Goal: Information Seeking & Learning: Learn about a topic

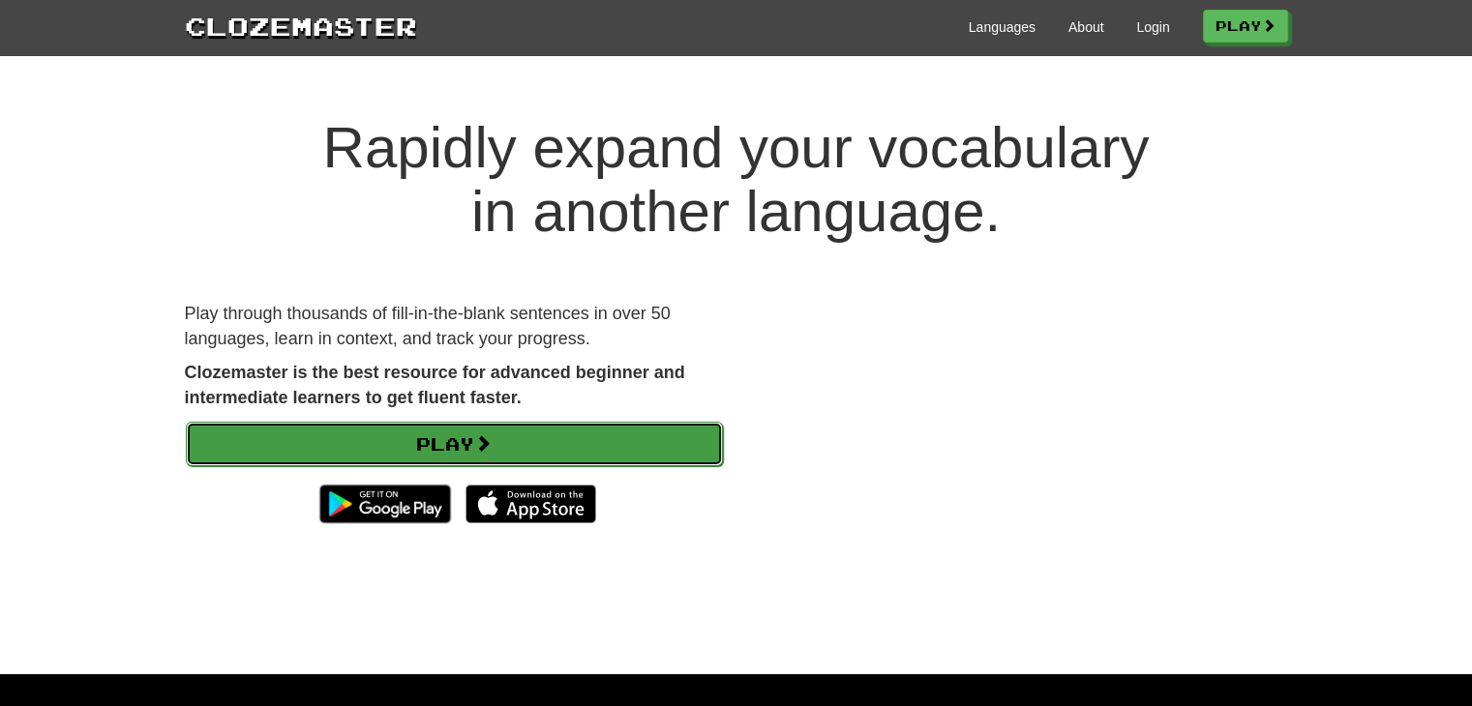
click at [450, 439] on link "Play" at bounding box center [454, 444] width 537 height 45
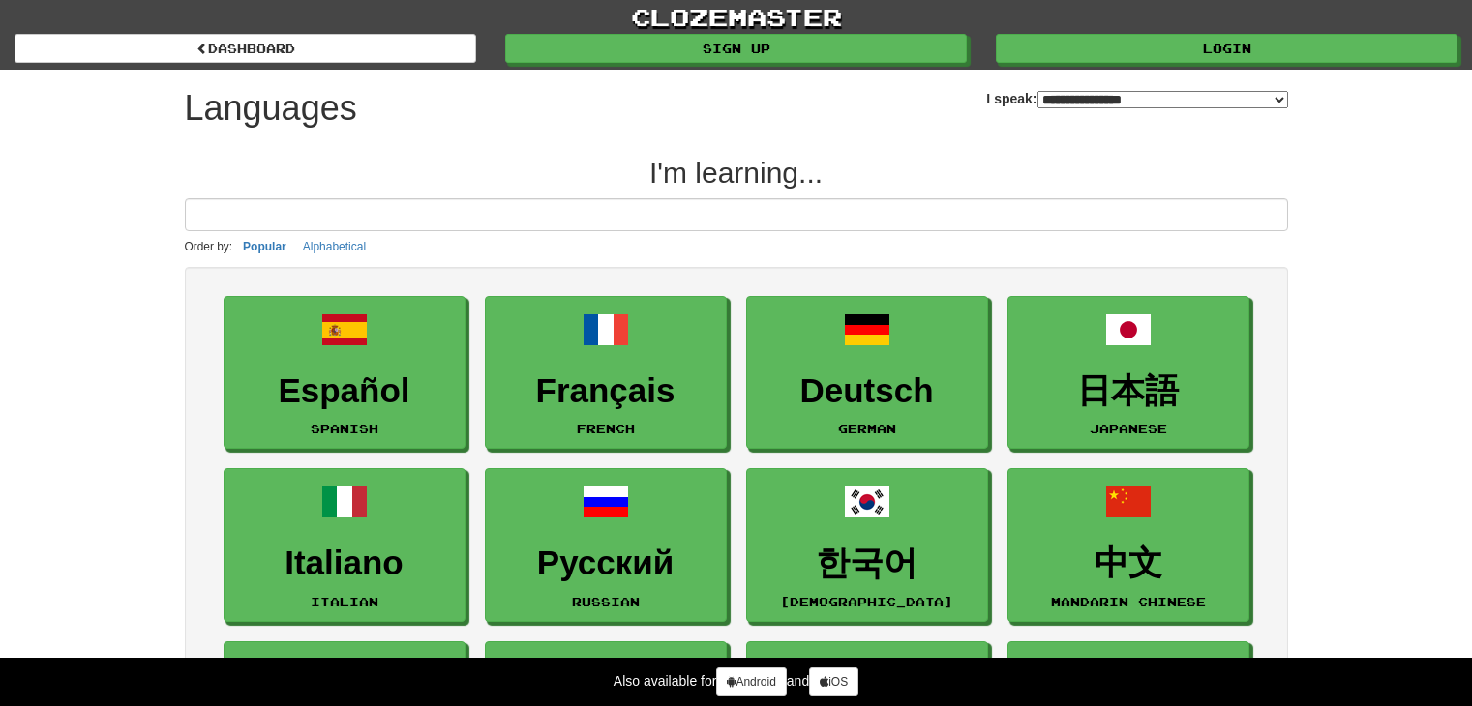
select select "*******"
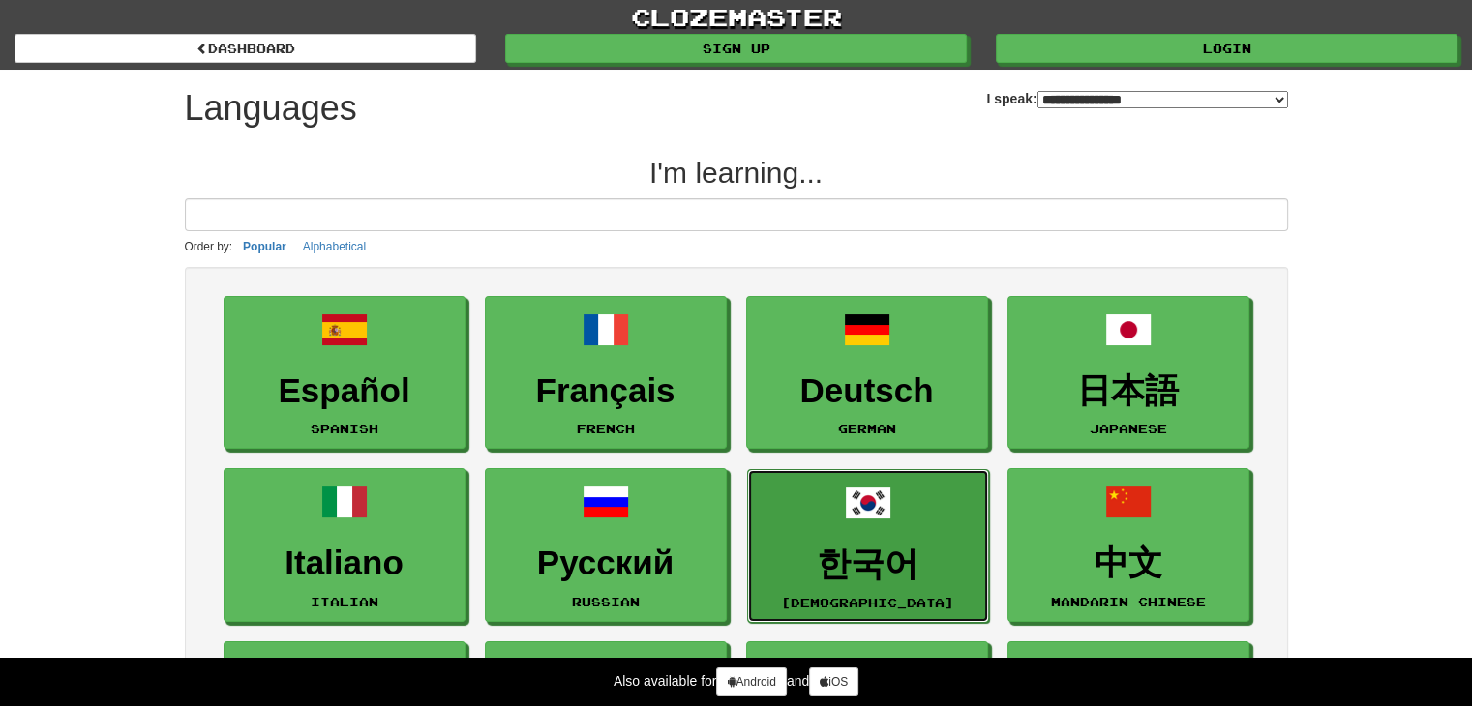
click at [855, 541] on link "한국어 Korean" at bounding box center [868, 546] width 242 height 154
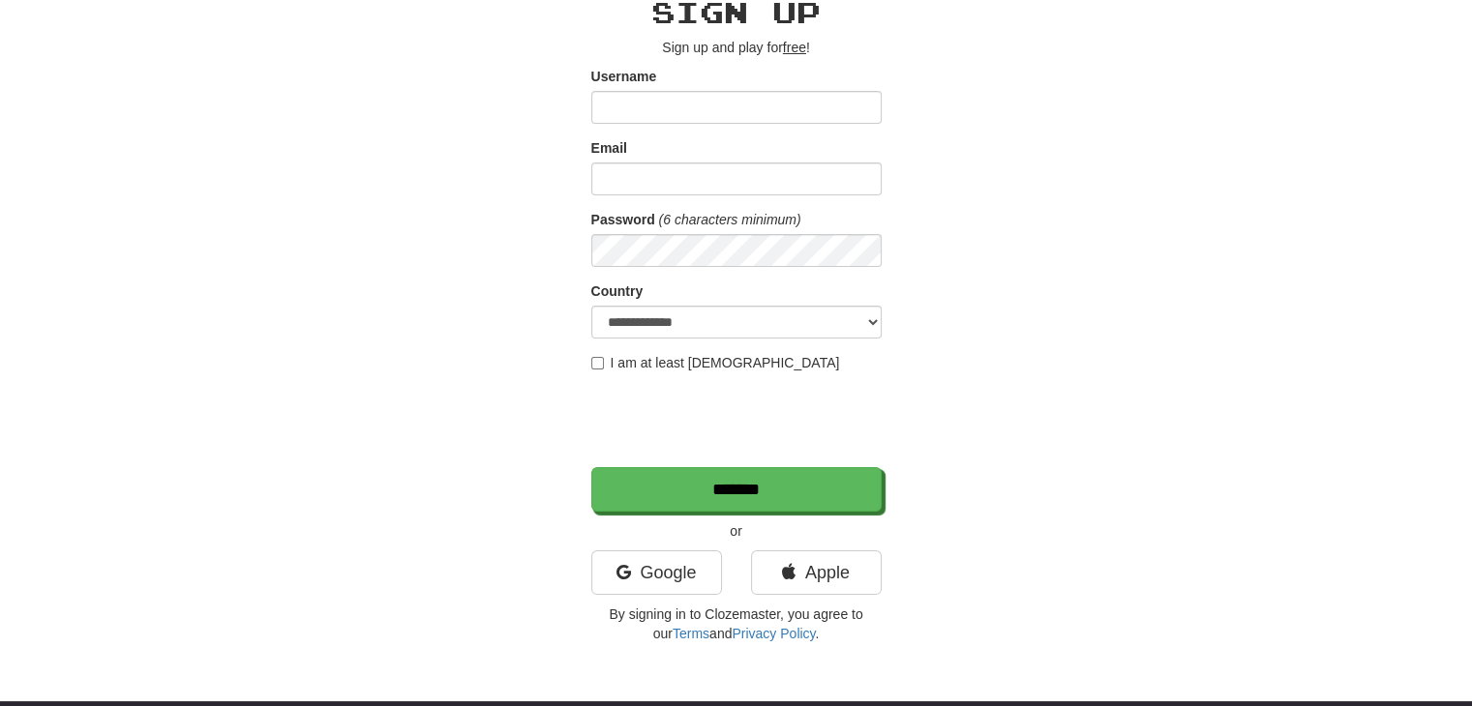
scroll to position [97, 0]
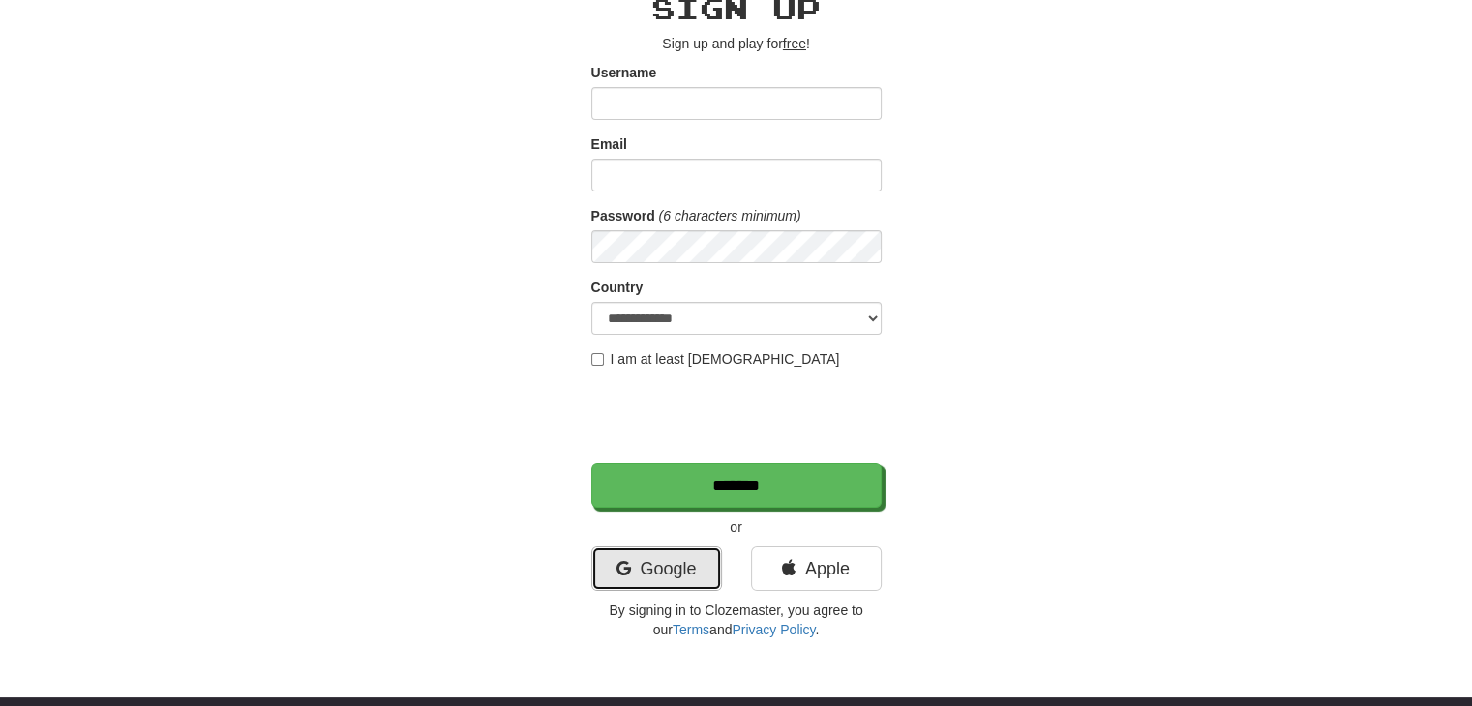
click at [694, 563] on link "Google" at bounding box center [656, 569] width 131 height 45
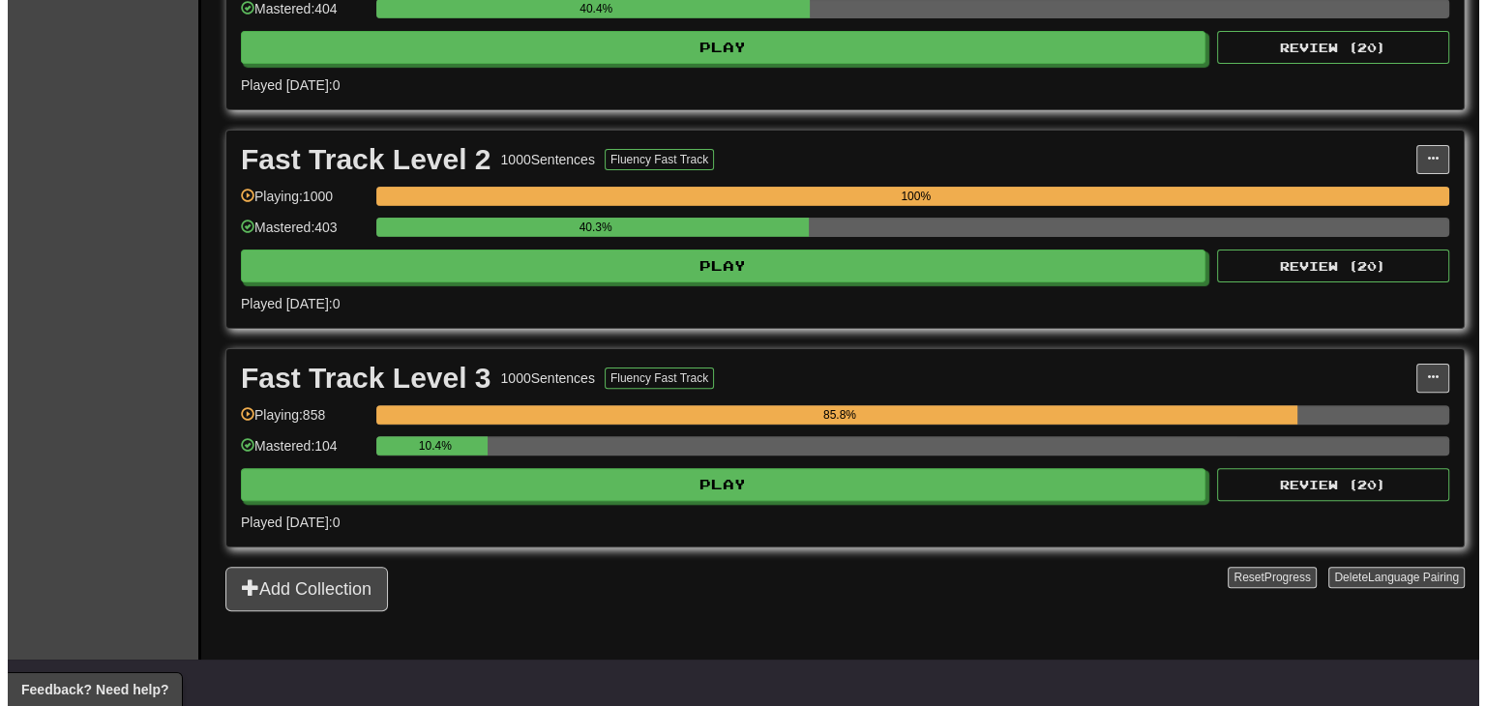
scroll to position [581, 0]
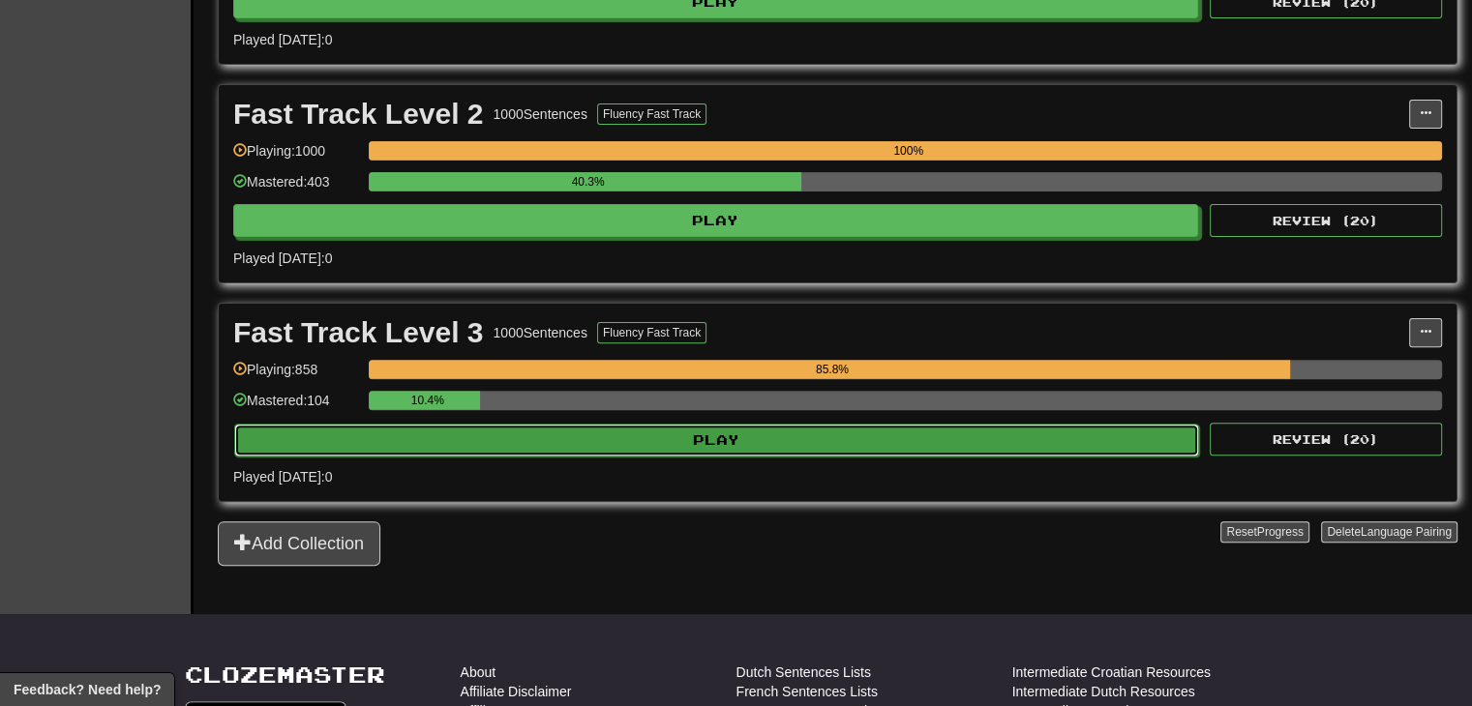
click at [833, 450] on button "Play" at bounding box center [716, 440] width 965 height 33
select select "**"
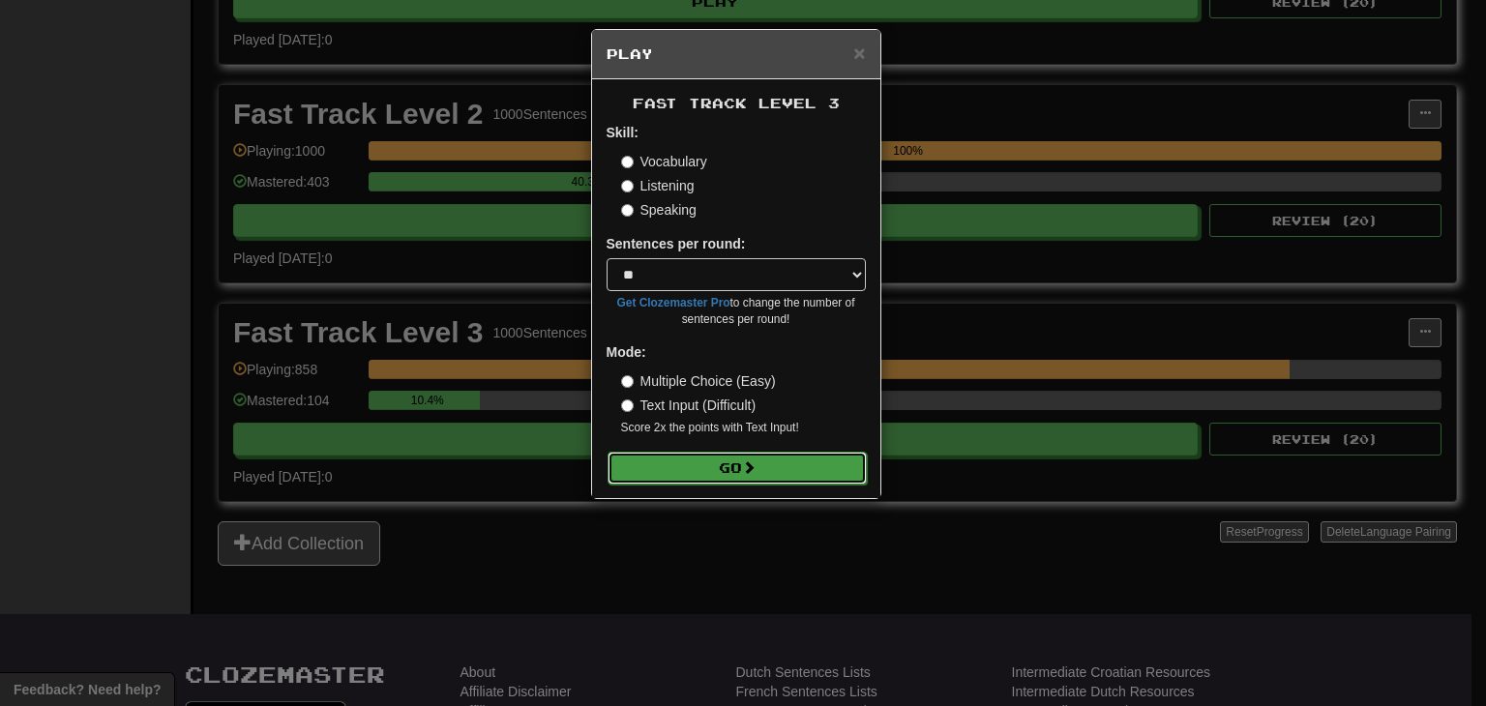
click at [809, 465] on button "Go" at bounding box center [737, 468] width 259 height 33
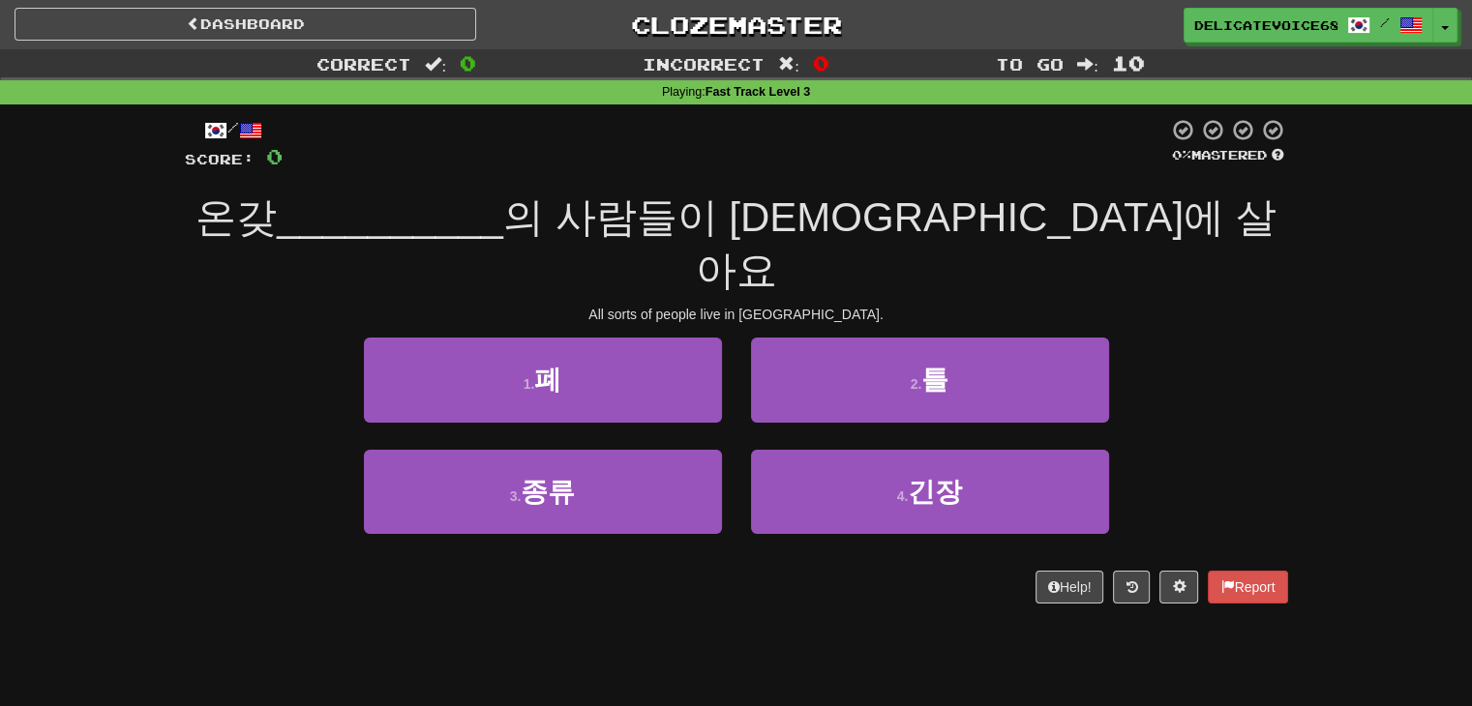
click at [632, 489] on div "3 . 종류" at bounding box center [542, 505] width 387 height 111
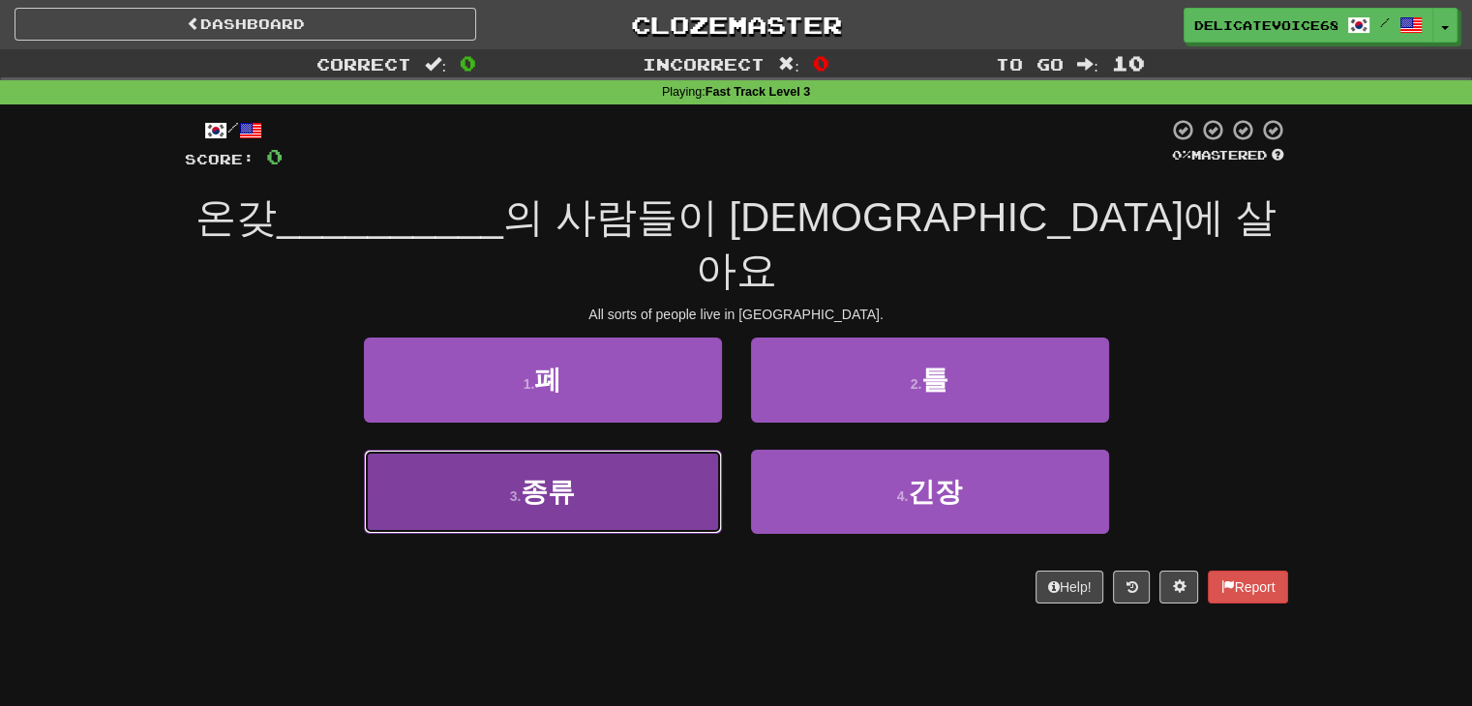
click at [588, 450] on button "3 . 종류" at bounding box center [543, 492] width 358 height 84
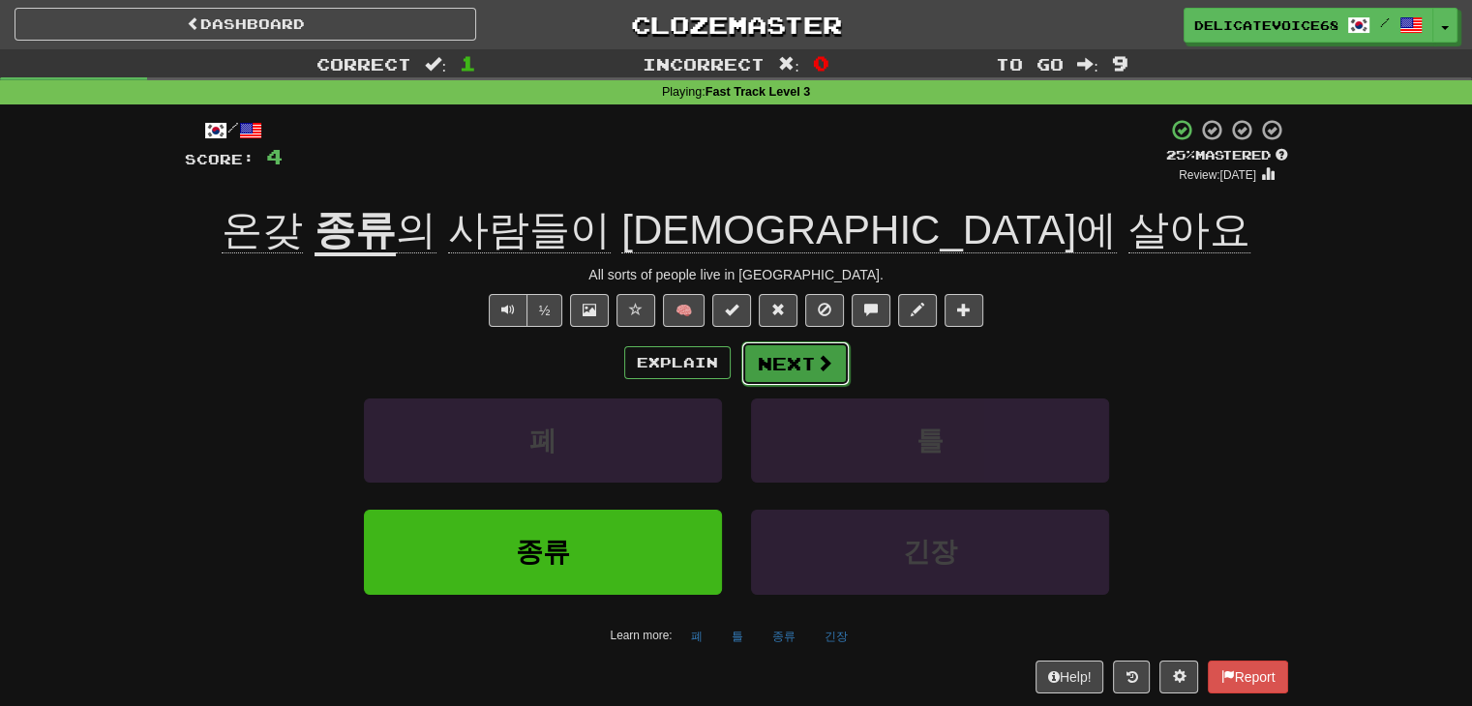
click at [792, 374] on button "Next" at bounding box center [795, 364] width 108 height 45
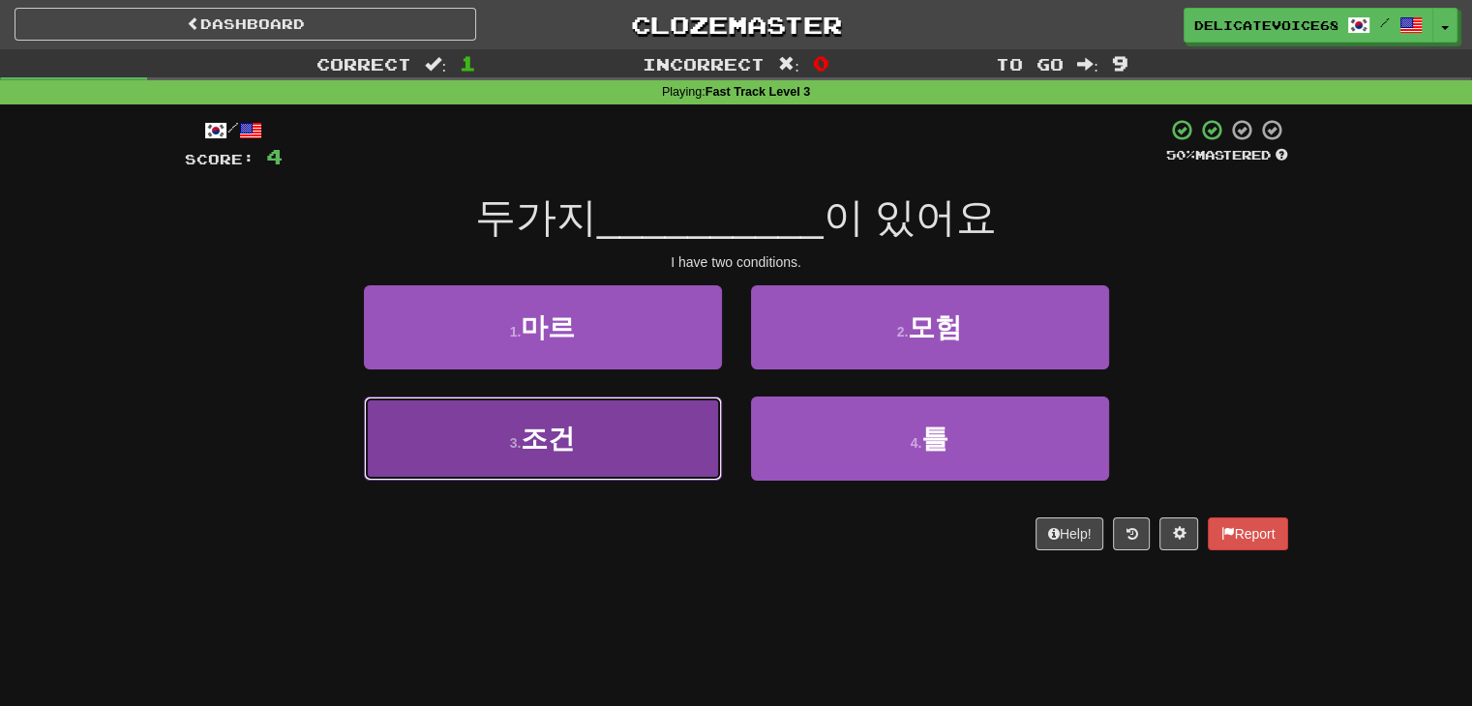
click at [464, 467] on button "3 . 조건" at bounding box center [543, 439] width 358 height 84
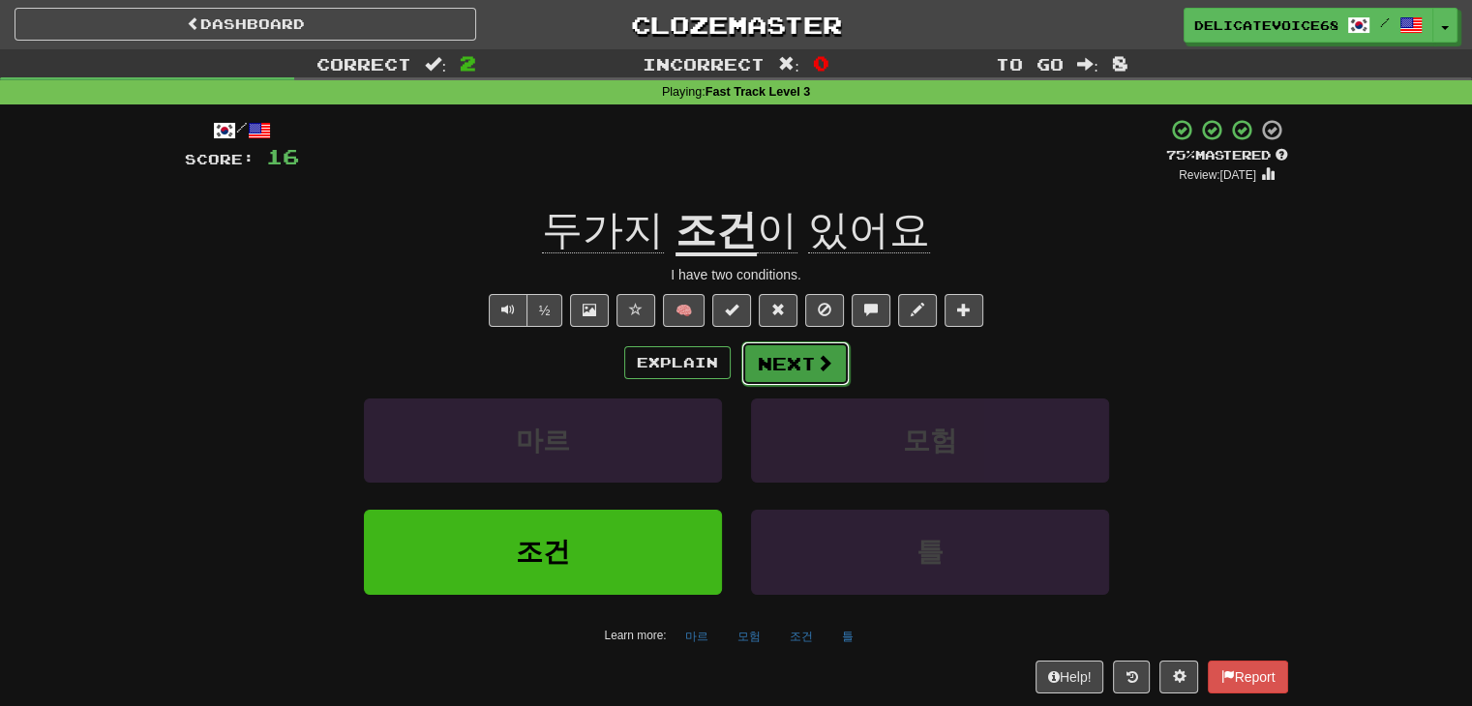
click at [794, 358] on button "Next" at bounding box center [795, 364] width 108 height 45
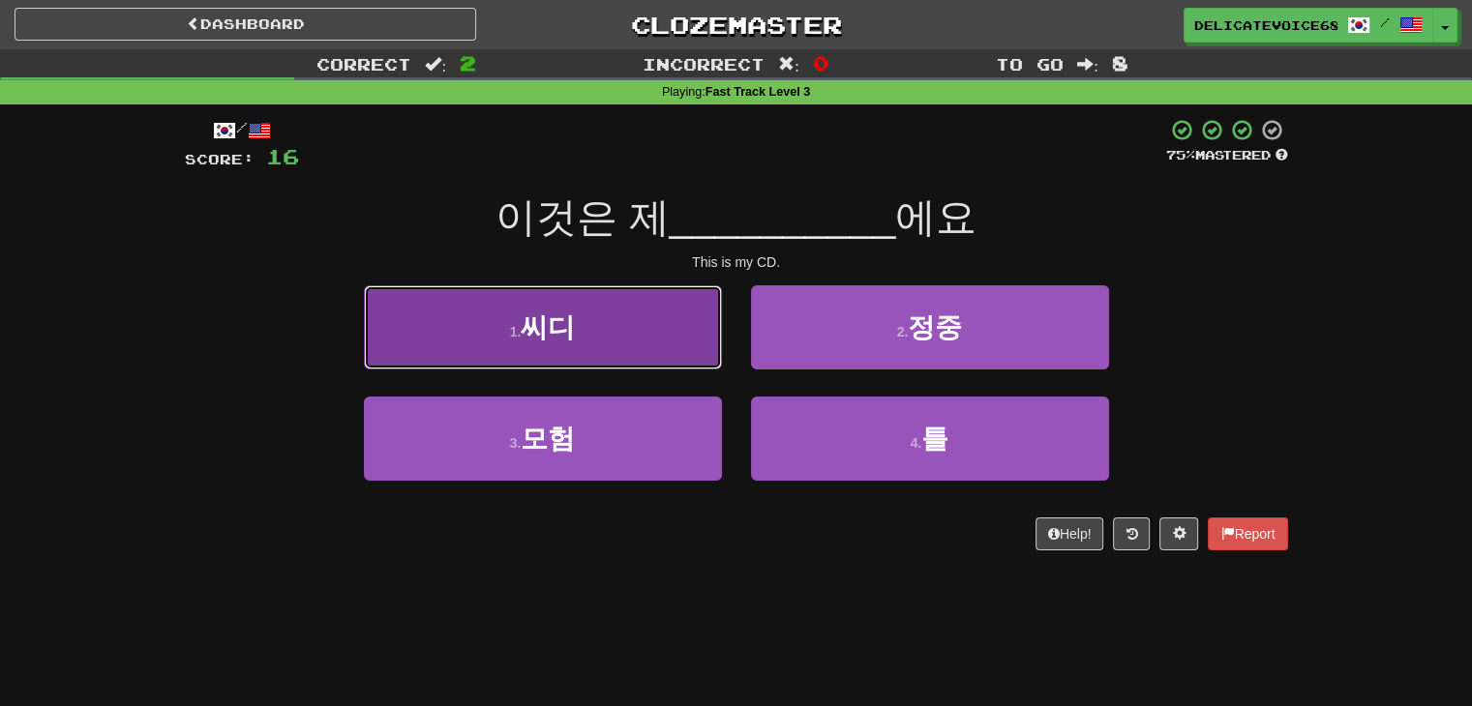
click at [497, 338] on button "1 . 씨디" at bounding box center [543, 327] width 358 height 84
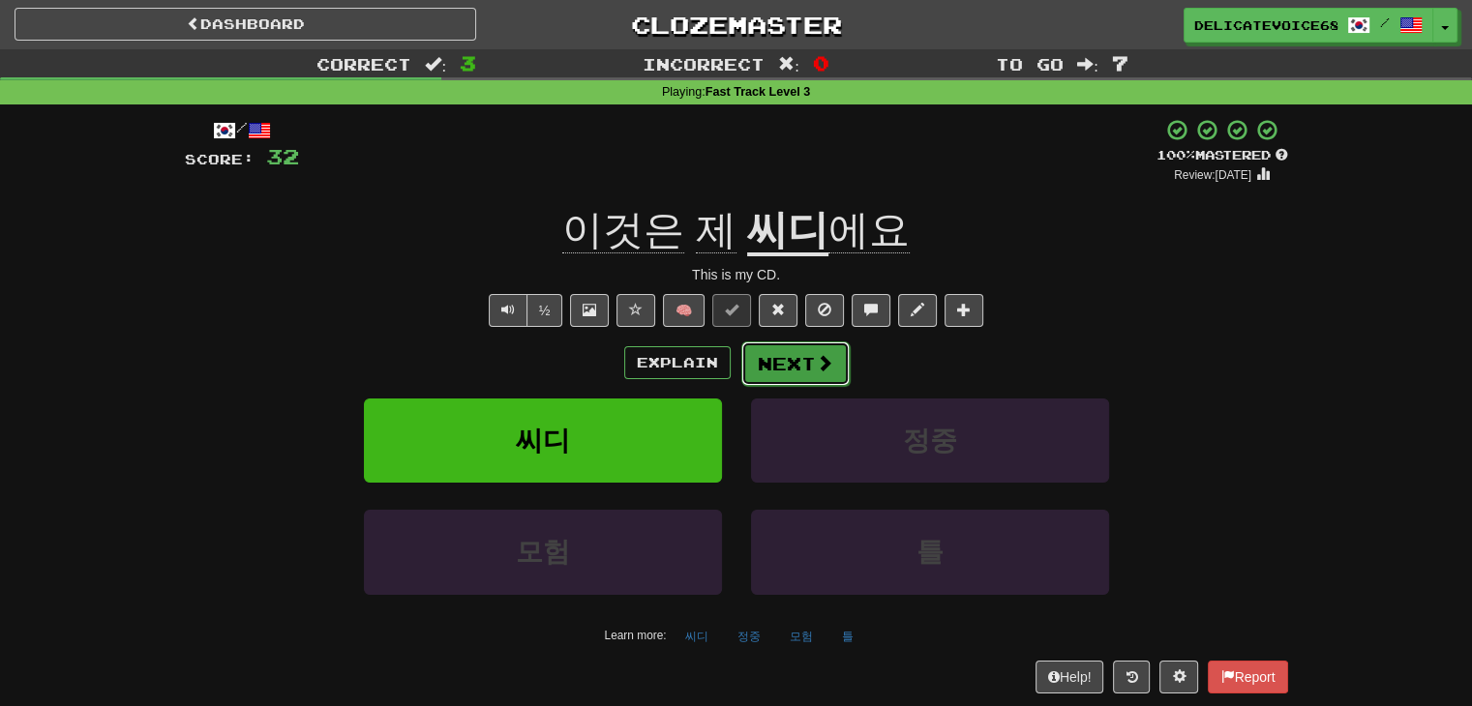
click at [829, 363] on span at bounding box center [824, 362] width 17 height 17
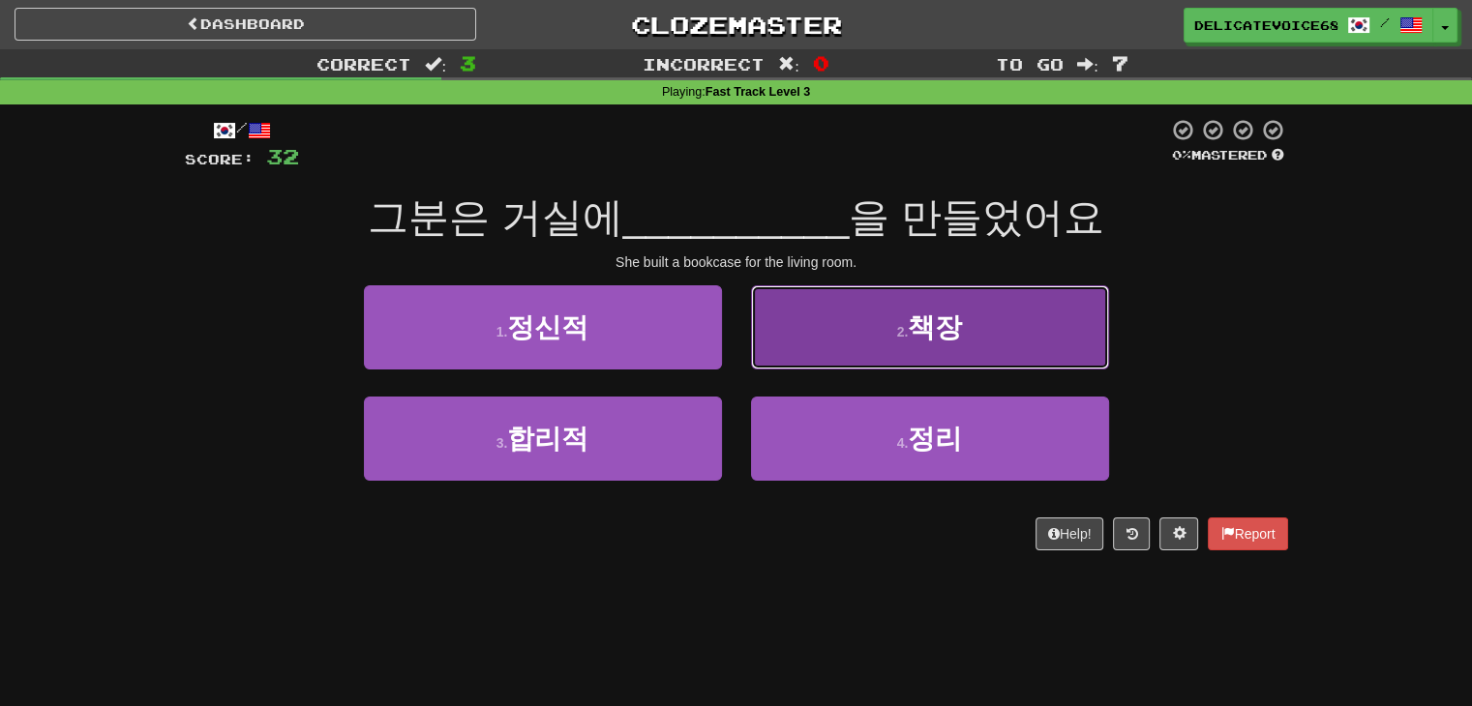
click at [1051, 330] on button "2 . 책장" at bounding box center [930, 327] width 358 height 84
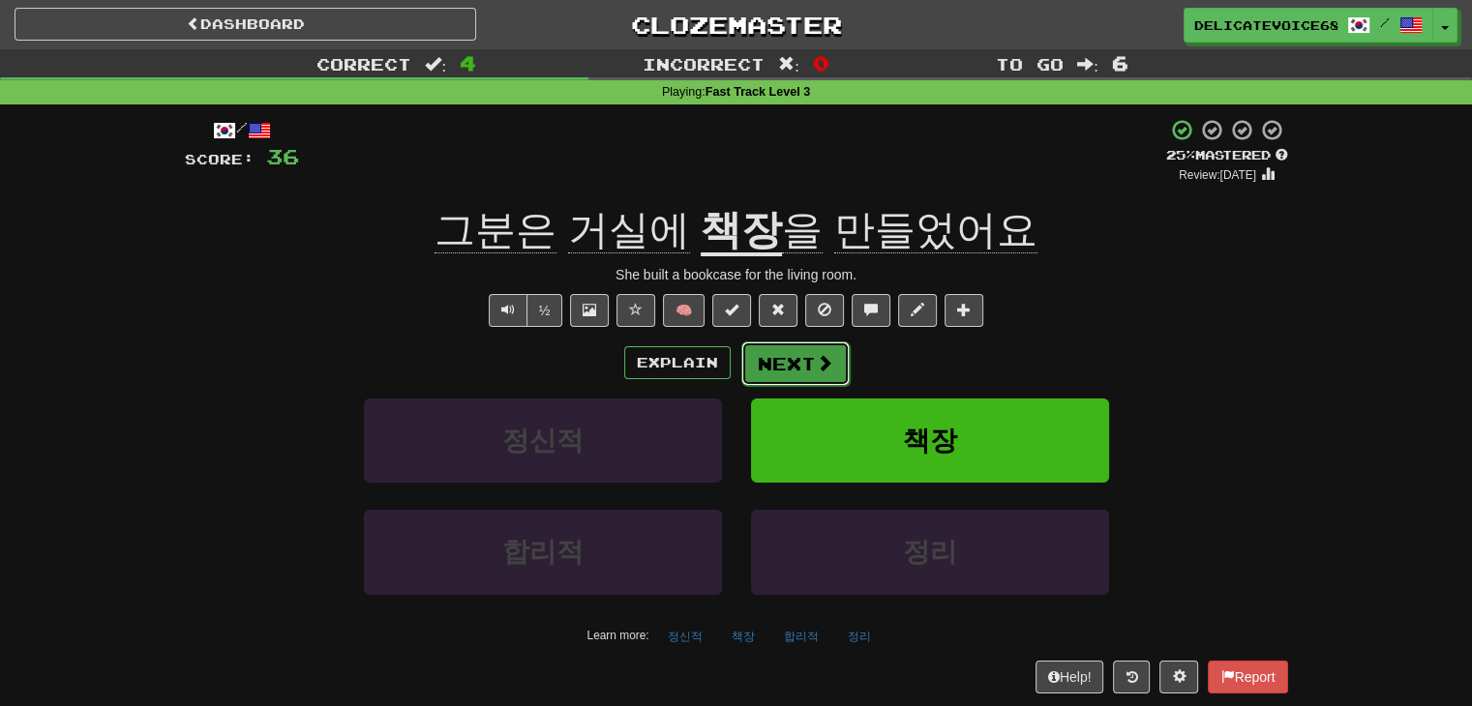
click at [812, 361] on button "Next" at bounding box center [795, 364] width 108 height 45
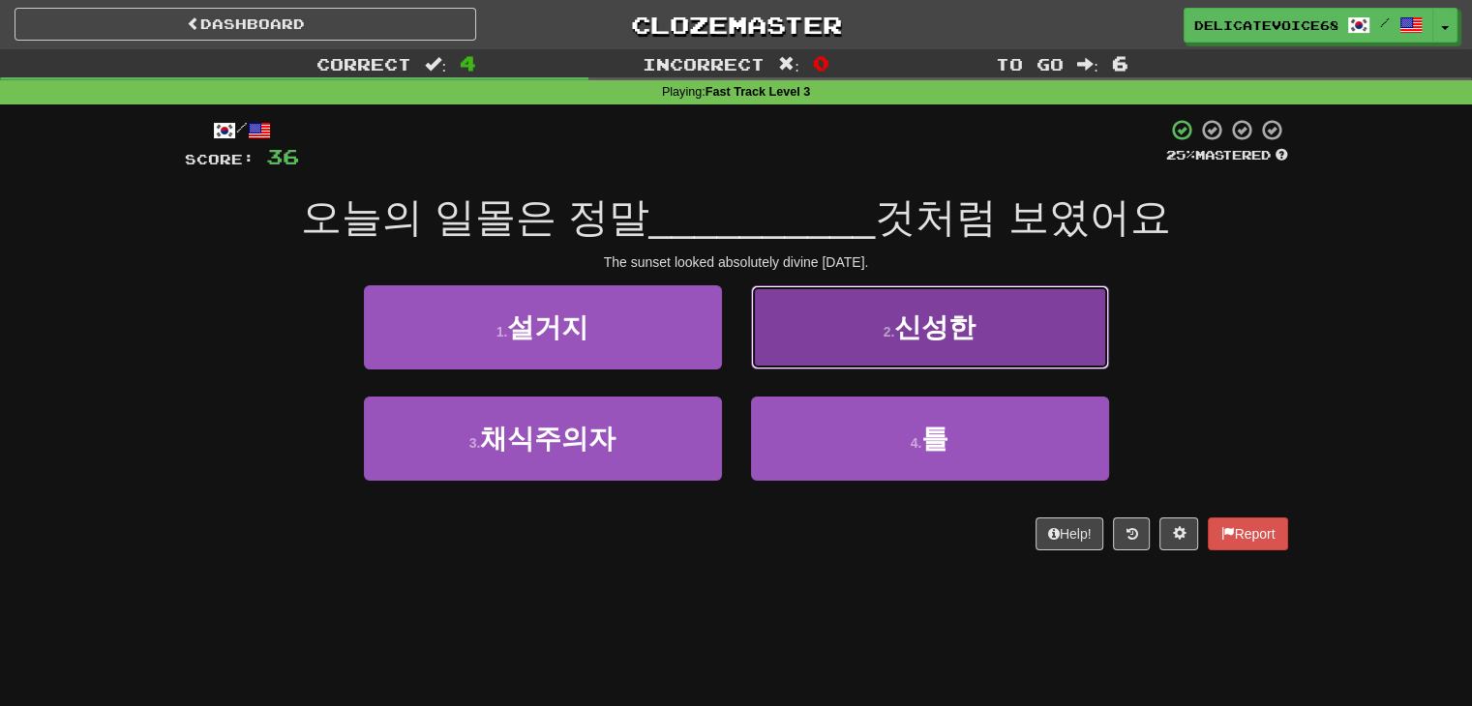
click at [963, 338] on span "신성한" at bounding box center [934, 328] width 81 height 30
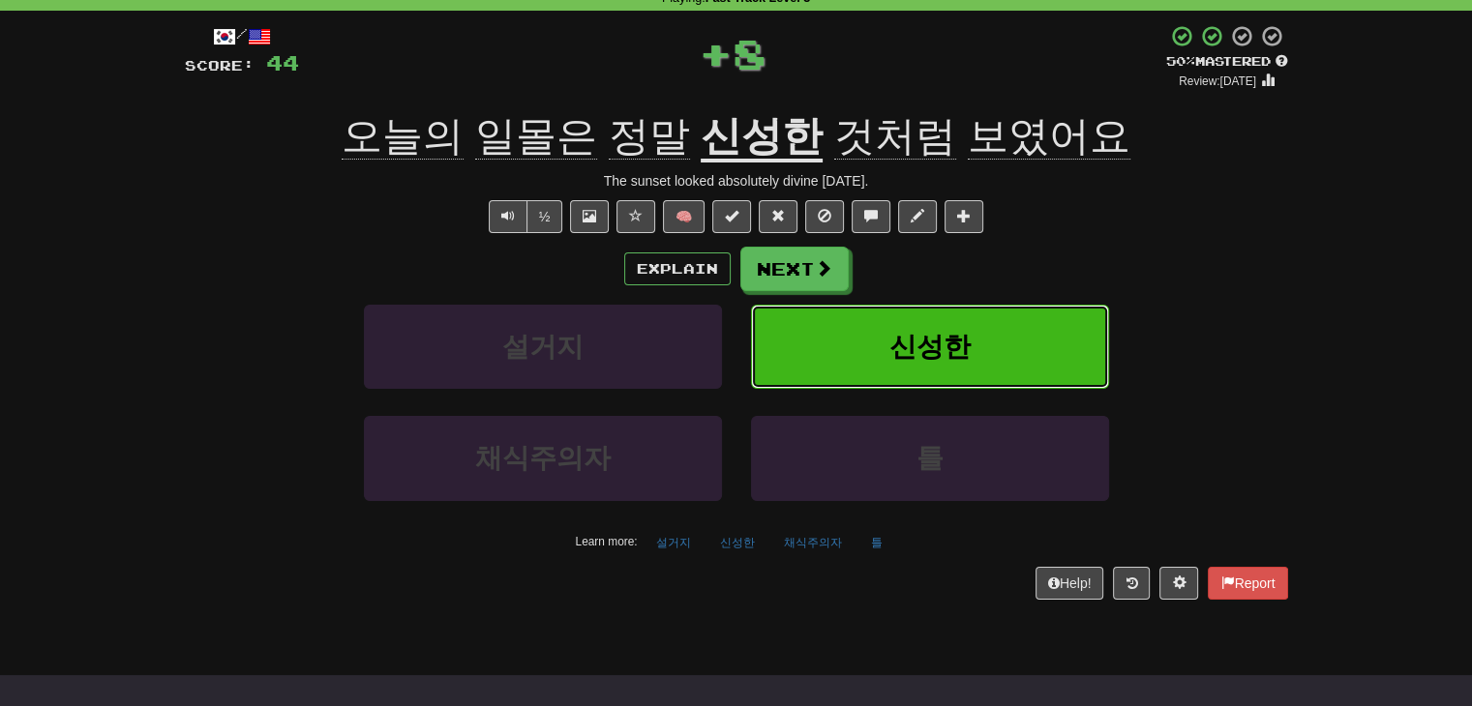
scroll to position [97, 0]
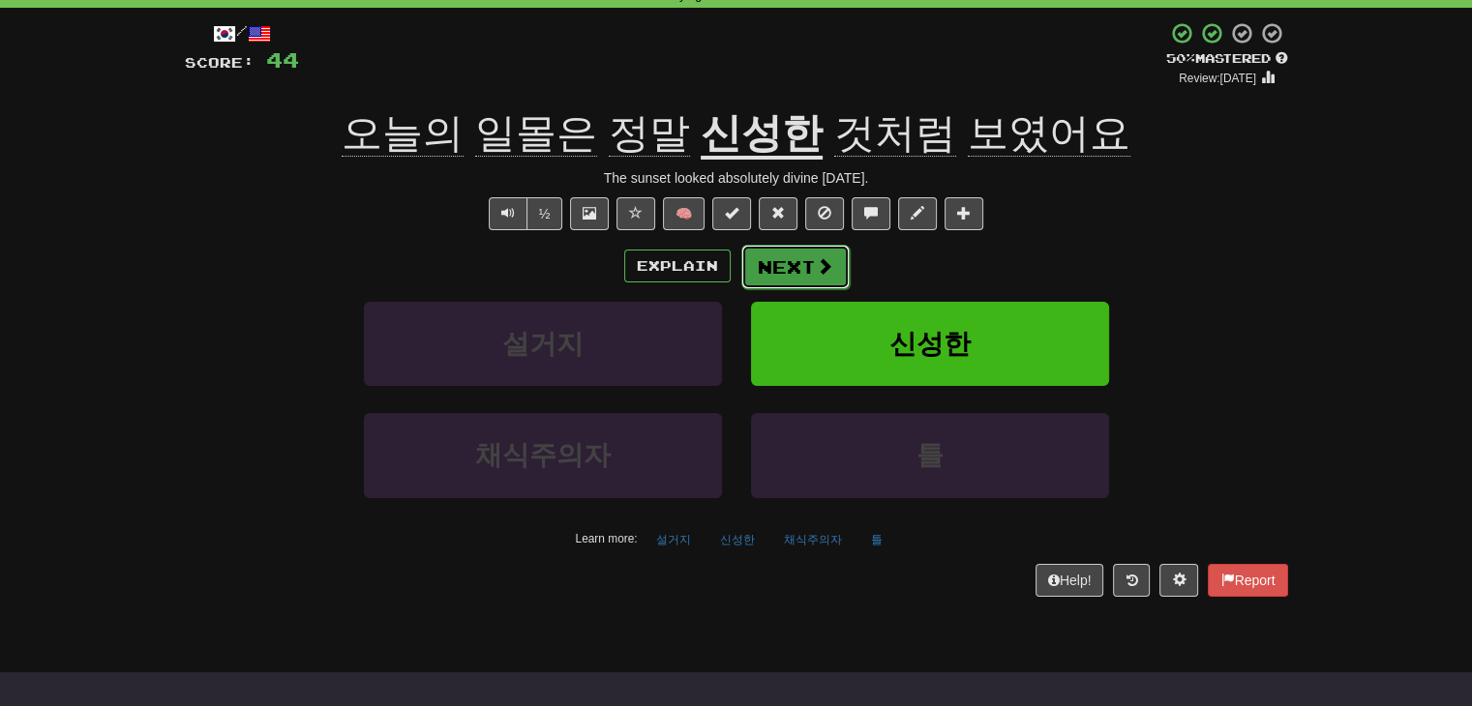
click at [816, 274] on span at bounding box center [824, 265] width 17 height 17
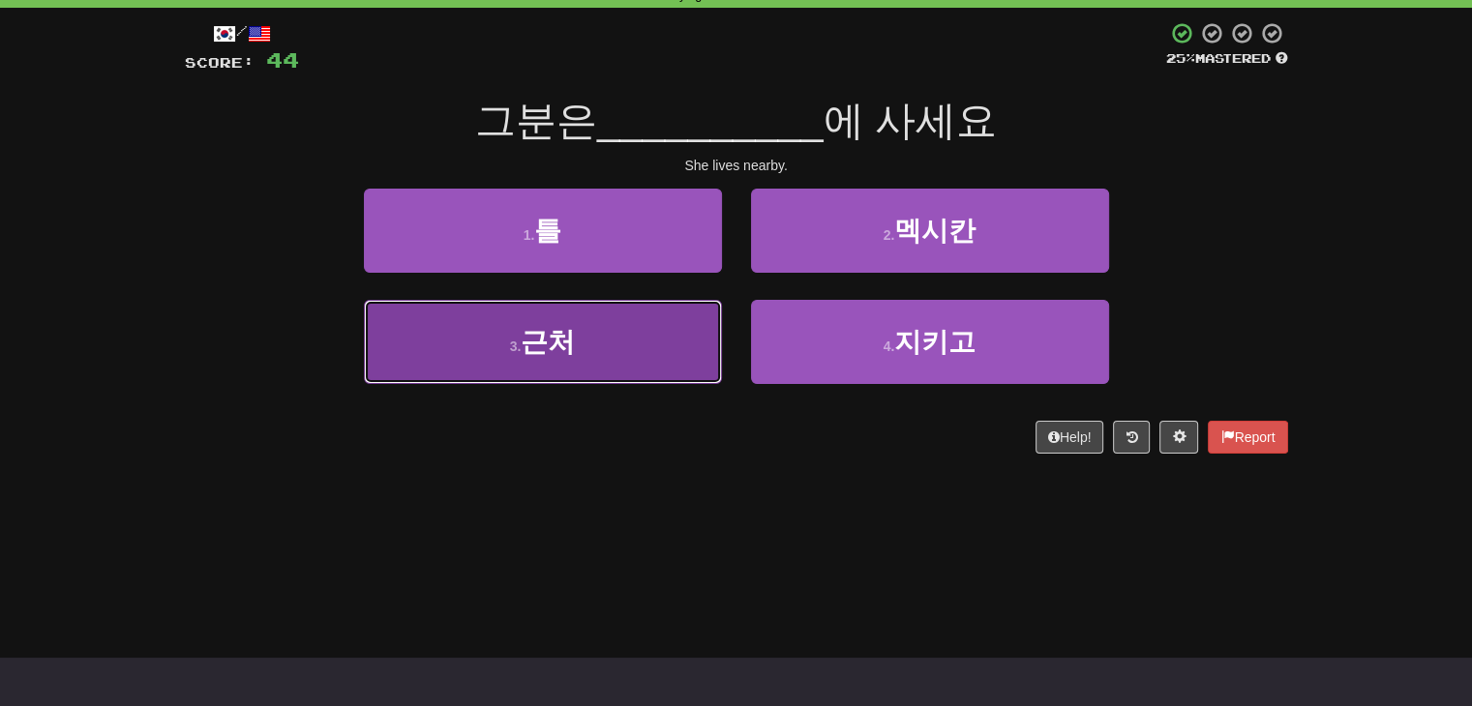
click at [620, 362] on button "3 . 근처" at bounding box center [543, 342] width 358 height 84
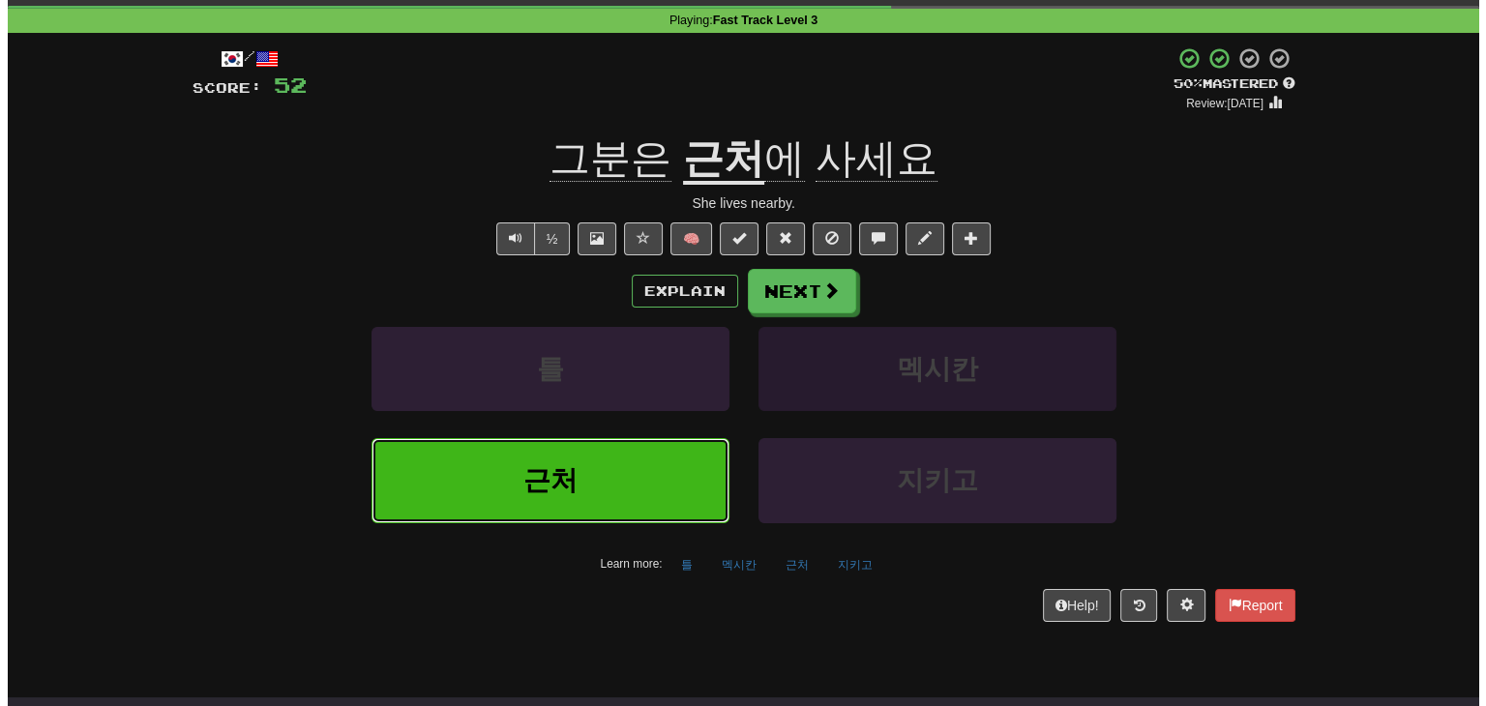
scroll to position [0, 0]
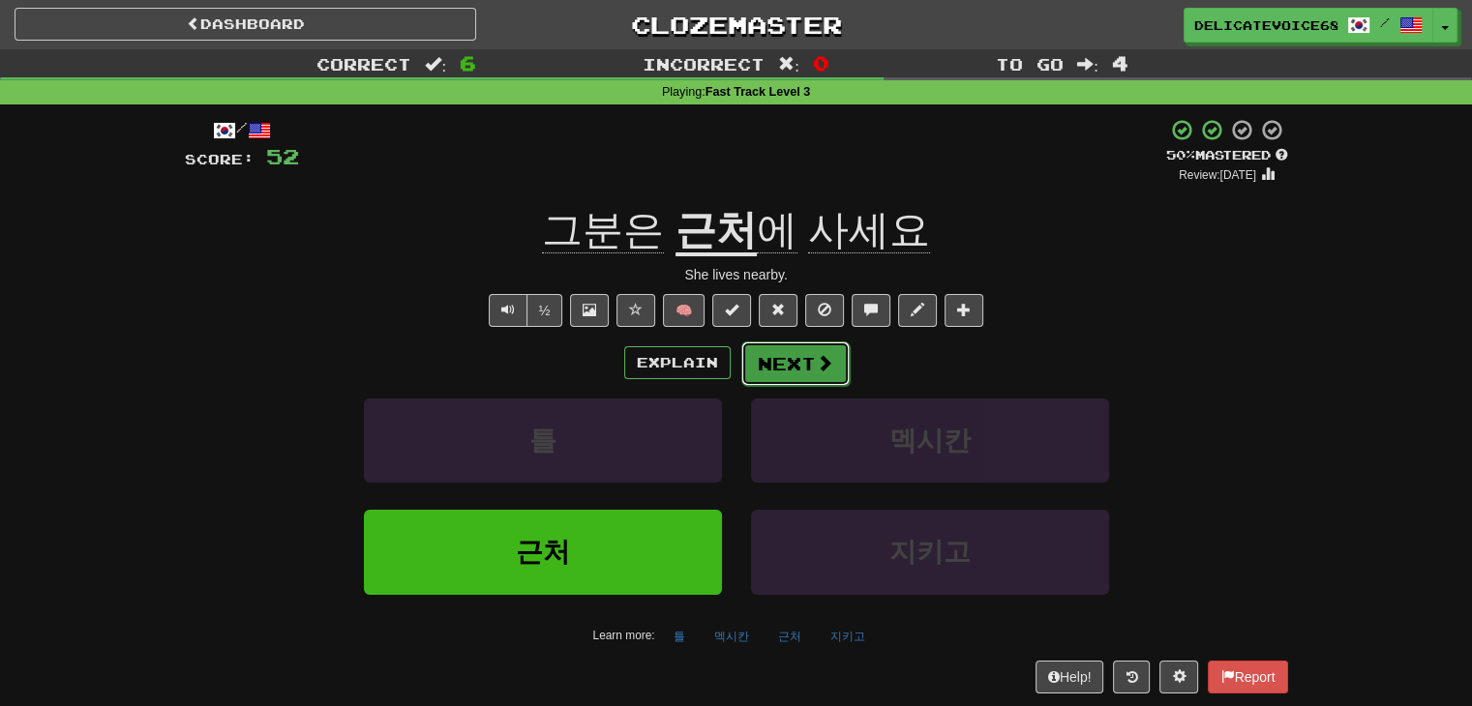
click at [804, 372] on button "Next" at bounding box center [795, 364] width 108 height 45
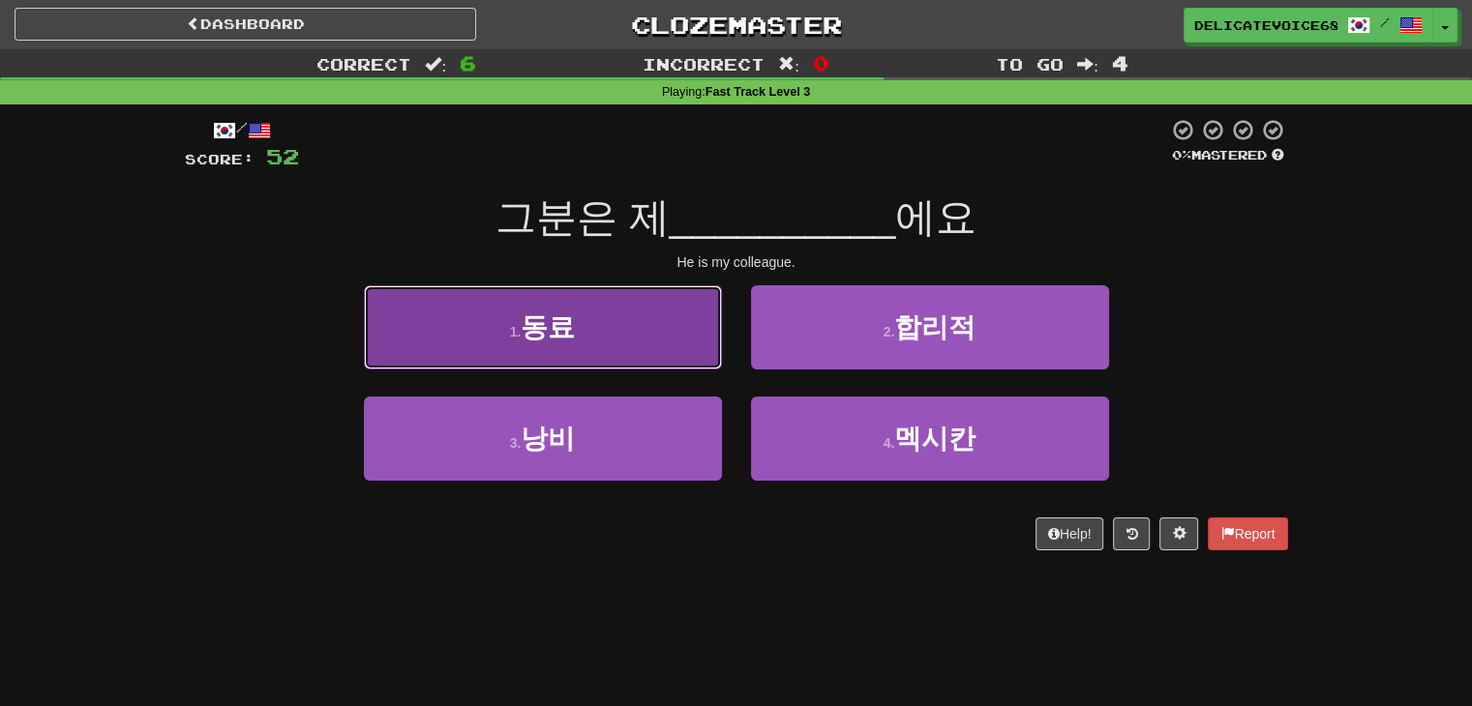
click at [546, 365] on button "1 . 동료" at bounding box center [543, 327] width 358 height 84
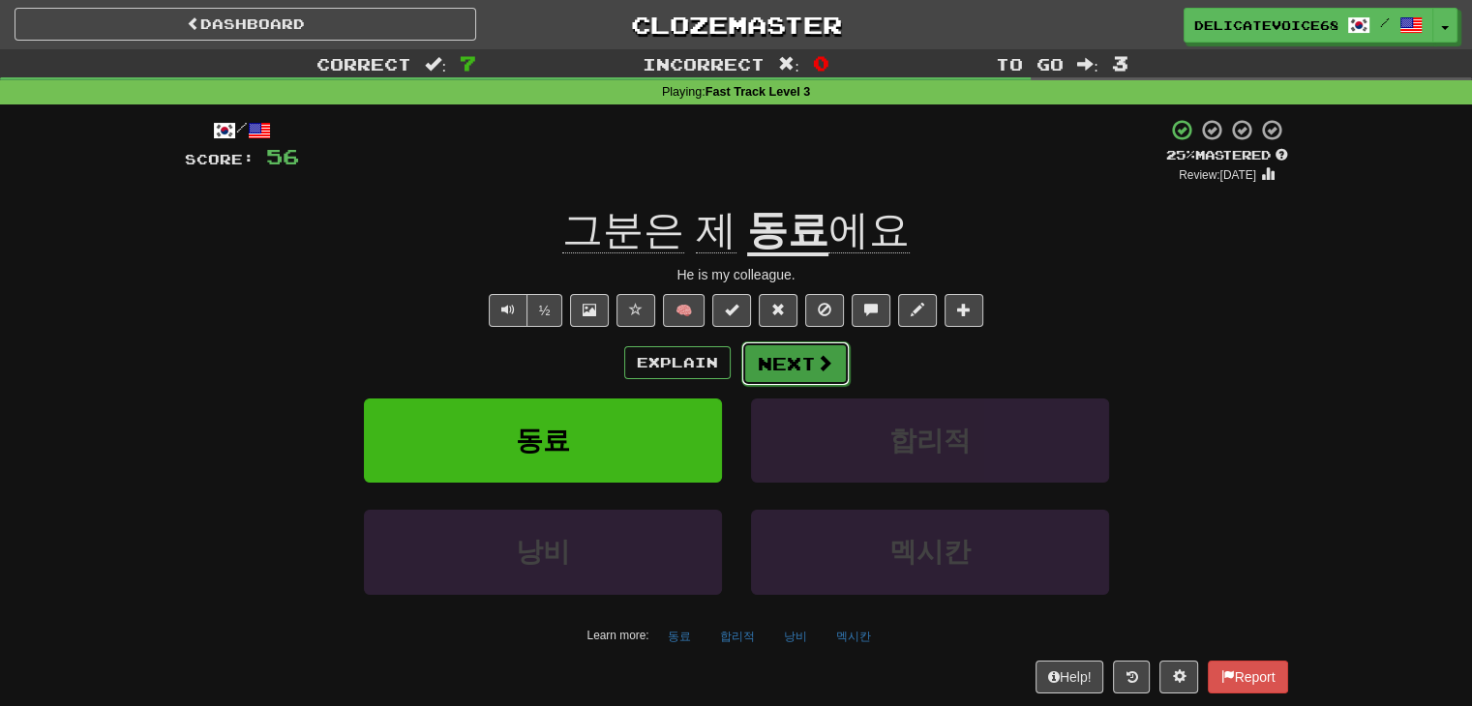
click at [816, 365] on span at bounding box center [824, 362] width 17 height 17
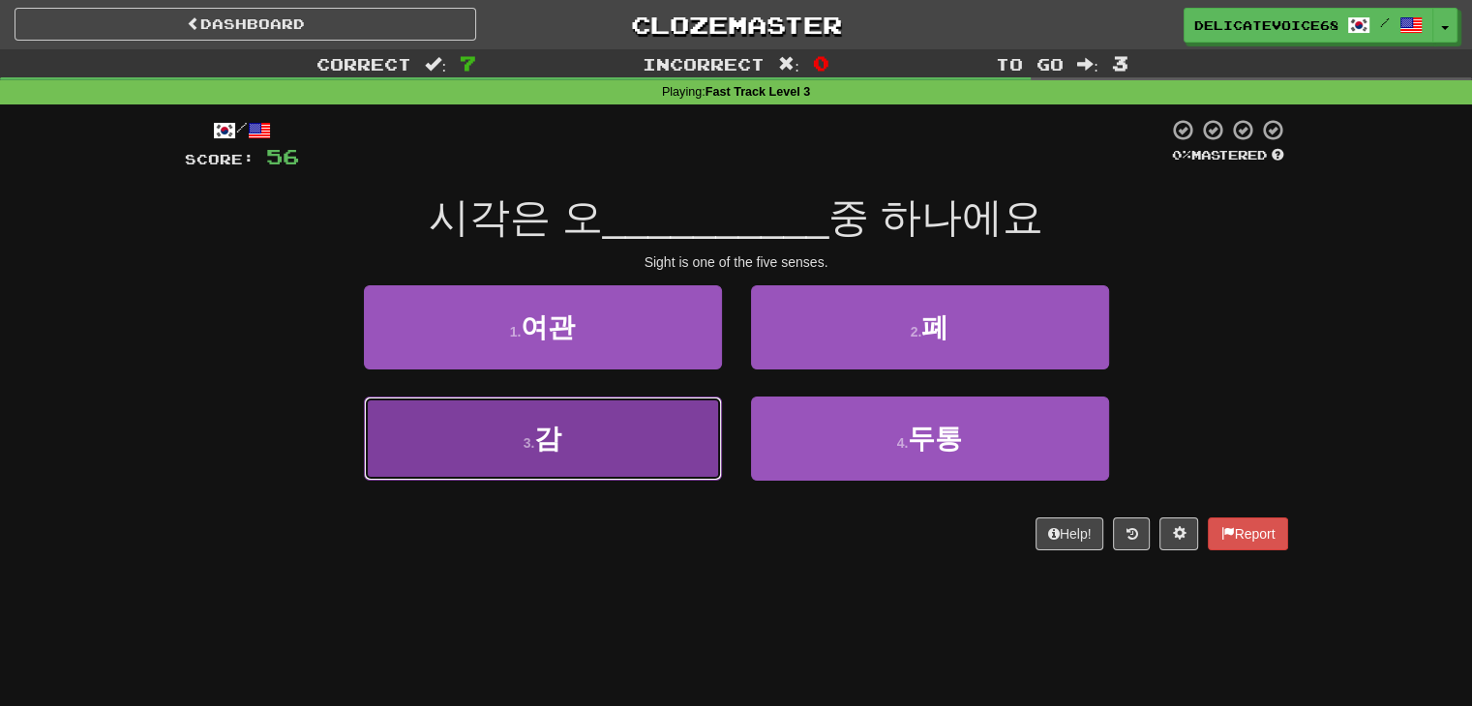
click at [610, 460] on button "3 . 감" at bounding box center [543, 439] width 358 height 84
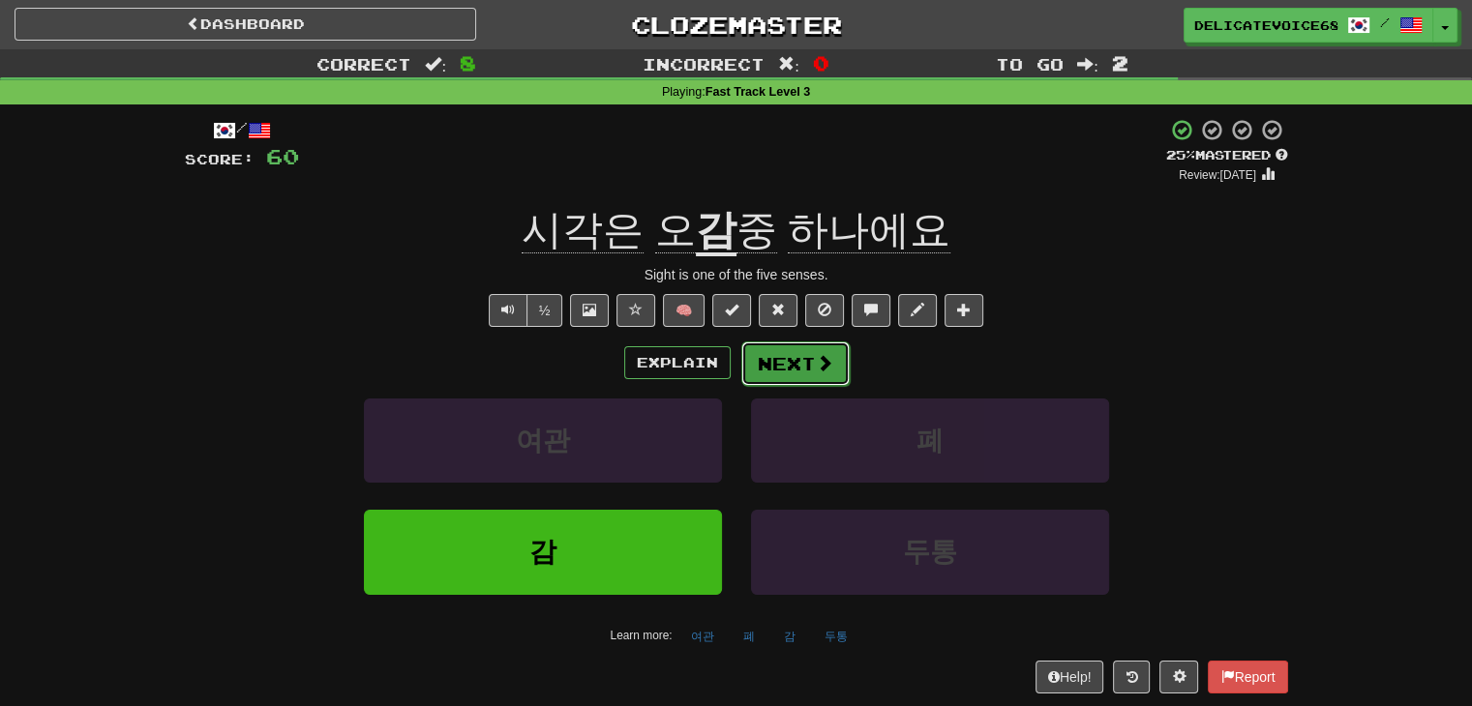
click at [790, 378] on button "Next" at bounding box center [795, 364] width 108 height 45
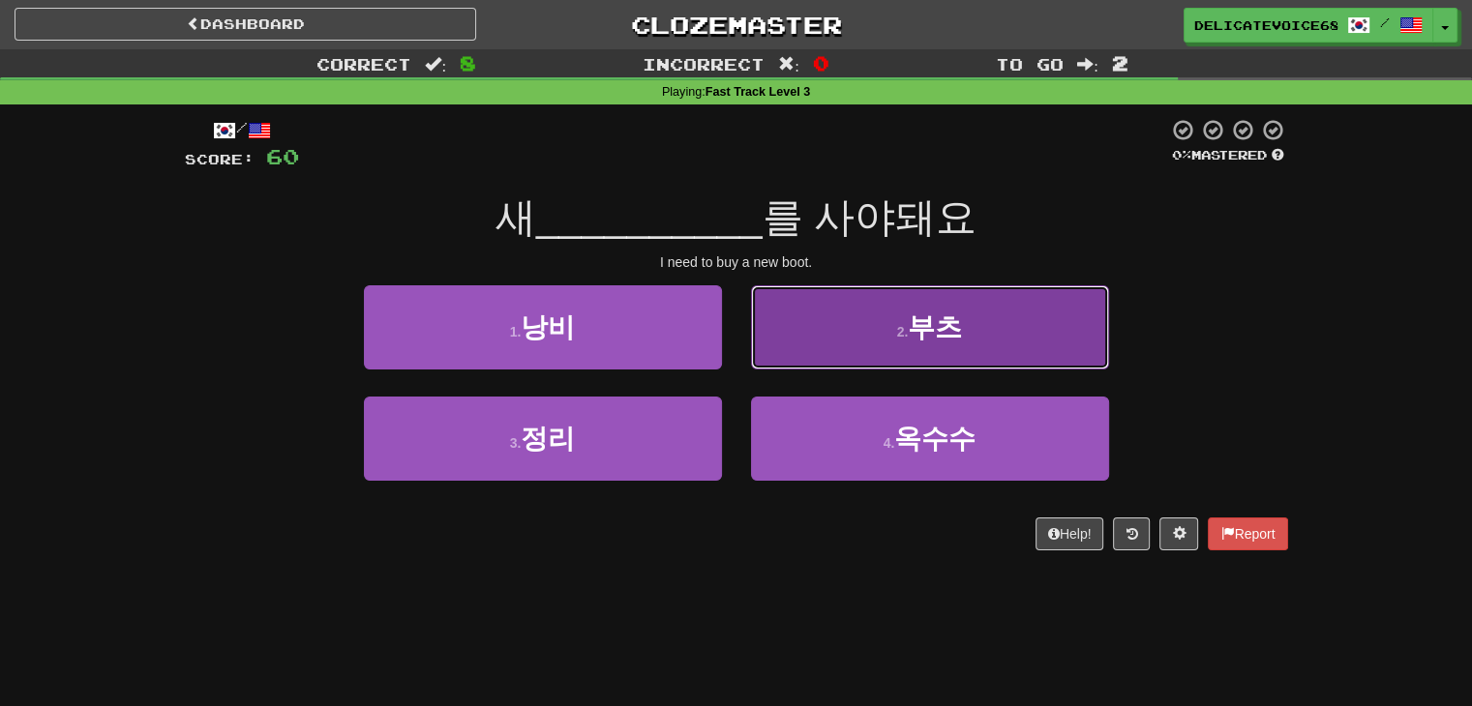
click at [921, 337] on span "부츠" at bounding box center [935, 328] width 54 height 30
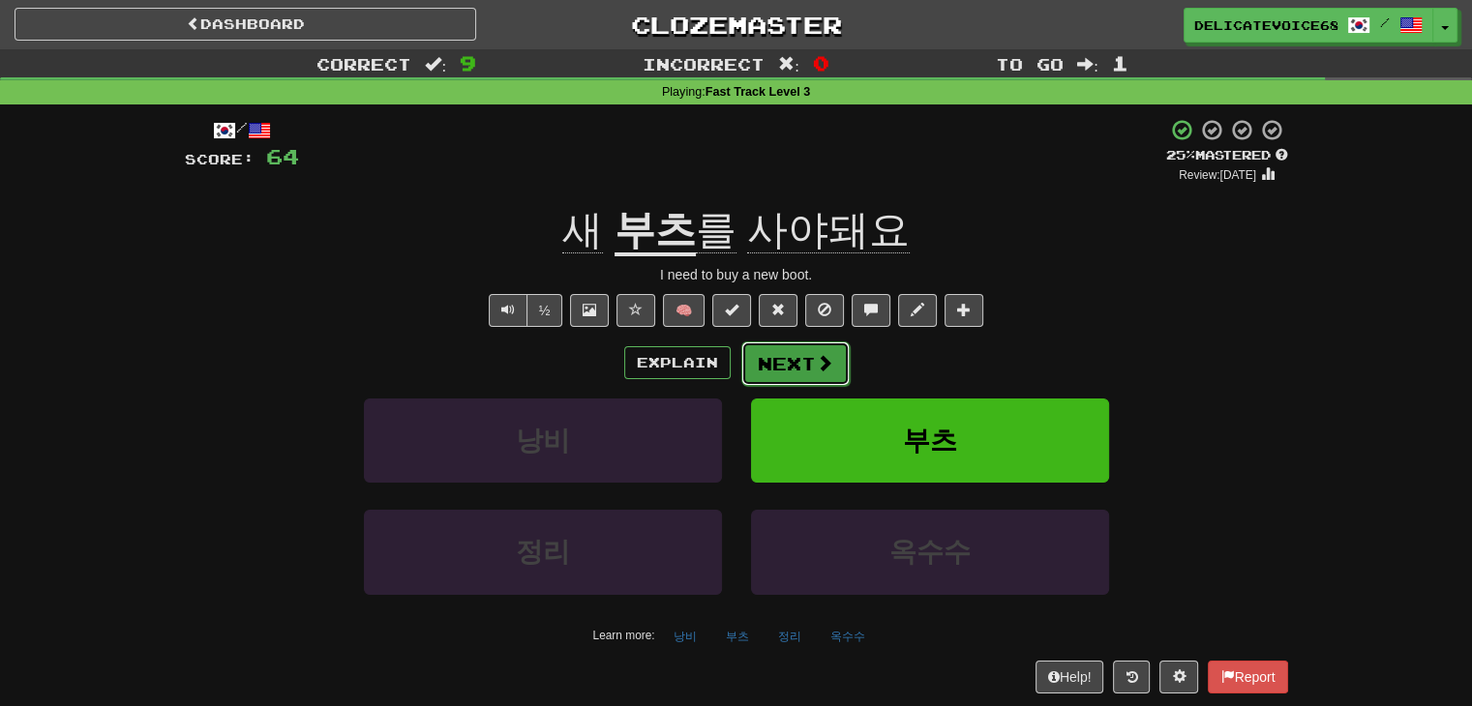
click at [771, 379] on button "Next" at bounding box center [795, 364] width 108 height 45
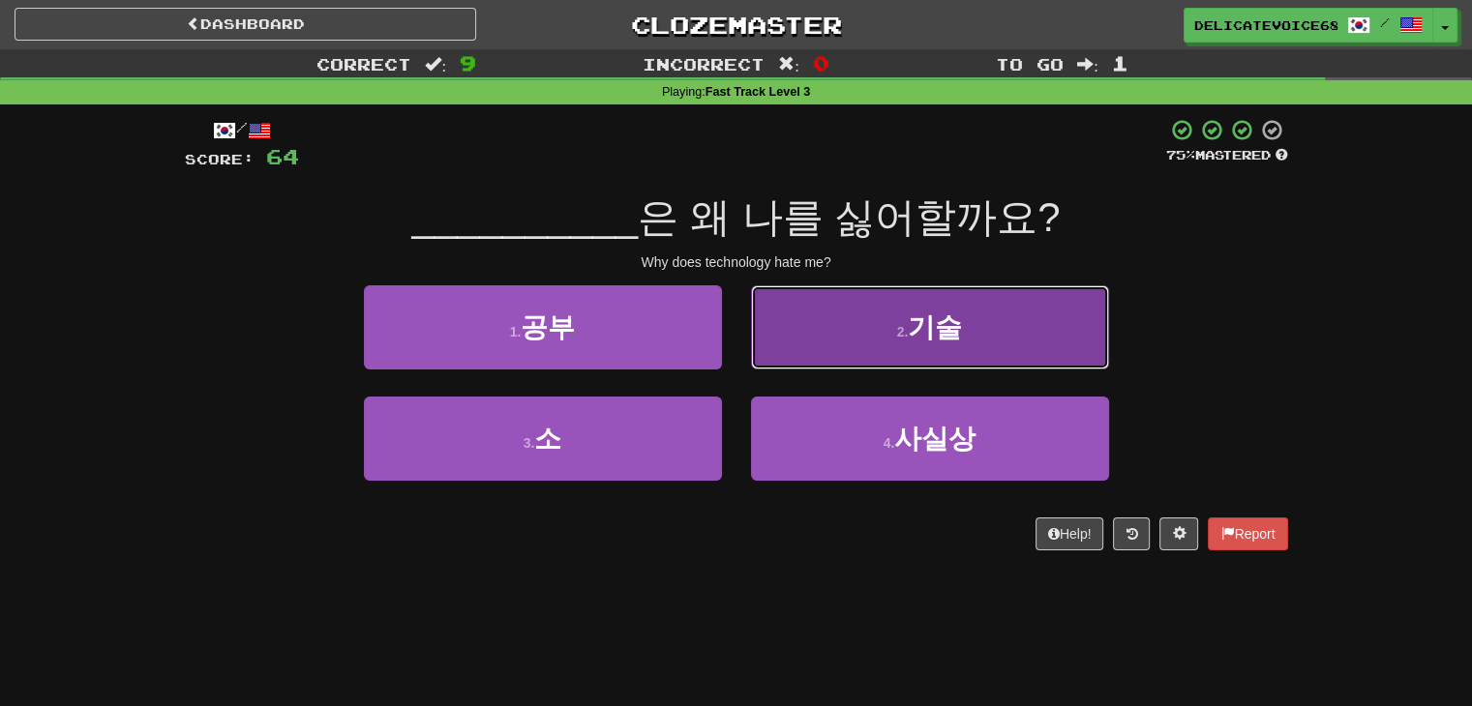
click at [1006, 338] on button "2 . 기술" at bounding box center [930, 327] width 358 height 84
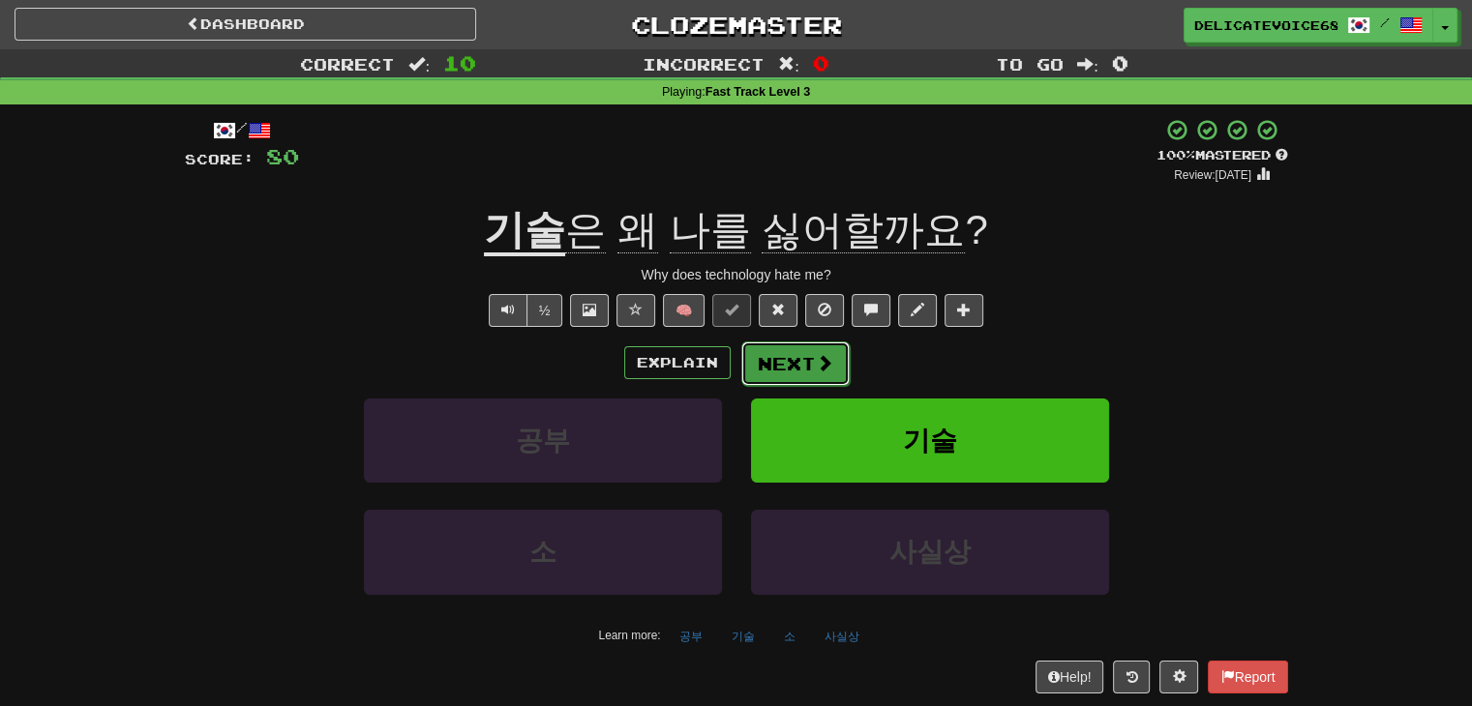
click at [805, 365] on button "Next" at bounding box center [795, 364] width 108 height 45
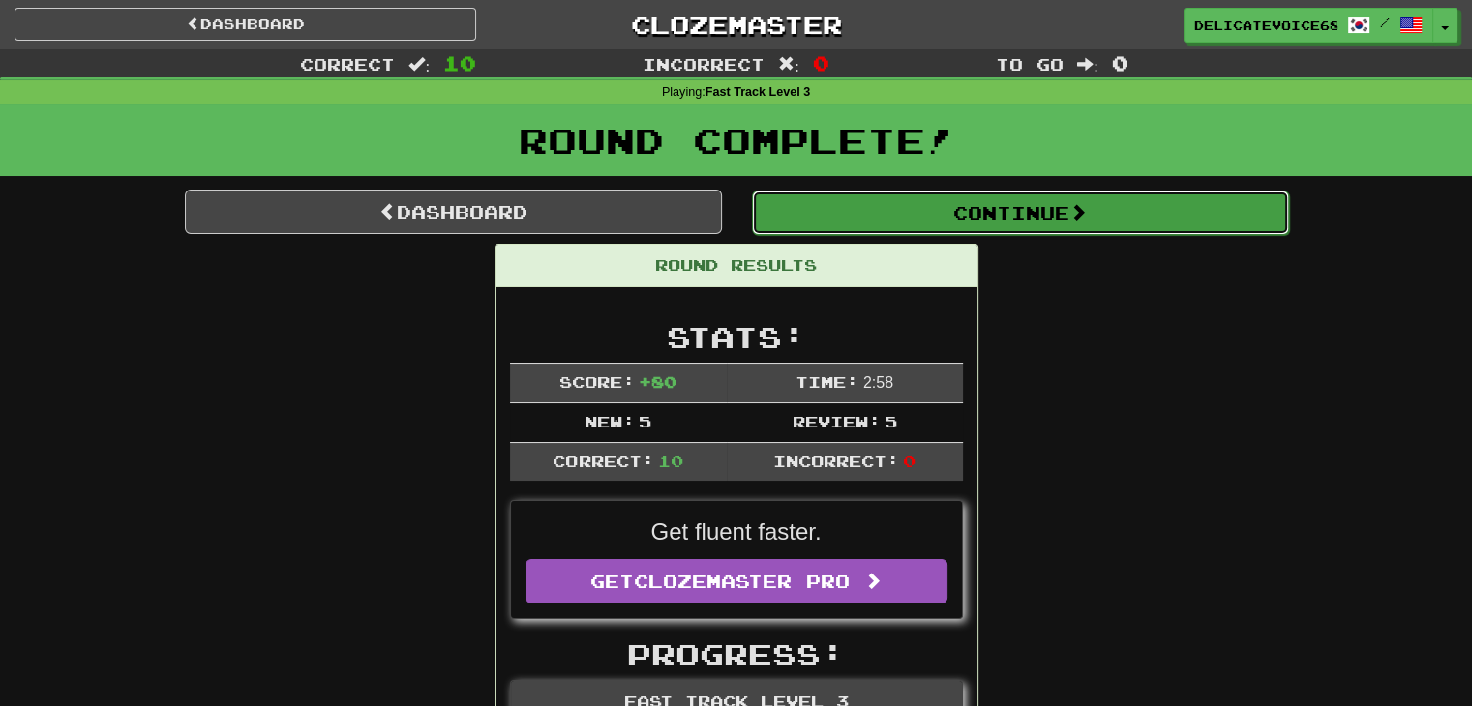
click at [845, 219] on button "Continue" at bounding box center [1020, 213] width 537 height 45
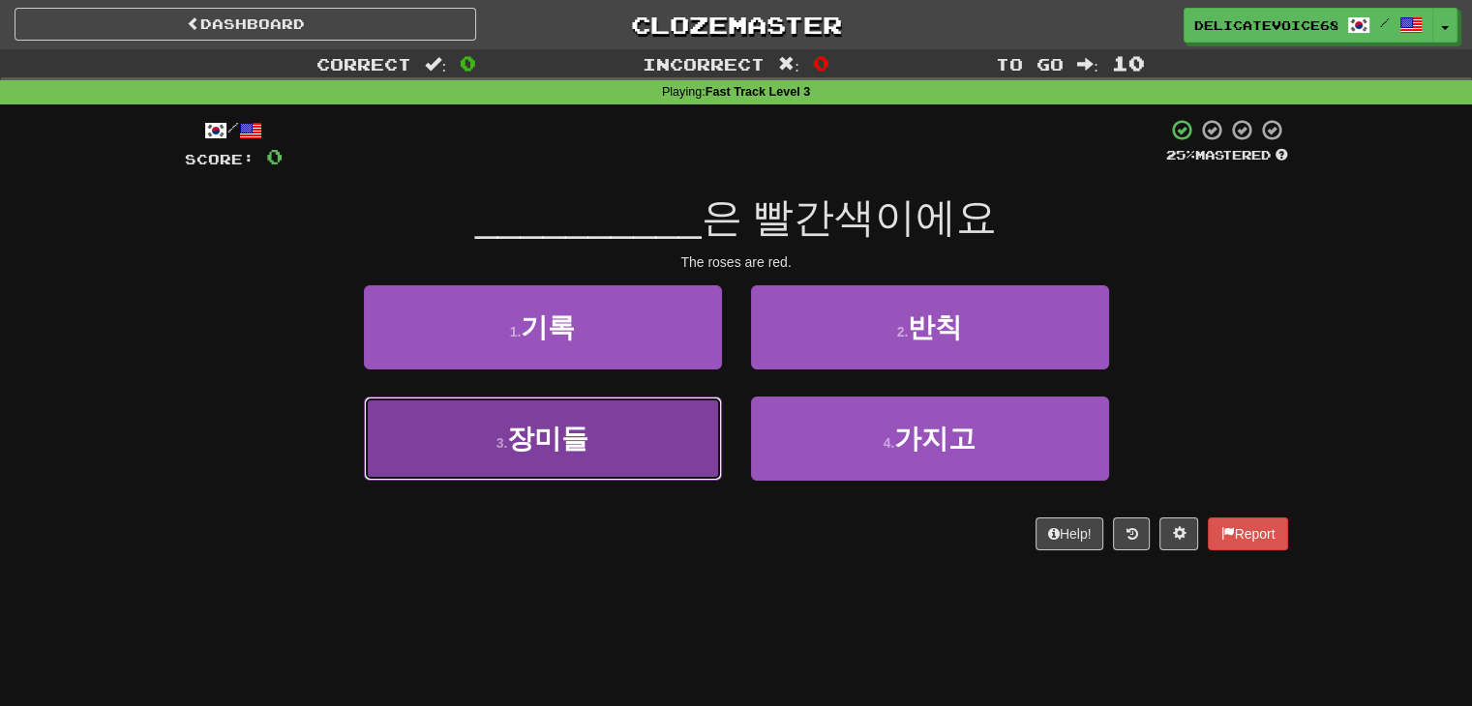
click at [449, 434] on button "3 . 장미들" at bounding box center [543, 439] width 358 height 84
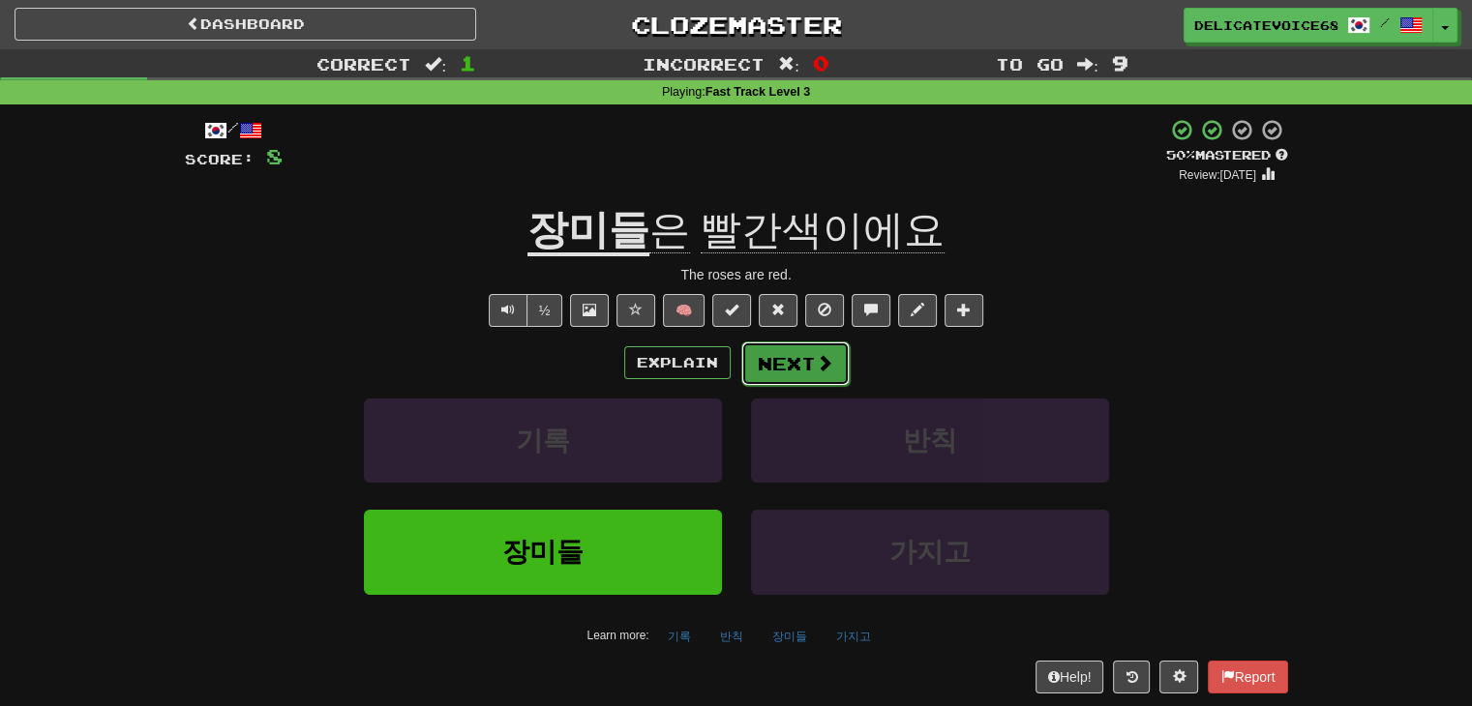
click at [787, 369] on button "Next" at bounding box center [795, 364] width 108 height 45
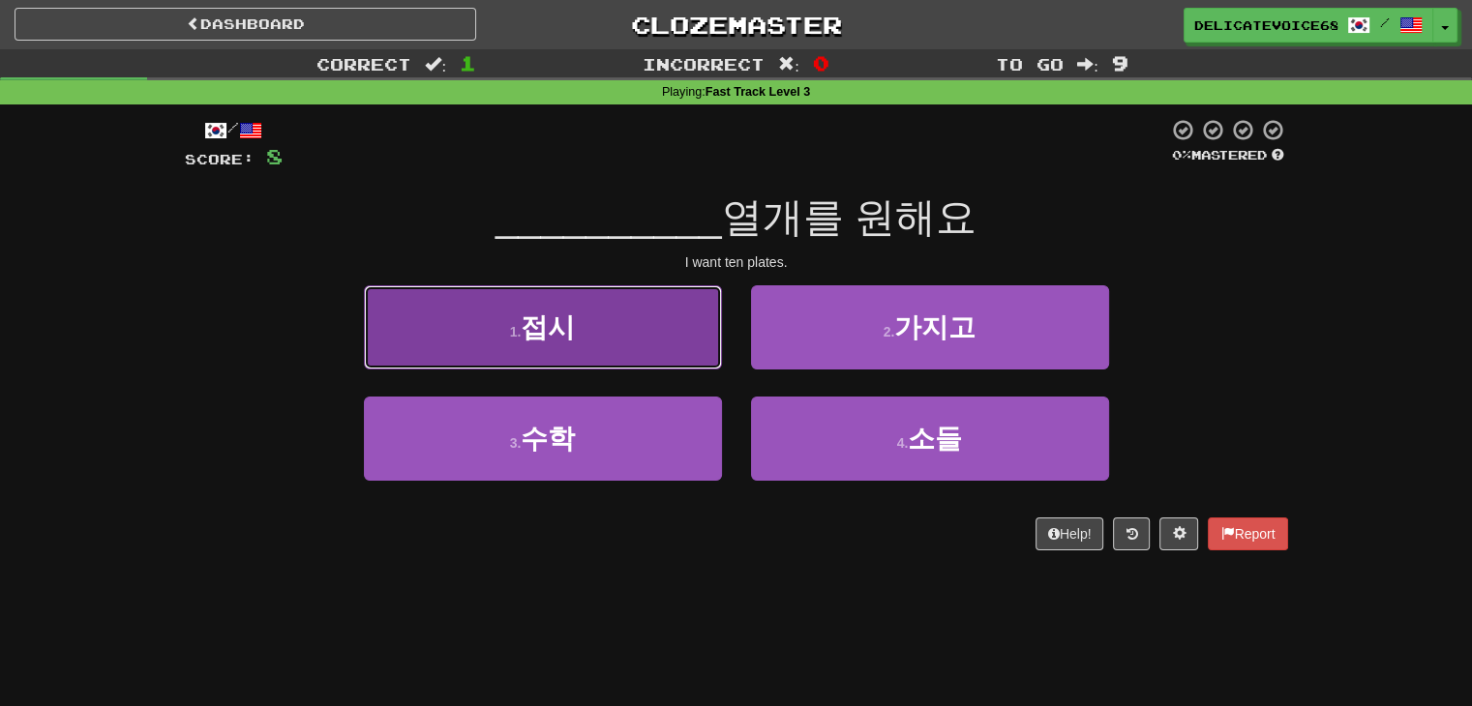
click at [519, 327] on small "1 ." at bounding box center [516, 331] width 12 height 15
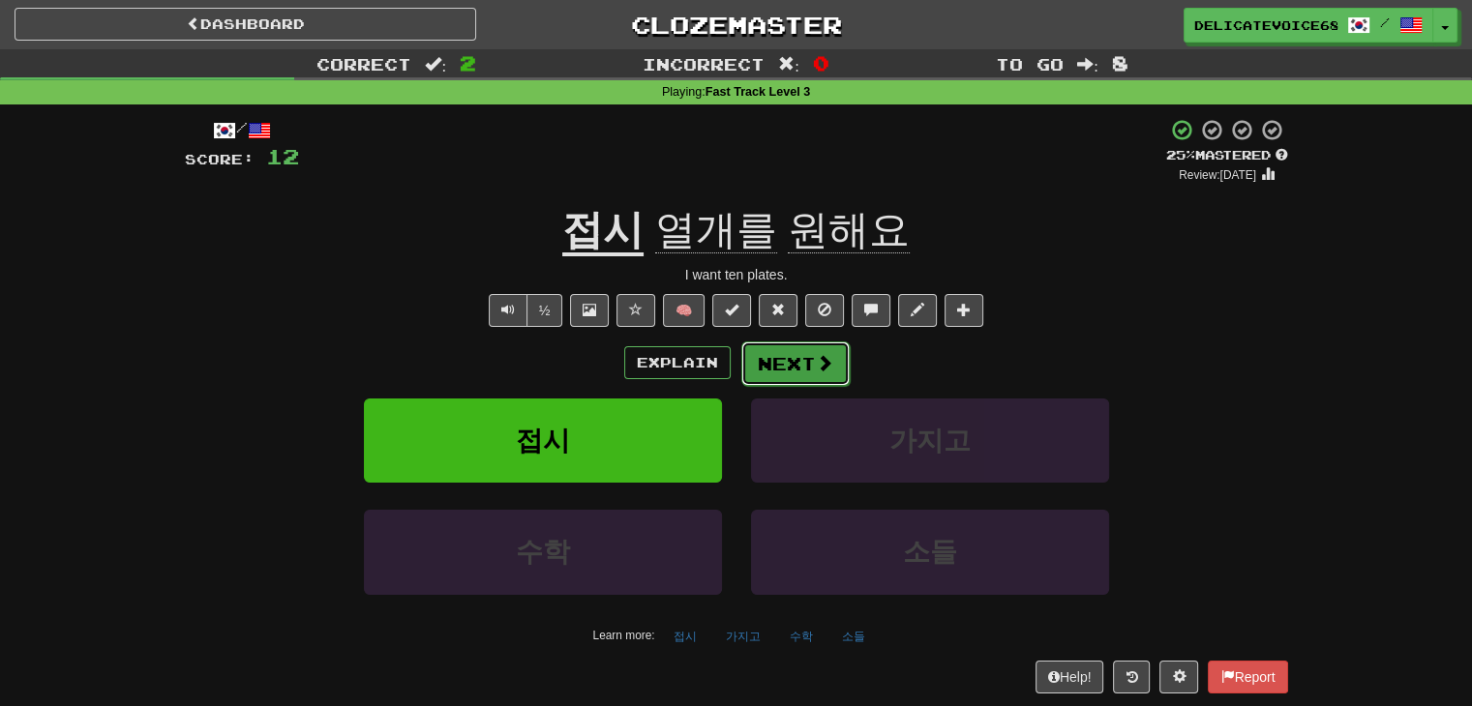
click at [781, 374] on button "Next" at bounding box center [795, 364] width 108 height 45
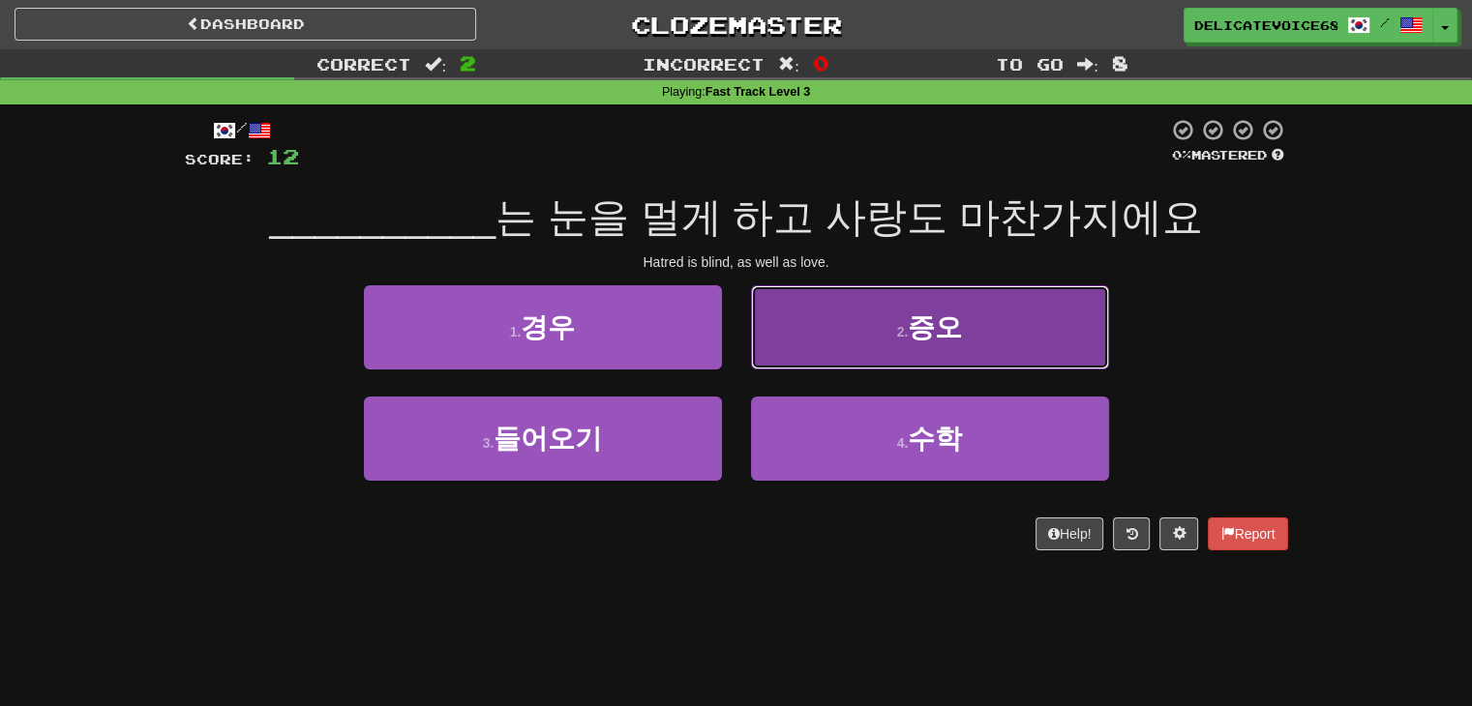
click at [1061, 338] on button "2 . 증오" at bounding box center [930, 327] width 358 height 84
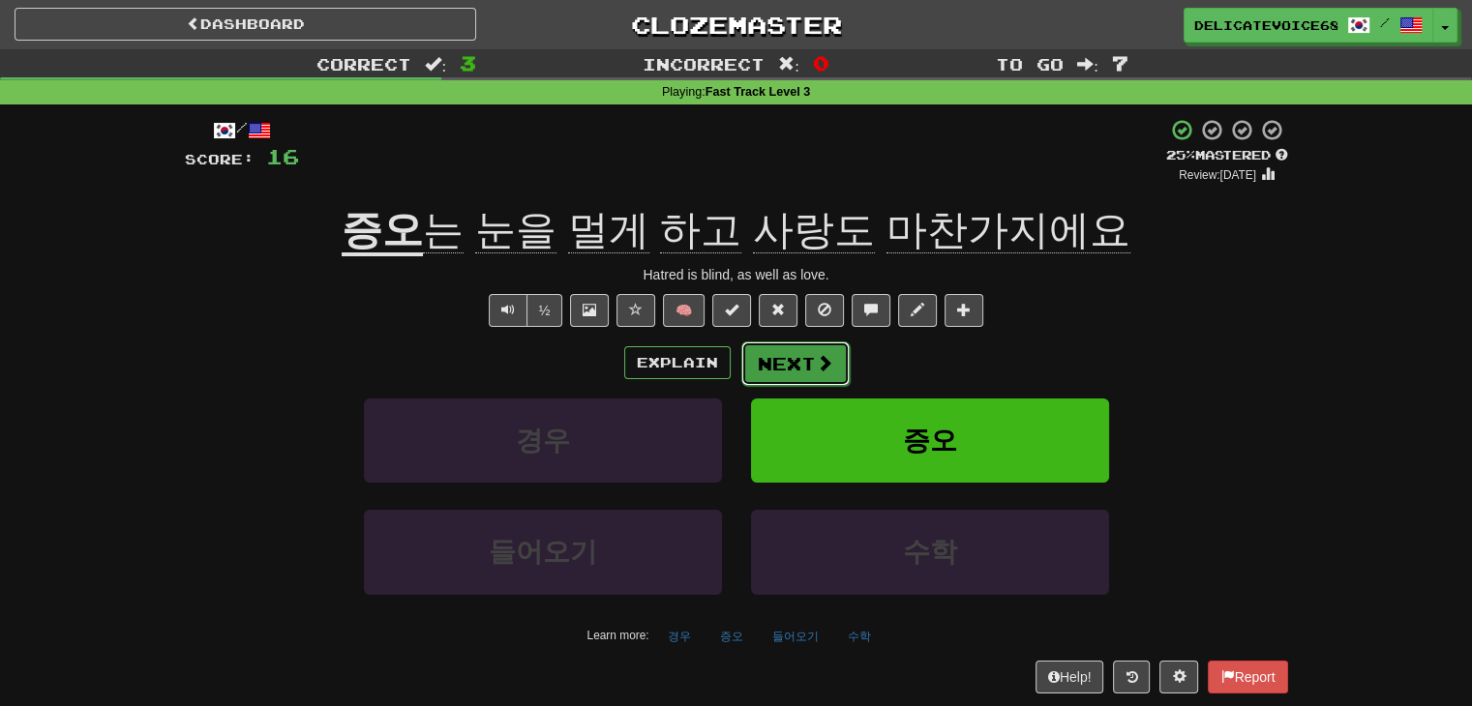
click at [768, 367] on button "Next" at bounding box center [795, 364] width 108 height 45
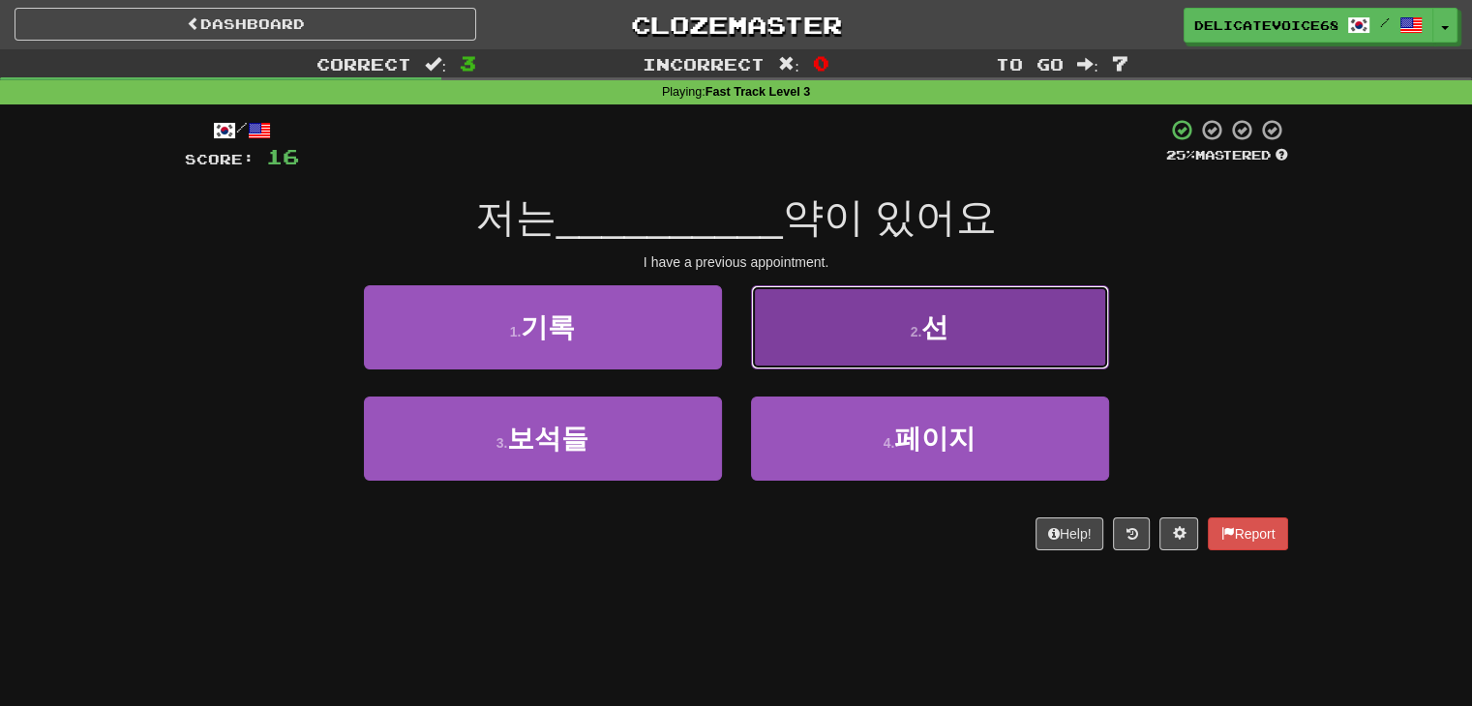
click at [894, 322] on button "2 . 선" at bounding box center [930, 327] width 358 height 84
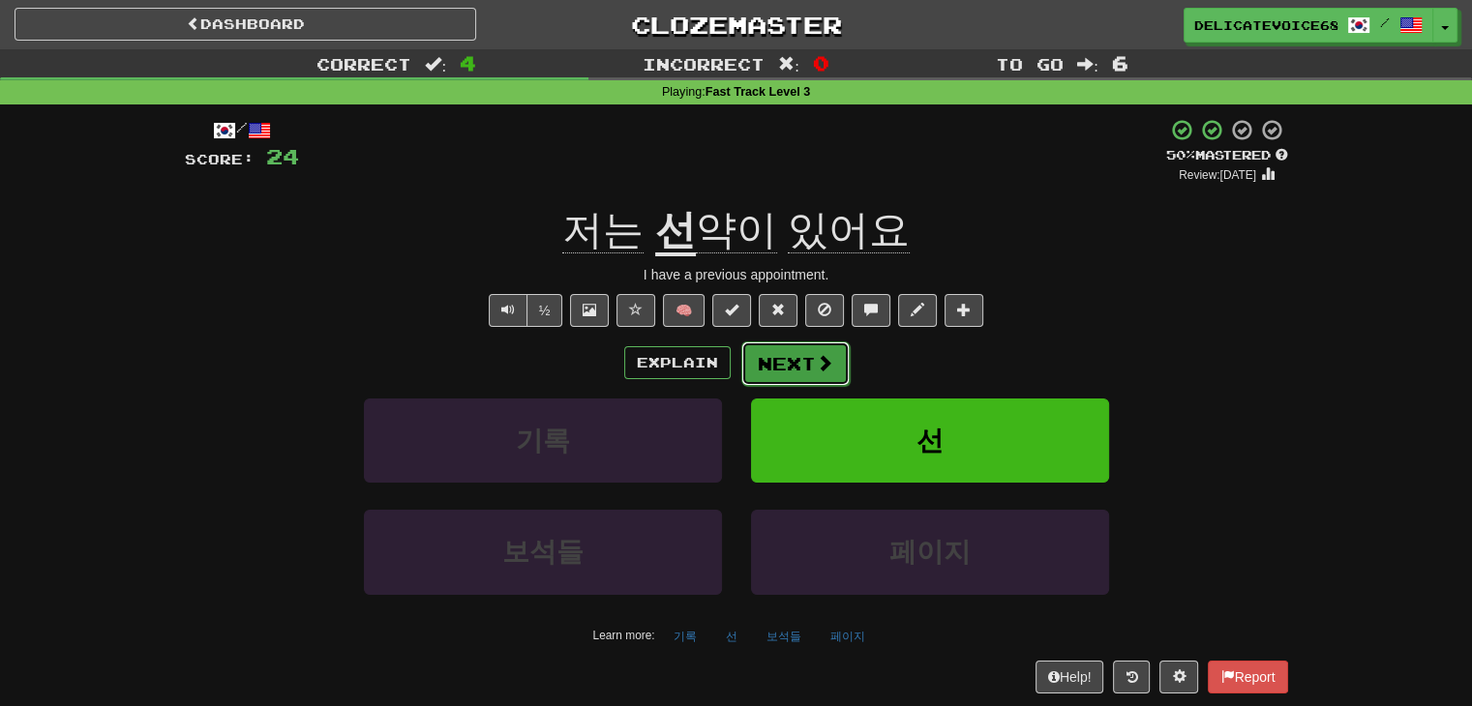
click at [817, 362] on span at bounding box center [824, 362] width 17 height 17
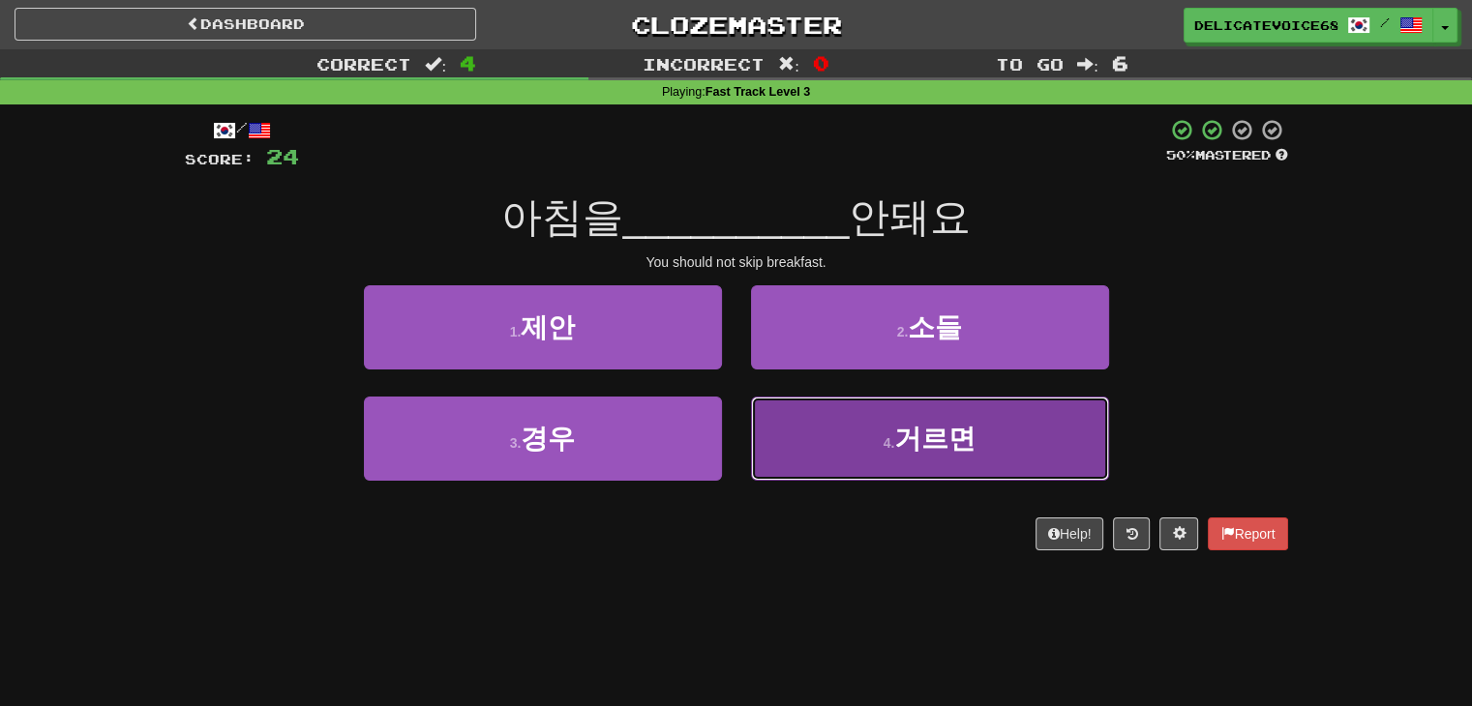
click at [948, 450] on span "거르면" at bounding box center [934, 439] width 81 height 30
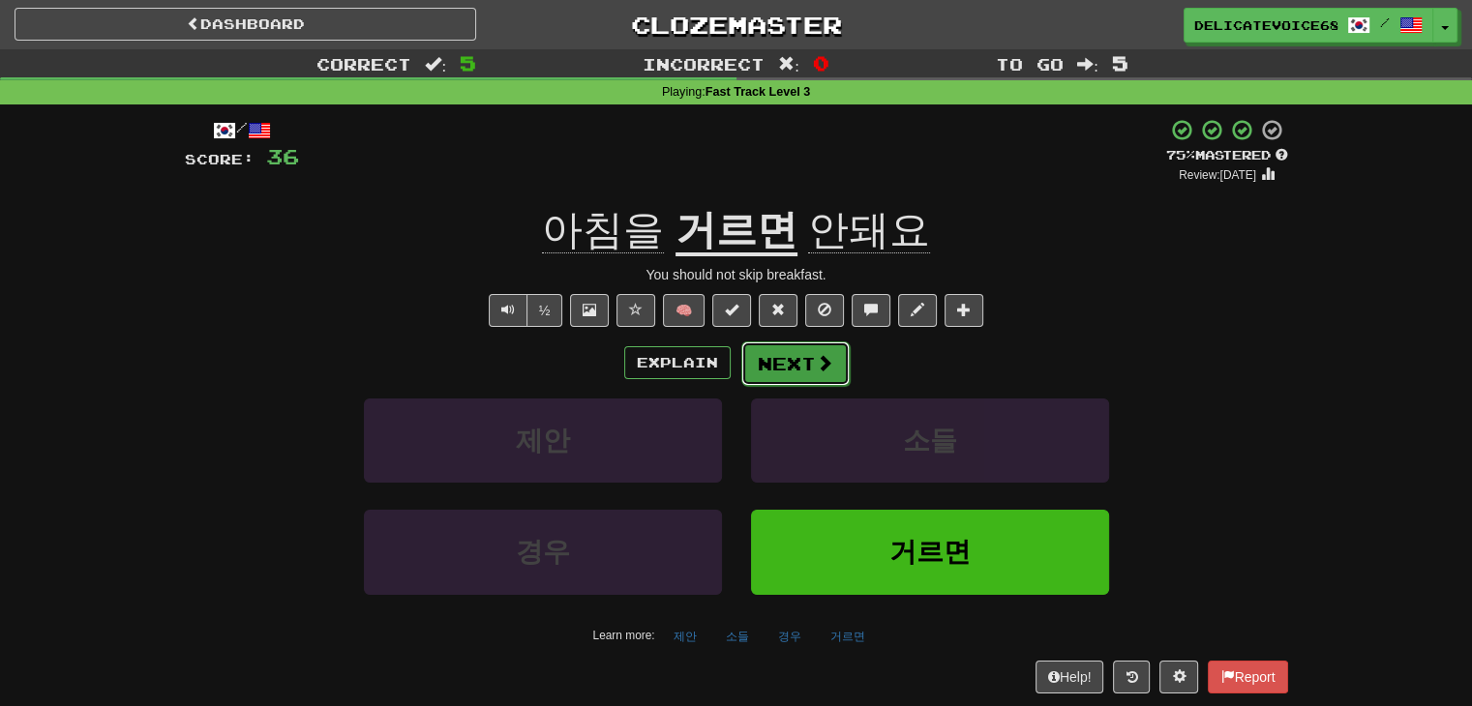
click at [770, 369] on button "Next" at bounding box center [795, 364] width 108 height 45
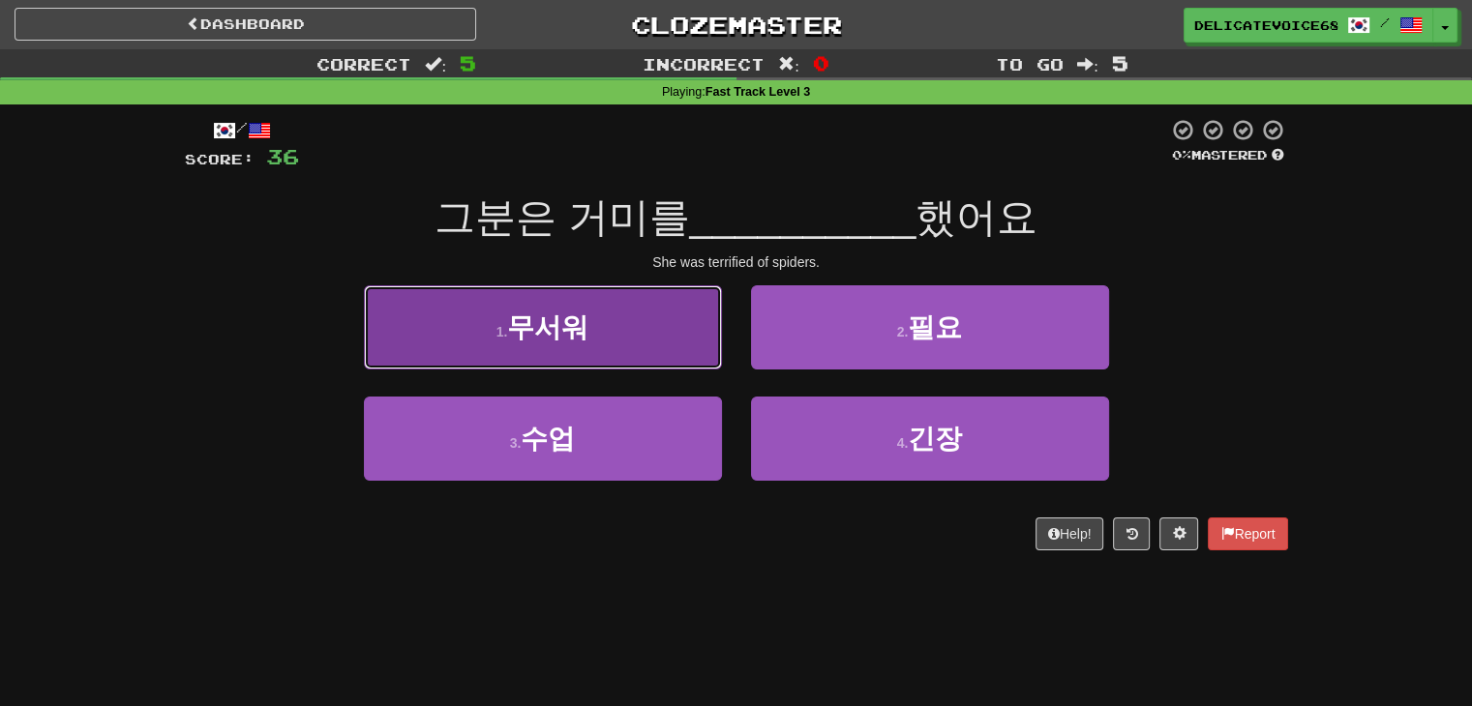
click at [653, 342] on button "1 . 무서워" at bounding box center [543, 327] width 358 height 84
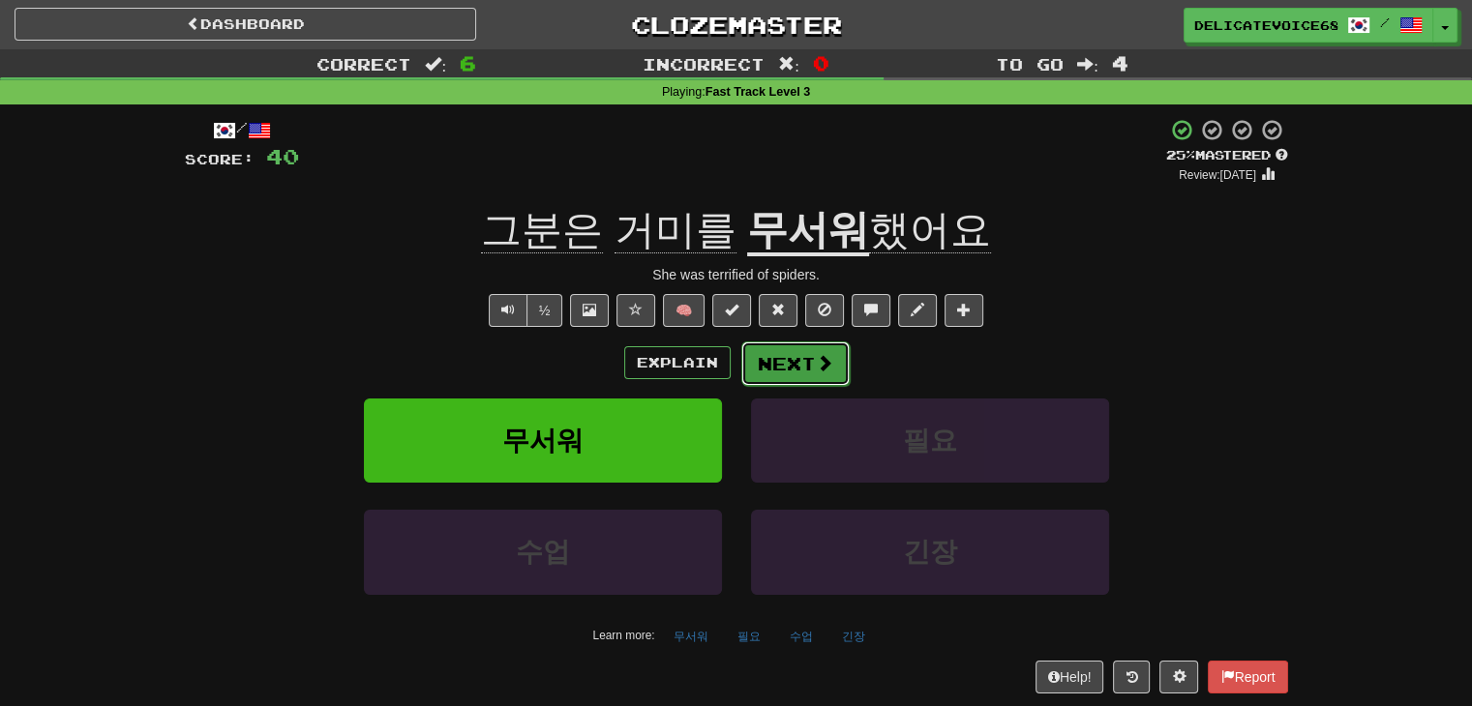
click at [793, 374] on button "Next" at bounding box center [795, 364] width 108 height 45
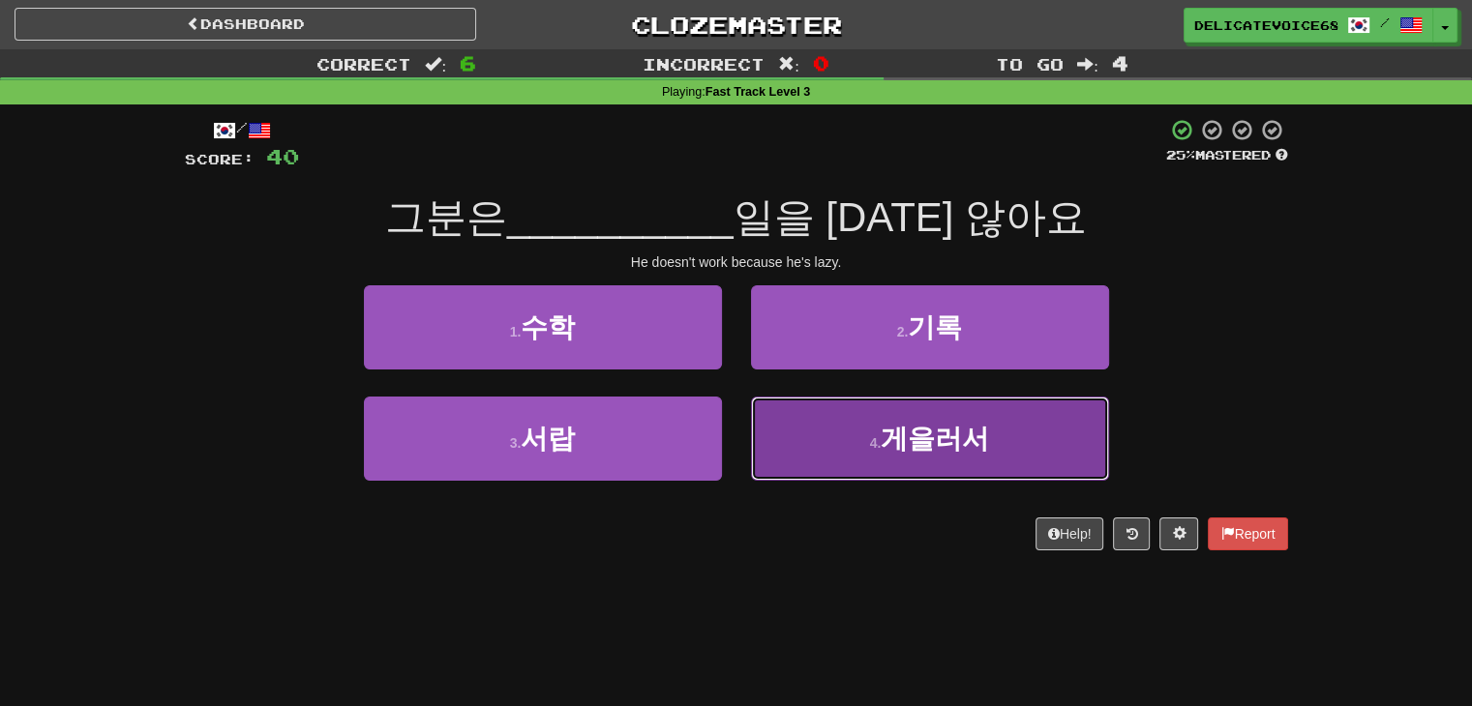
click at [938, 446] on span "게을러서" at bounding box center [935, 439] width 108 height 30
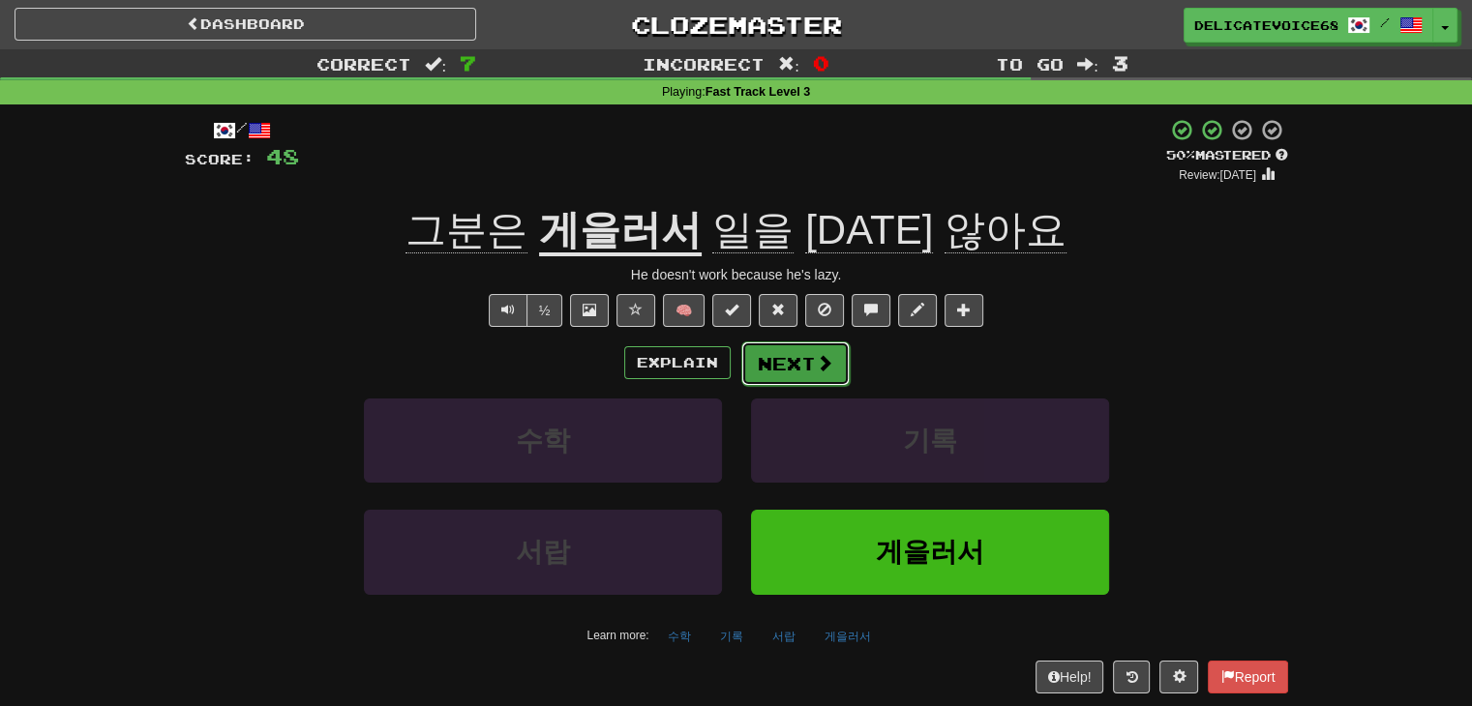
click at [804, 379] on button "Next" at bounding box center [795, 364] width 108 height 45
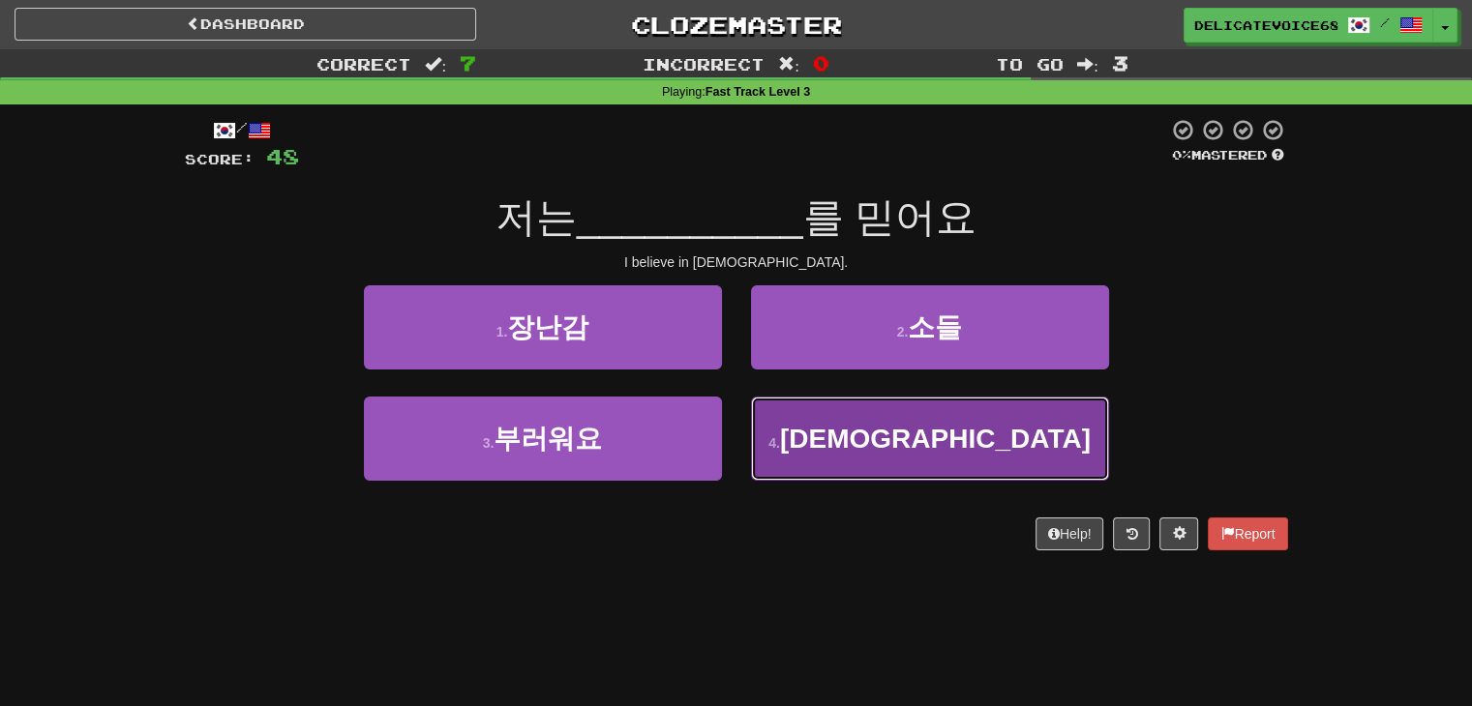
click at [909, 462] on button "4 . 부처" at bounding box center [930, 439] width 358 height 84
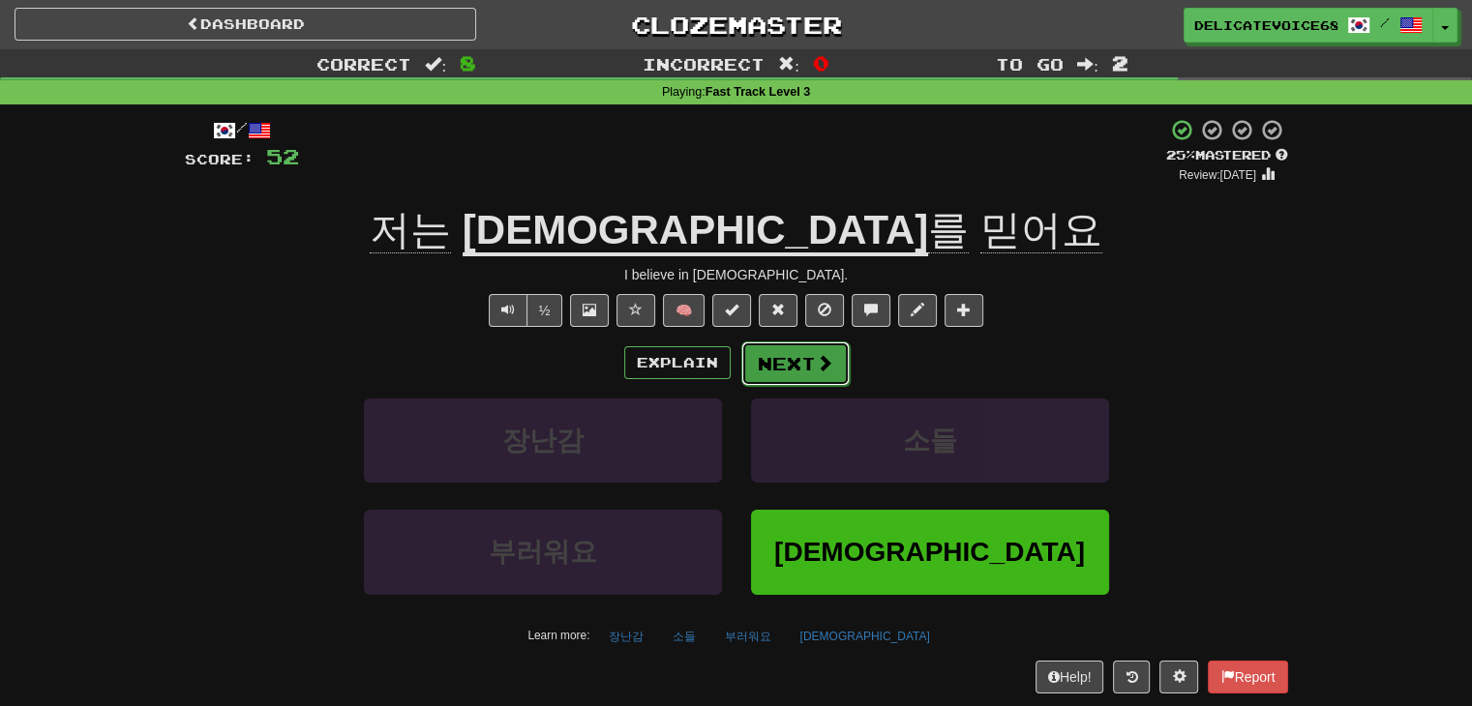
click at [770, 369] on button "Next" at bounding box center [795, 364] width 108 height 45
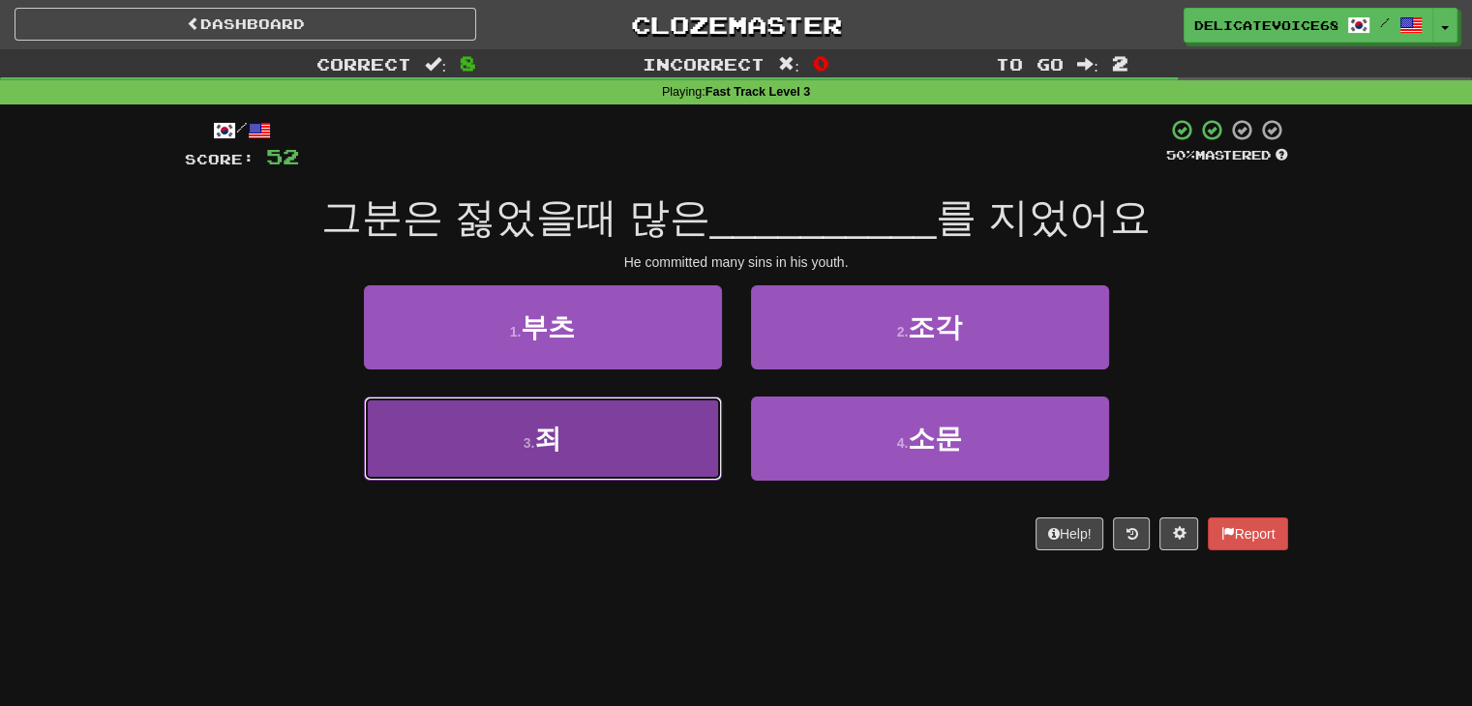
click at [533, 454] on button "3 . 죄" at bounding box center [543, 439] width 358 height 84
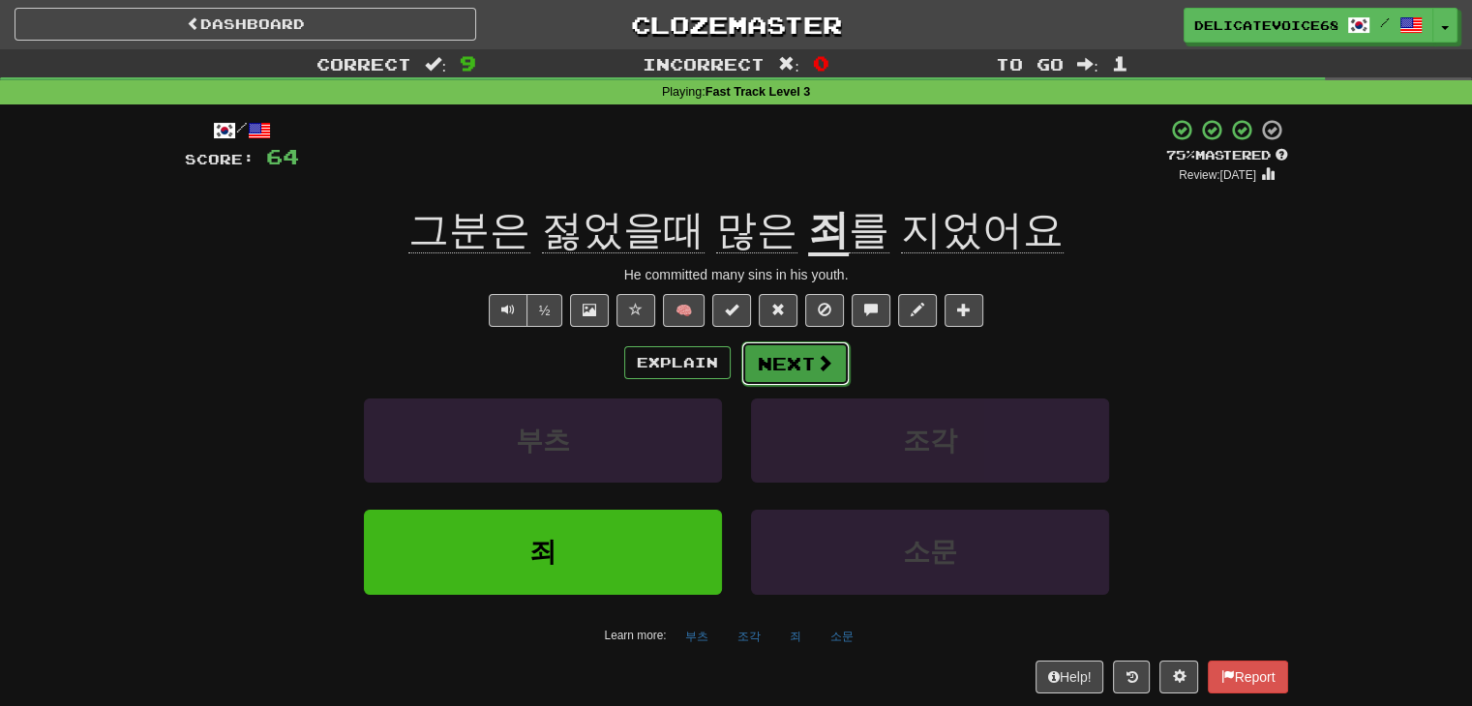
click at [765, 374] on button "Next" at bounding box center [795, 364] width 108 height 45
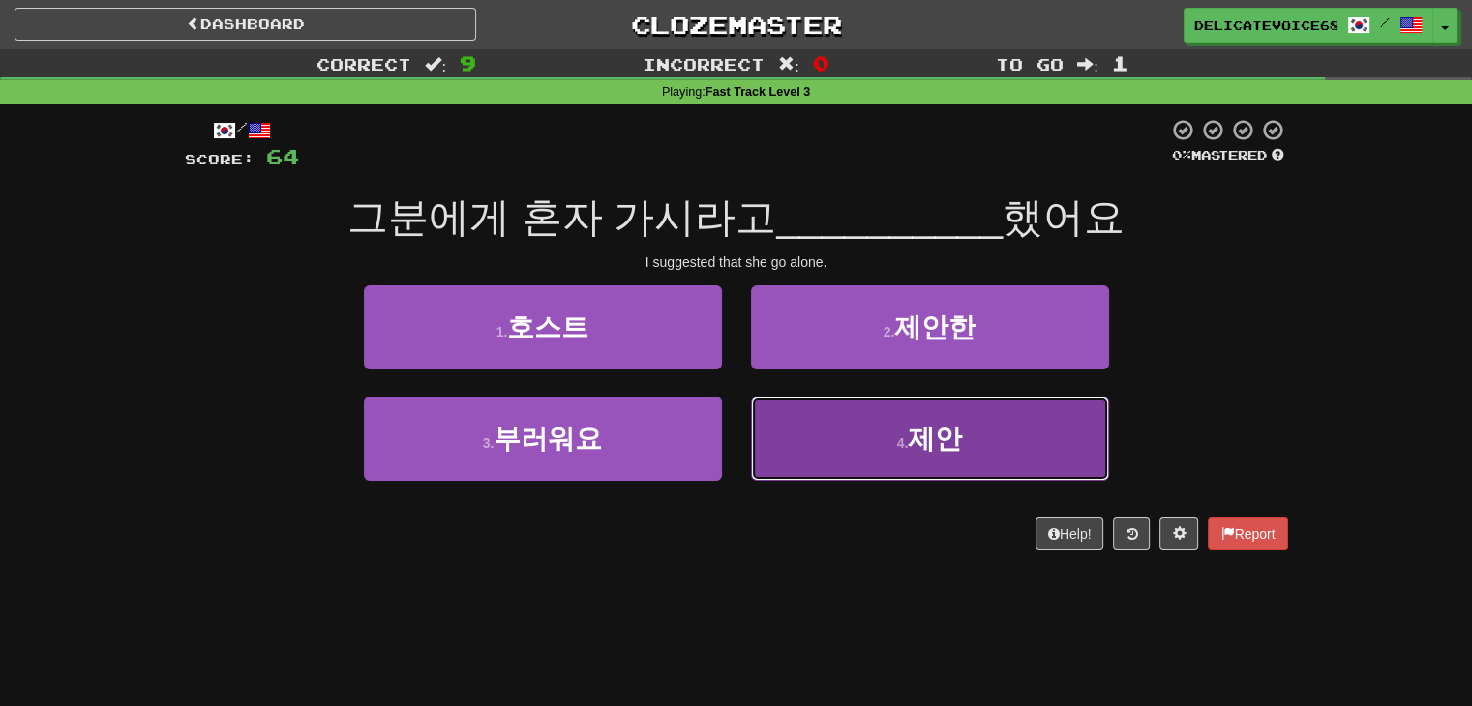
click at [832, 435] on button "4 . [GEOGRAPHIC_DATA]" at bounding box center [930, 439] width 358 height 84
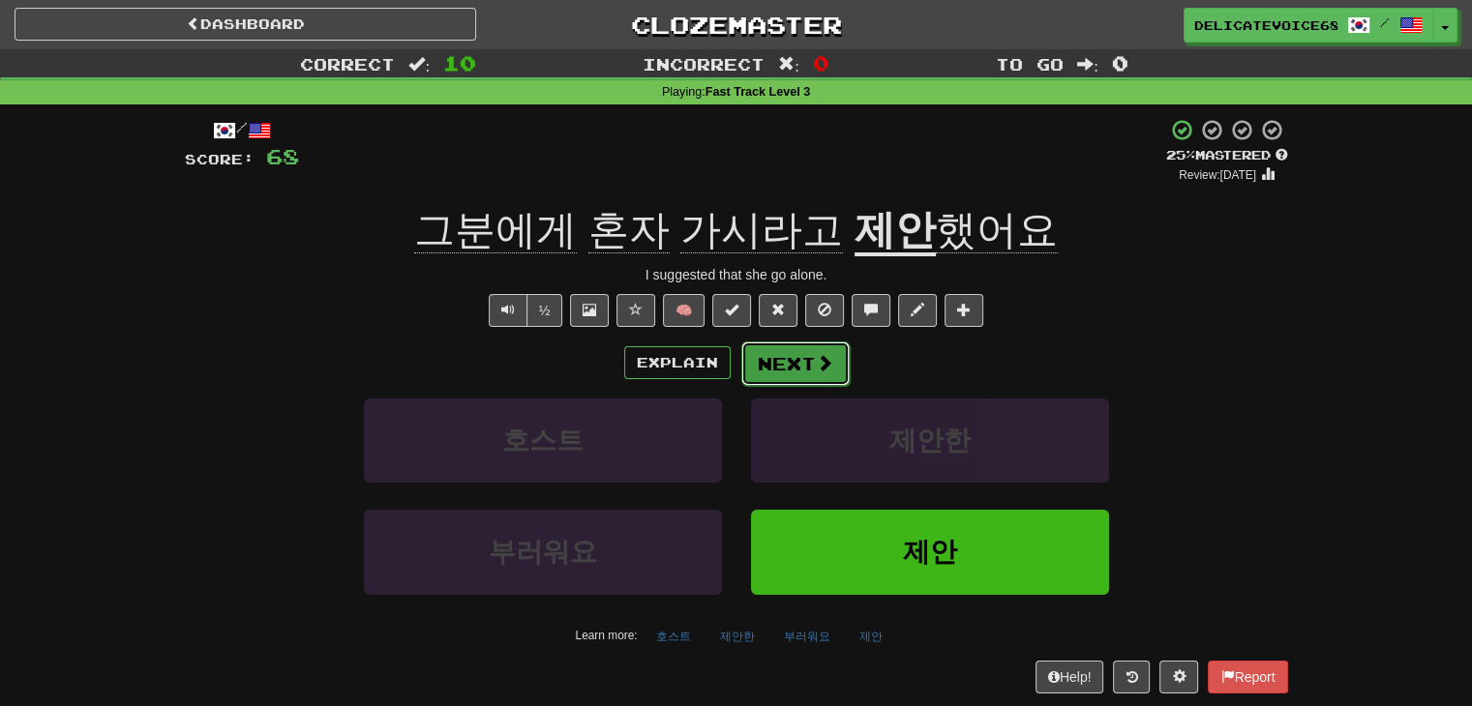
click at [797, 374] on button "Next" at bounding box center [795, 364] width 108 height 45
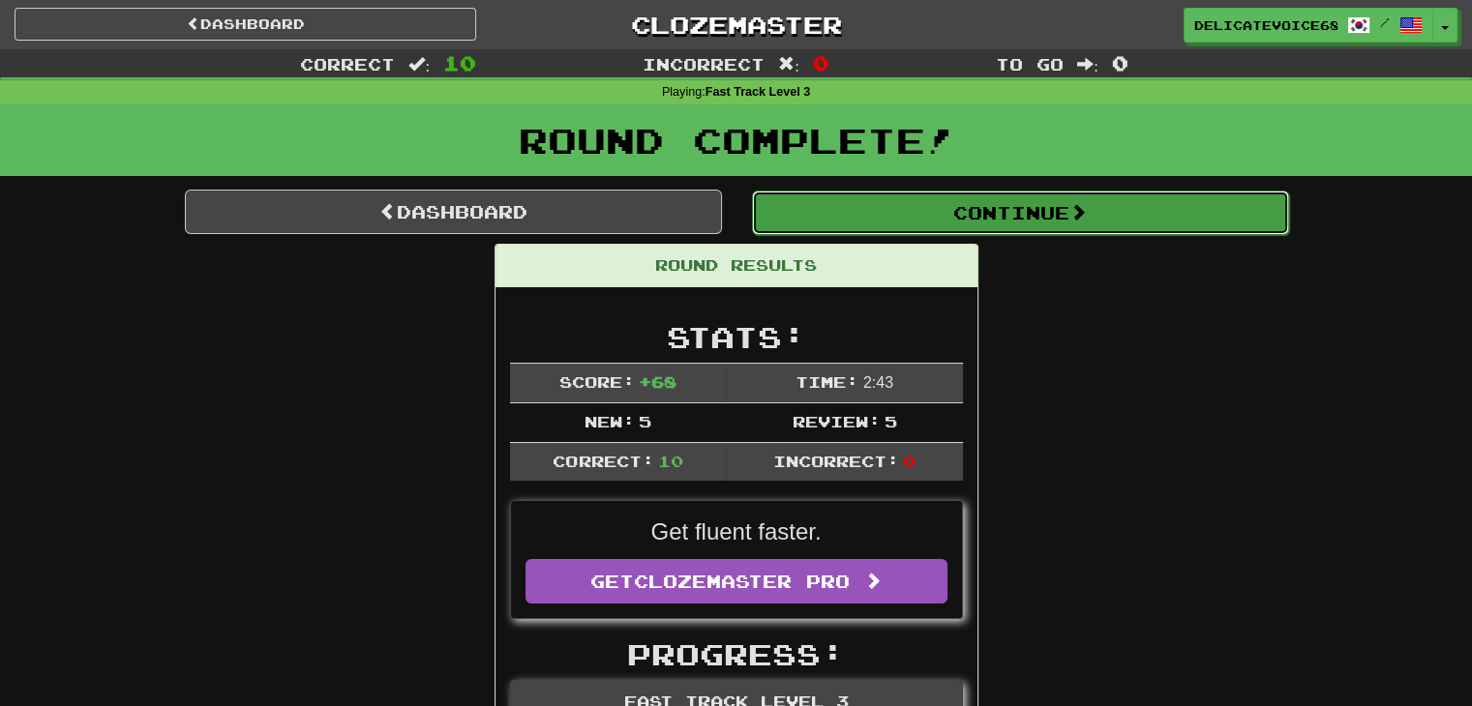
click at [861, 219] on button "Continue" at bounding box center [1020, 213] width 537 height 45
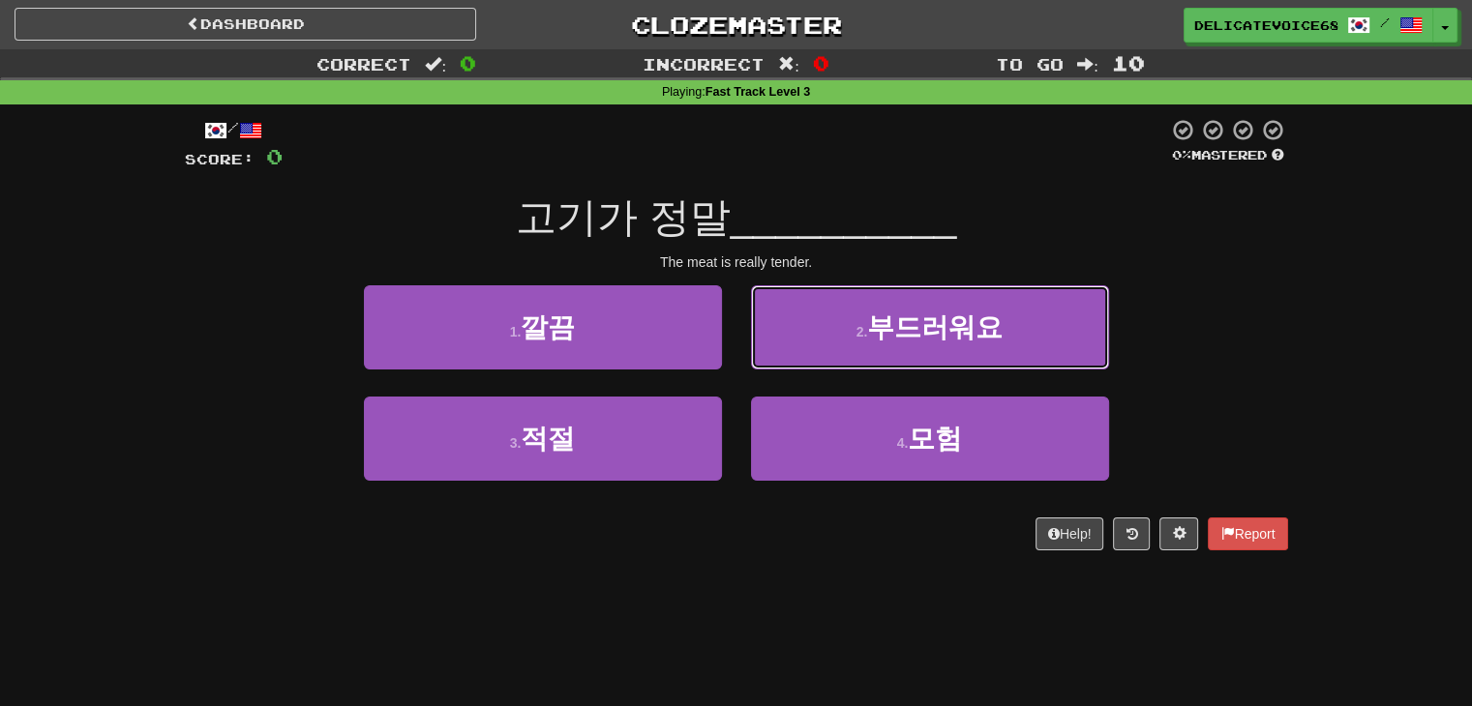
click at [824, 333] on button "2 . 부드러워요" at bounding box center [930, 327] width 358 height 84
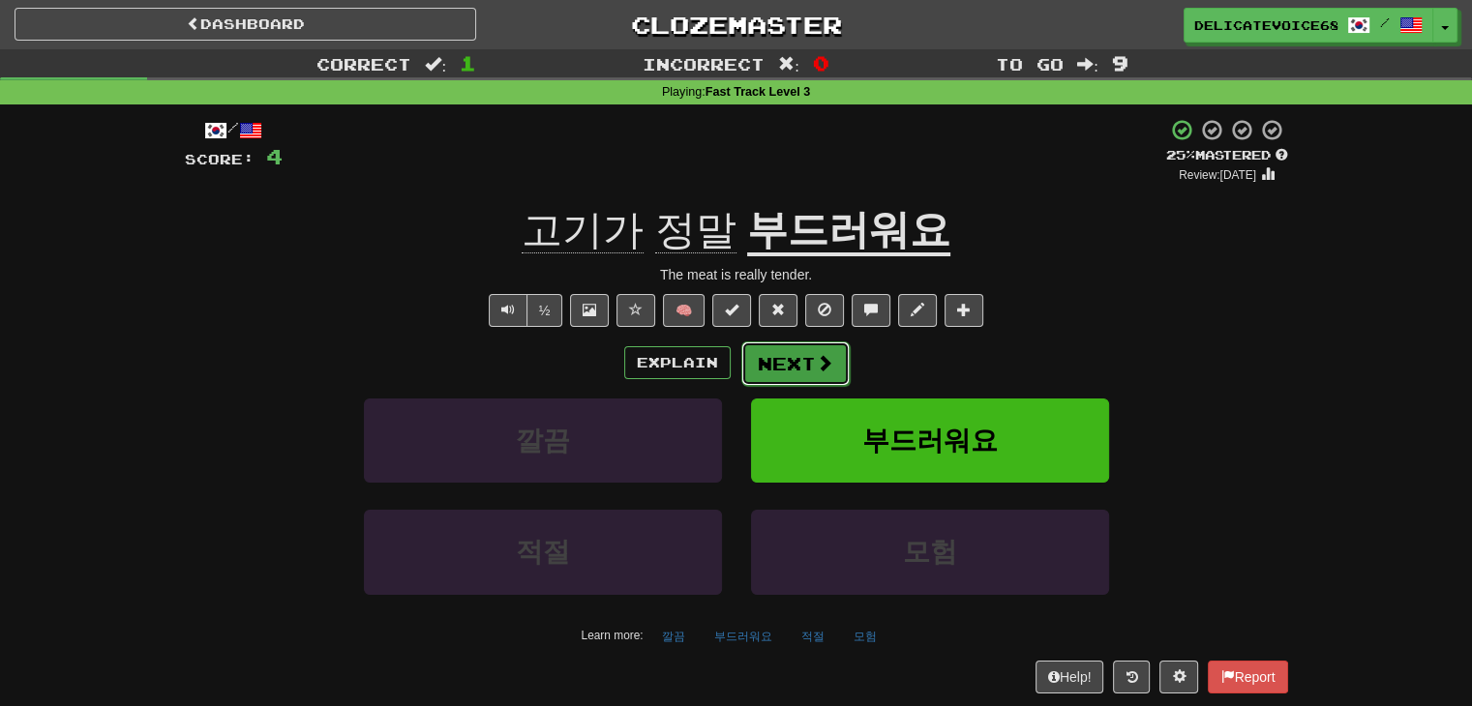
click at [799, 367] on button "Next" at bounding box center [795, 364] width 108 height 45
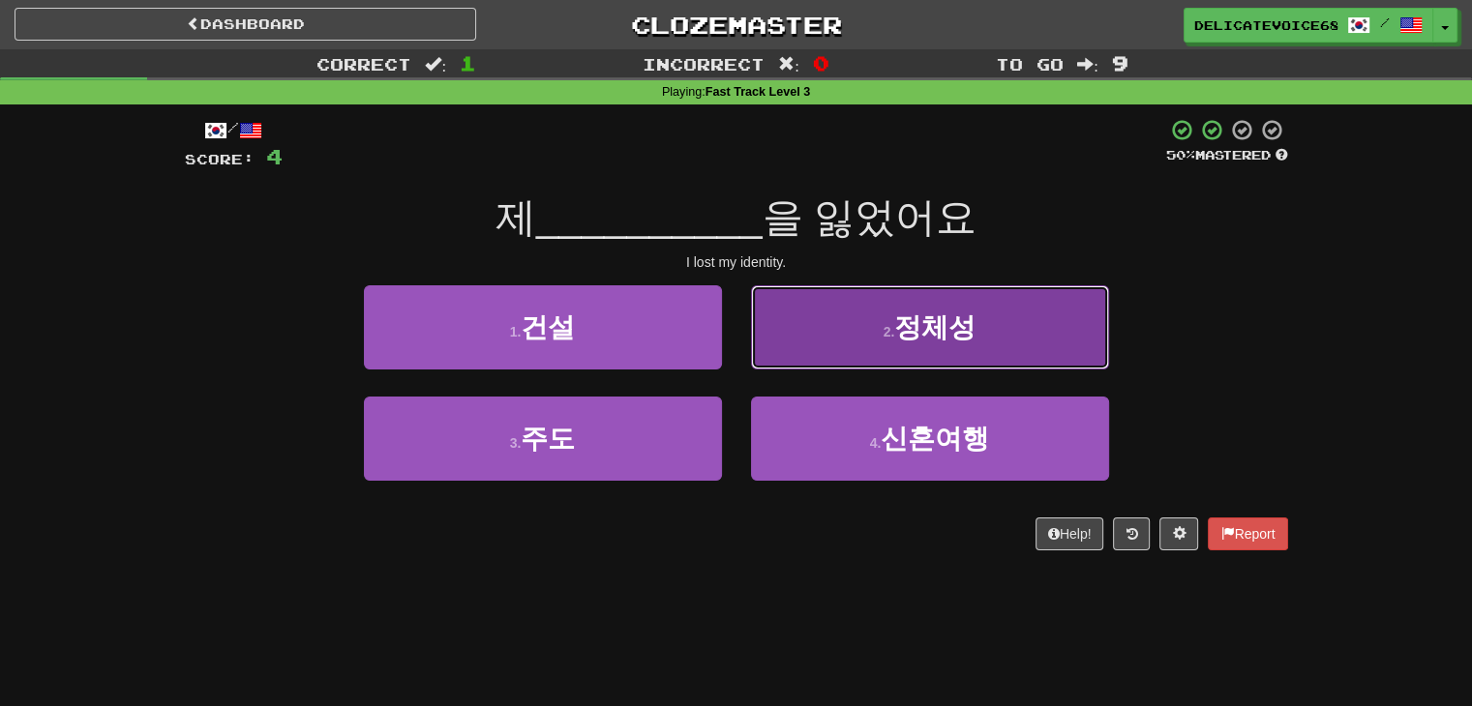
click at [987, 350] on button "2 . 정체성" at bounding box center [930, 327] width 358 height 84
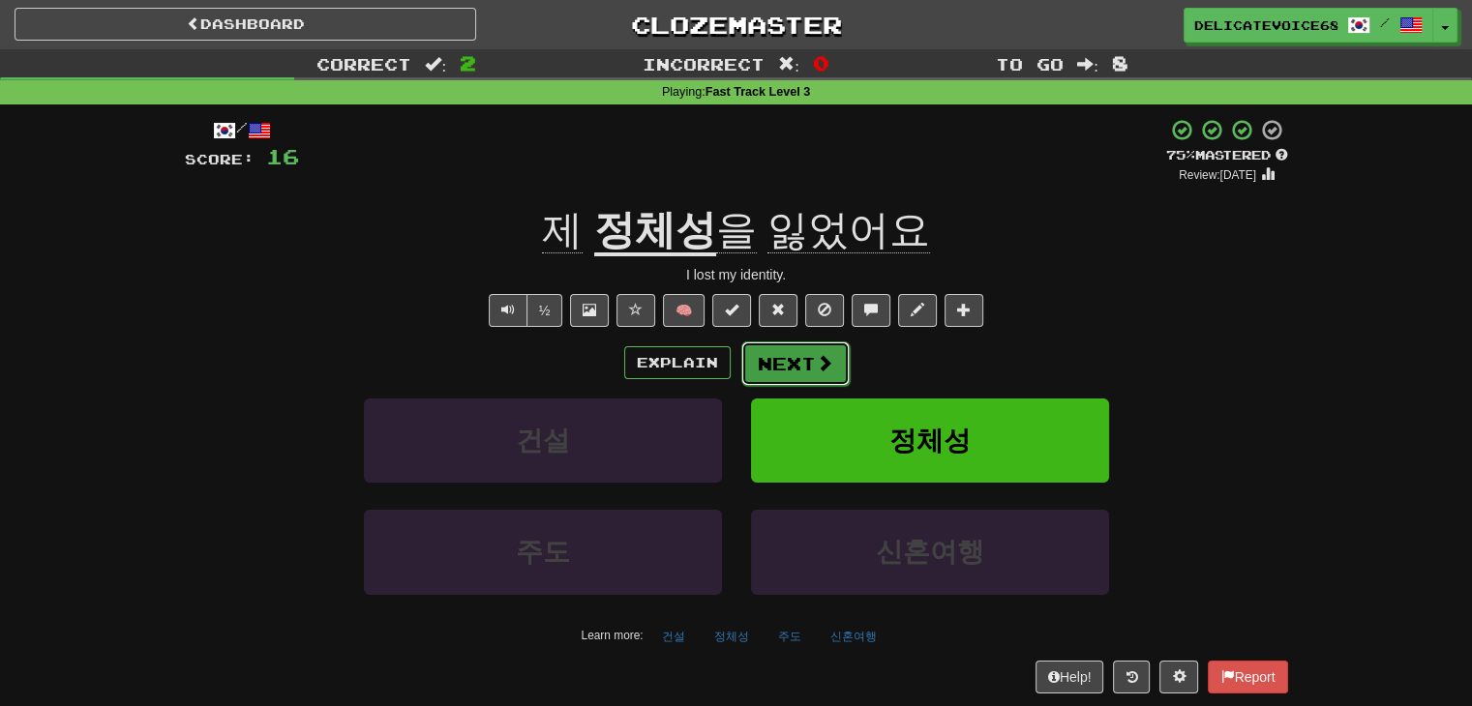
click at [801, 362] on button "Next" at bounding box center [795, 364] width 108 height 45
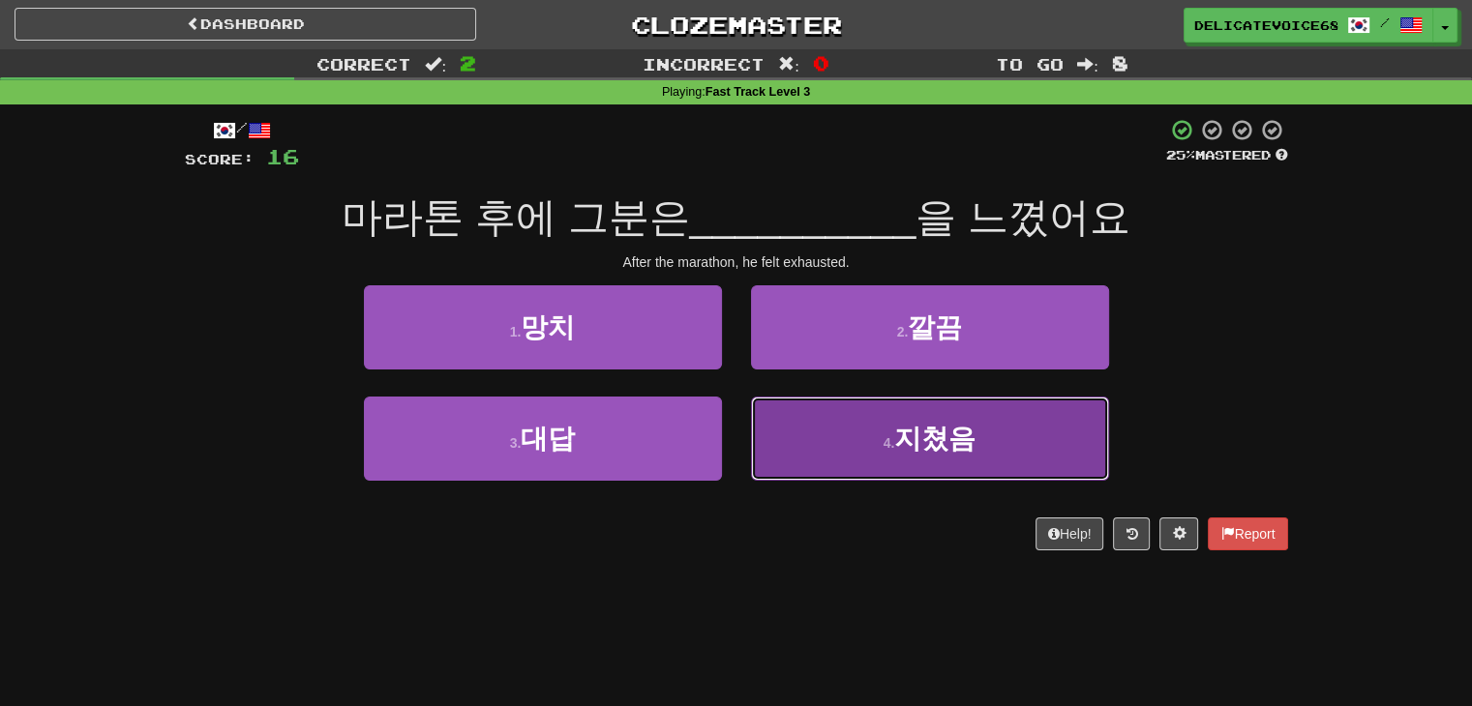
click at [901, 450] on span "지쳤음" at bounding box center [934, 439] width 81 height 30
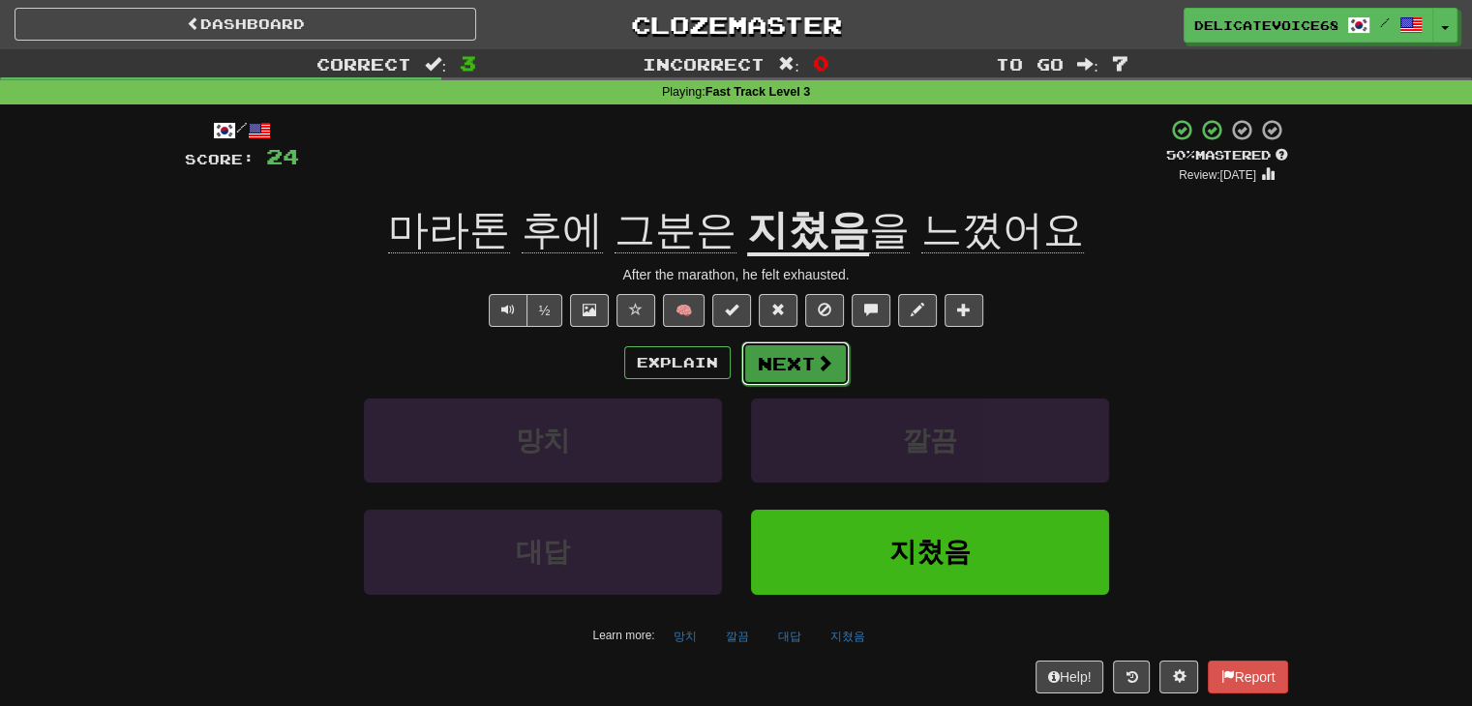
click at [817, 367] on span at bounding box center [824, 362] width 17 height 17
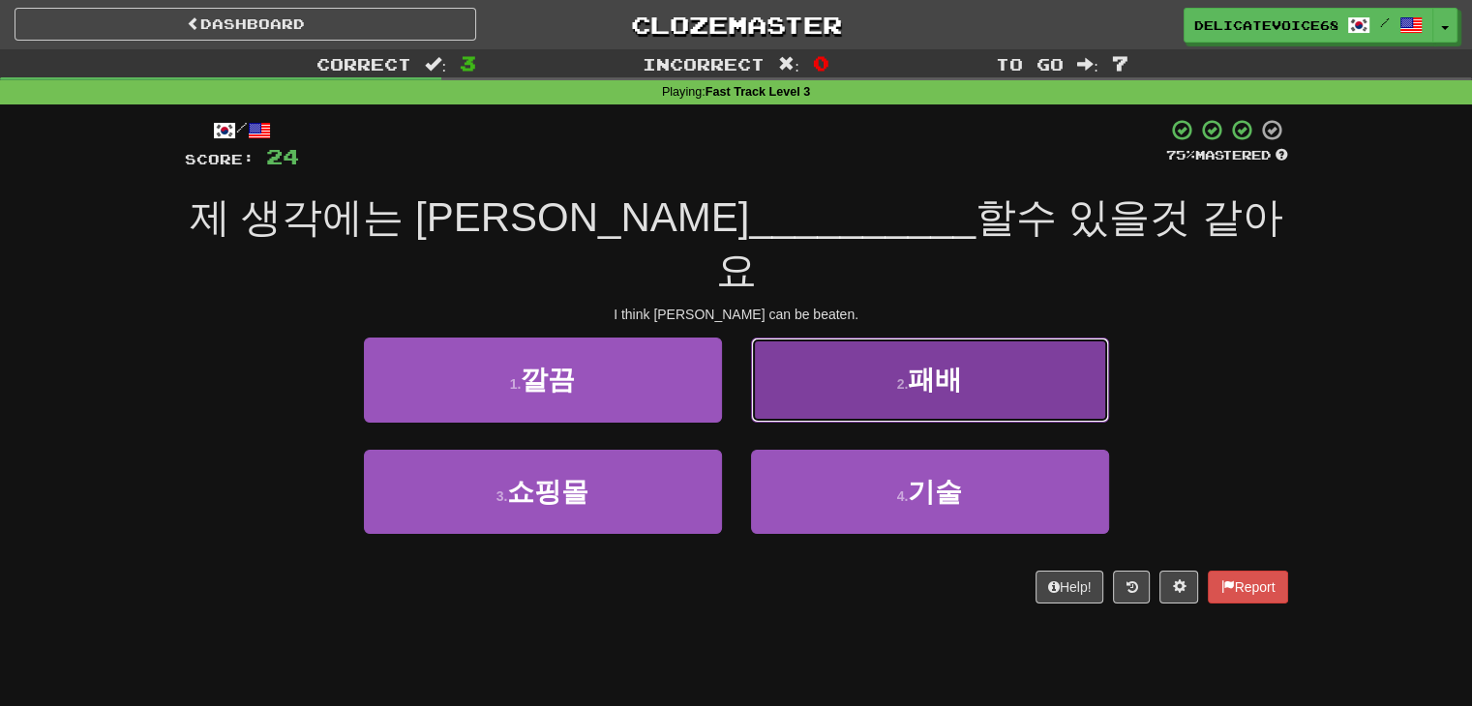
click at [987, 338] on button "2 . 패배" at bounding box center [930, 380] width 358 height 84
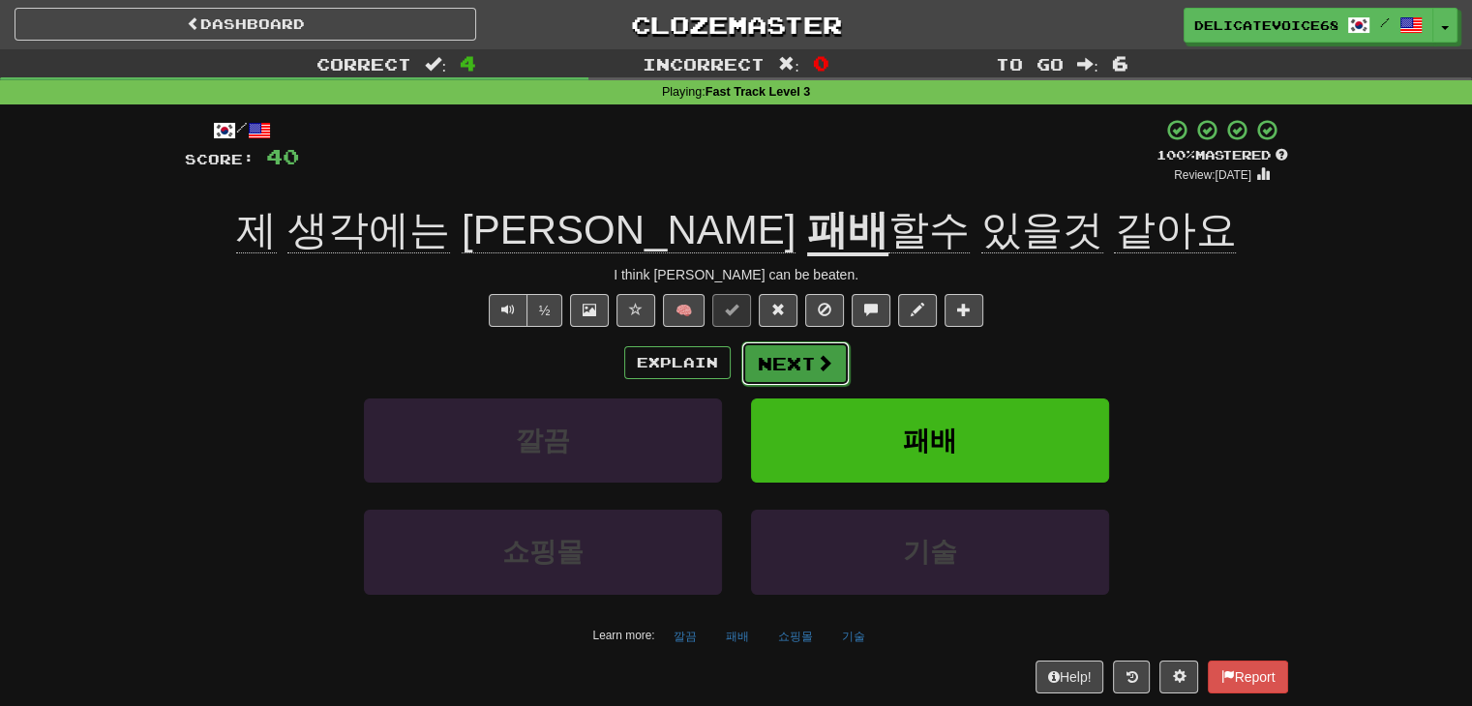
click at [815, 378] on button "Next" at bounding box center [795, 364] width 108 height 45
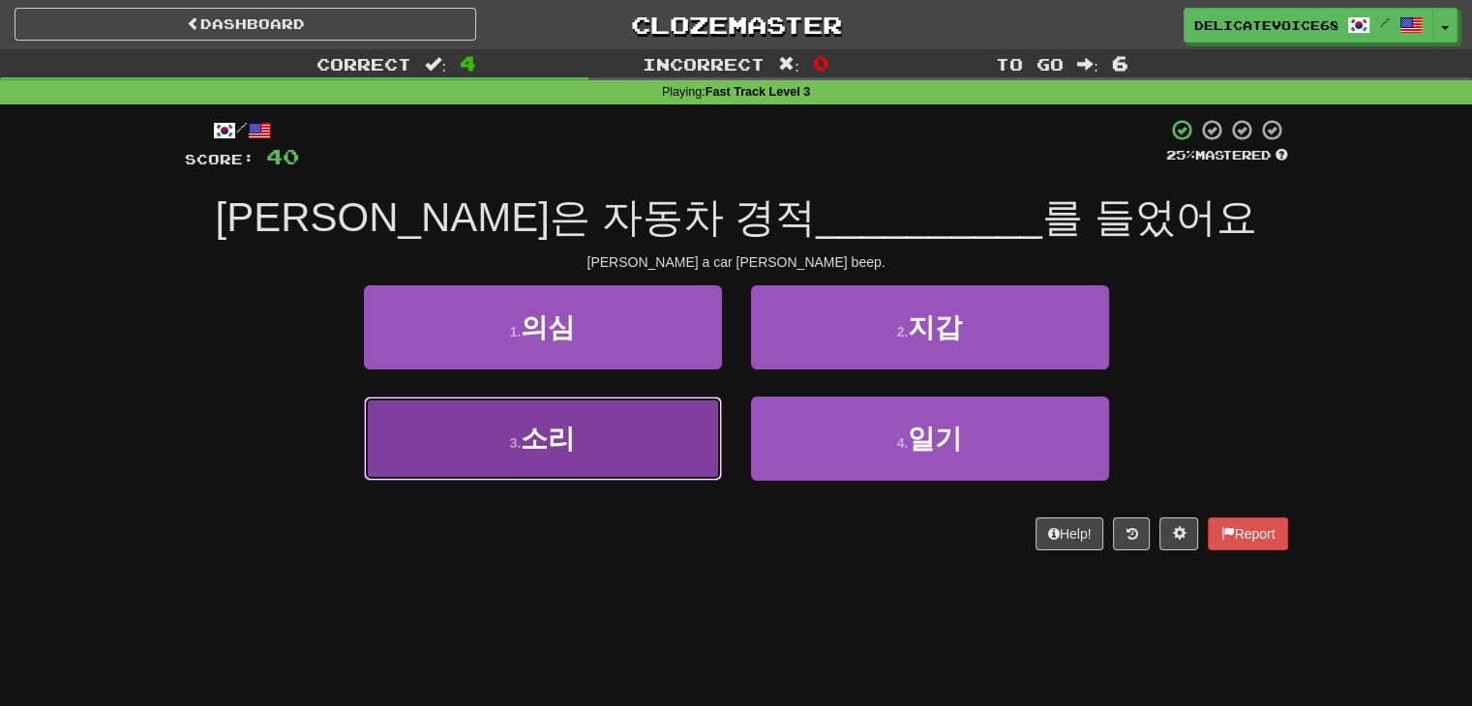
click at [665, 458] on button "3 . [GEOGRAPHIC_DATA]" at bounding box center [543, 439] width 358 height 84
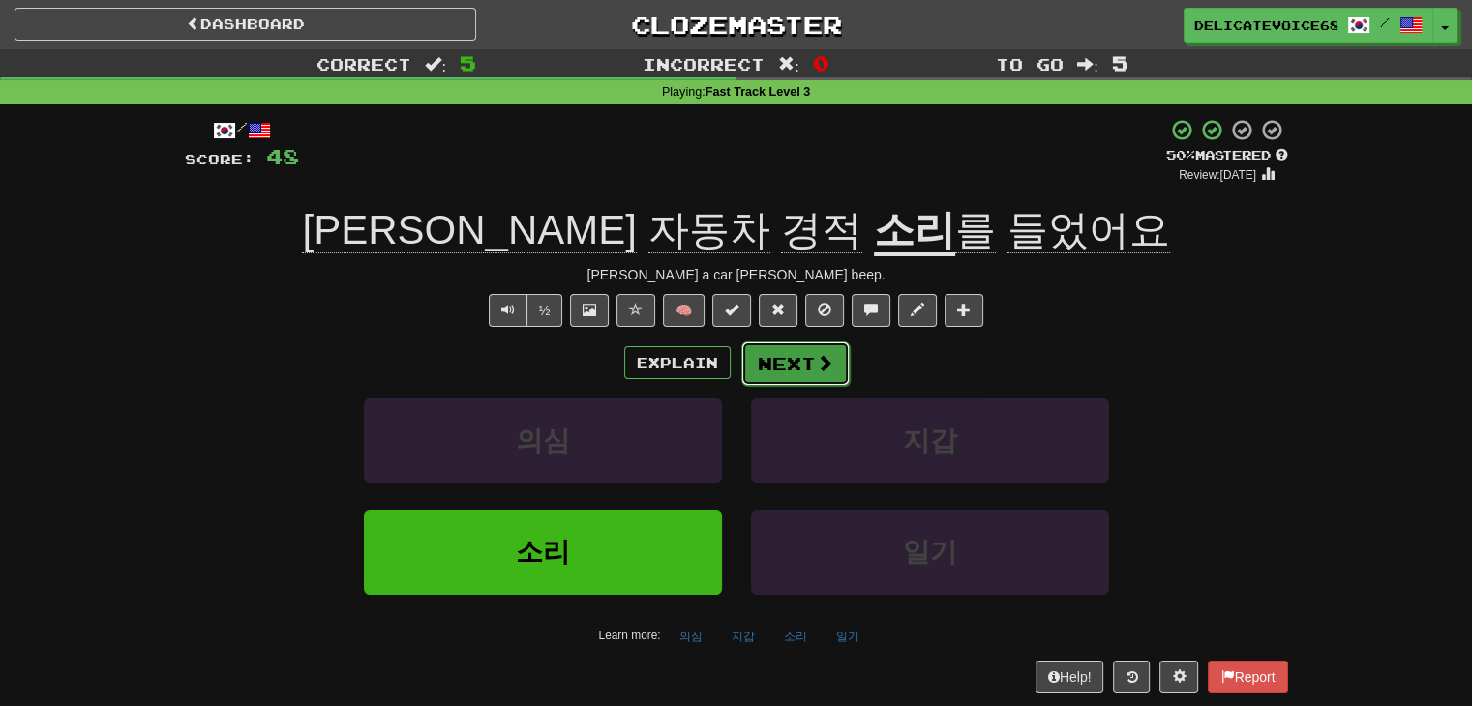
click at [781, 359] on button "Next" at bounding box center [795, 364] width 108 height 45
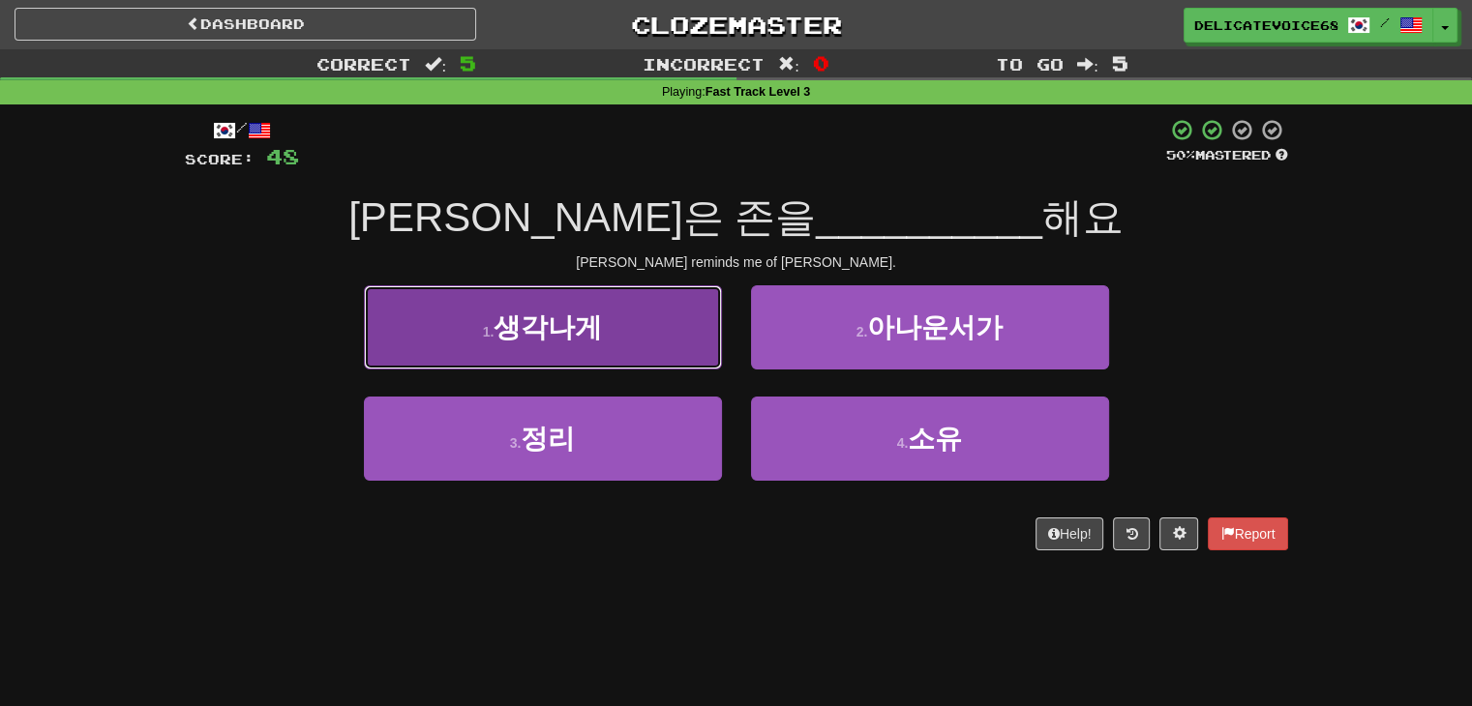
click at [483, 357] on button "1 . 생각나게" at bounding box center [543, 327] width 358 height 84
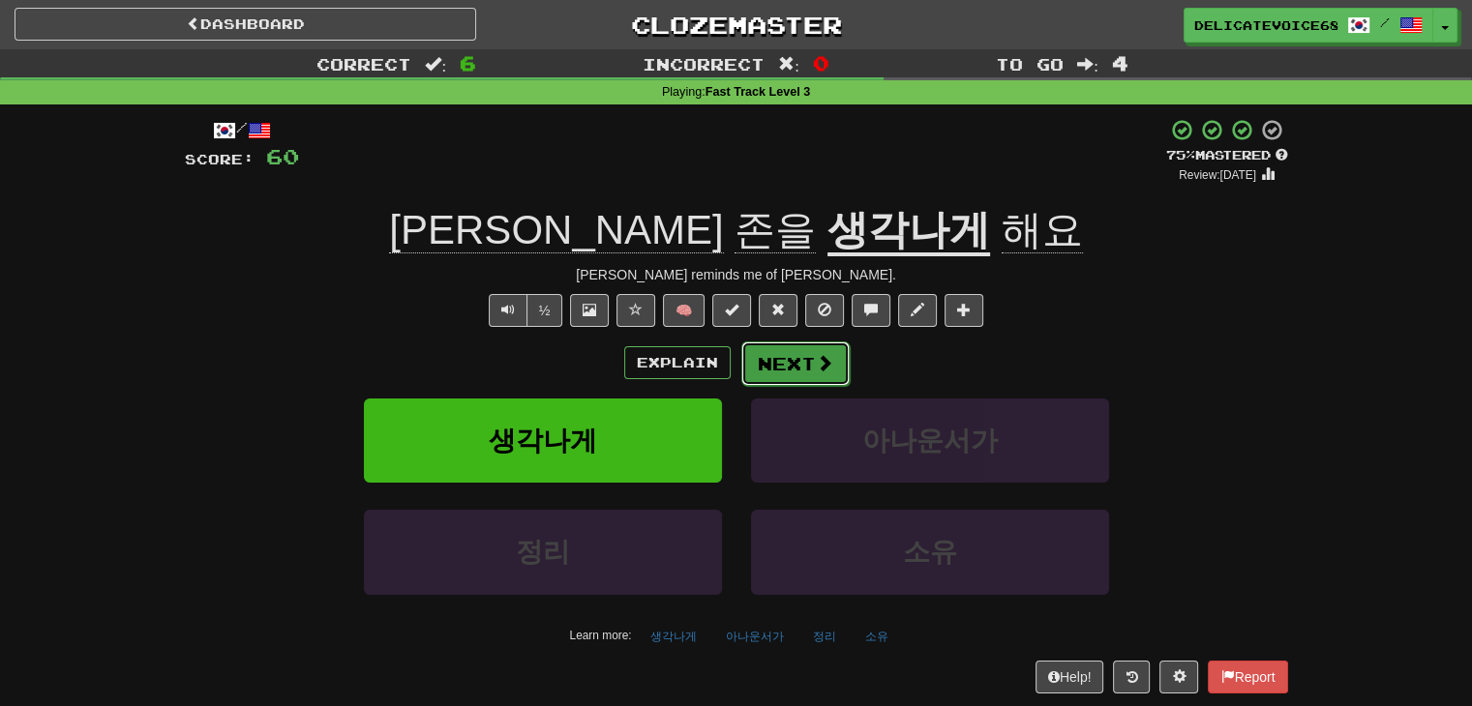
click at [799, 376] on button "Next" at bounding box center [795, 364] width 108 height 45
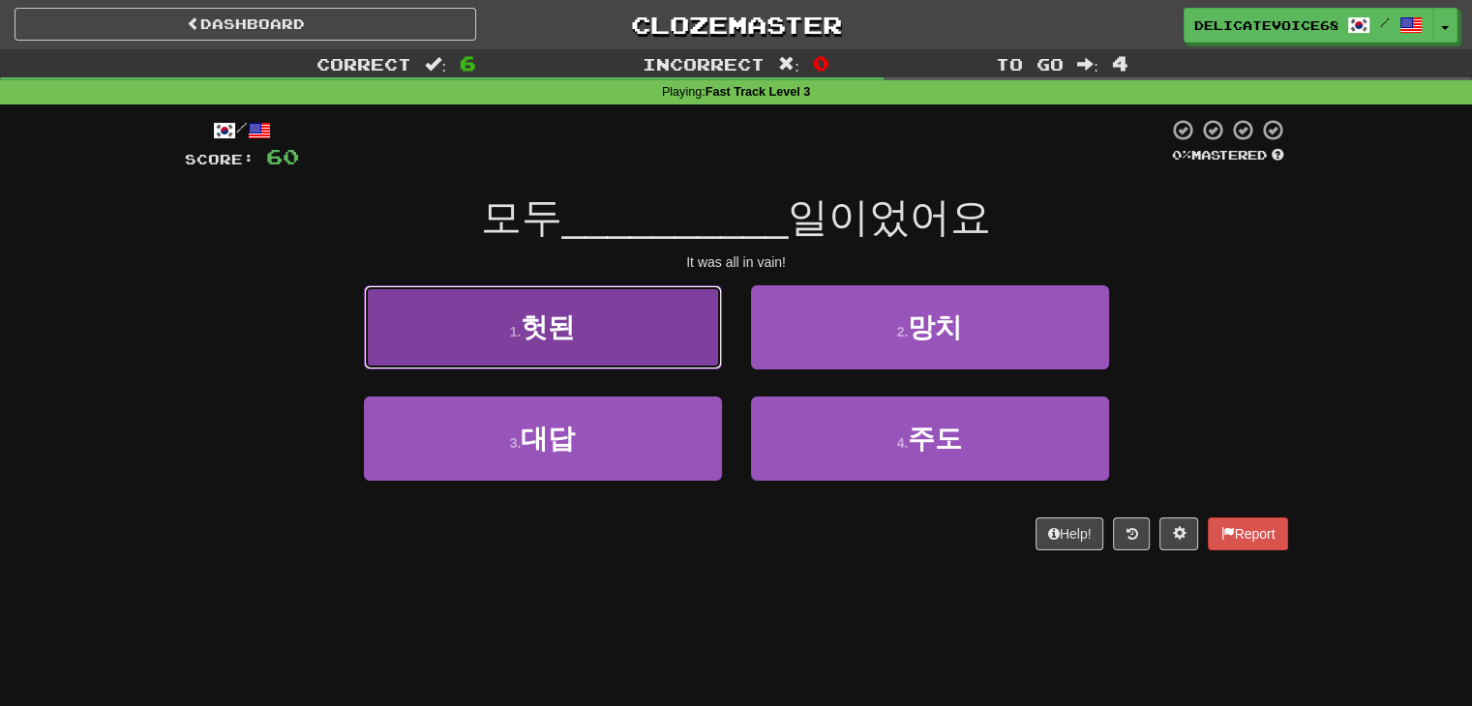
click at [414, 333] on button "1 . 헛된" at bounding box center [543, 327] width 358 height 84
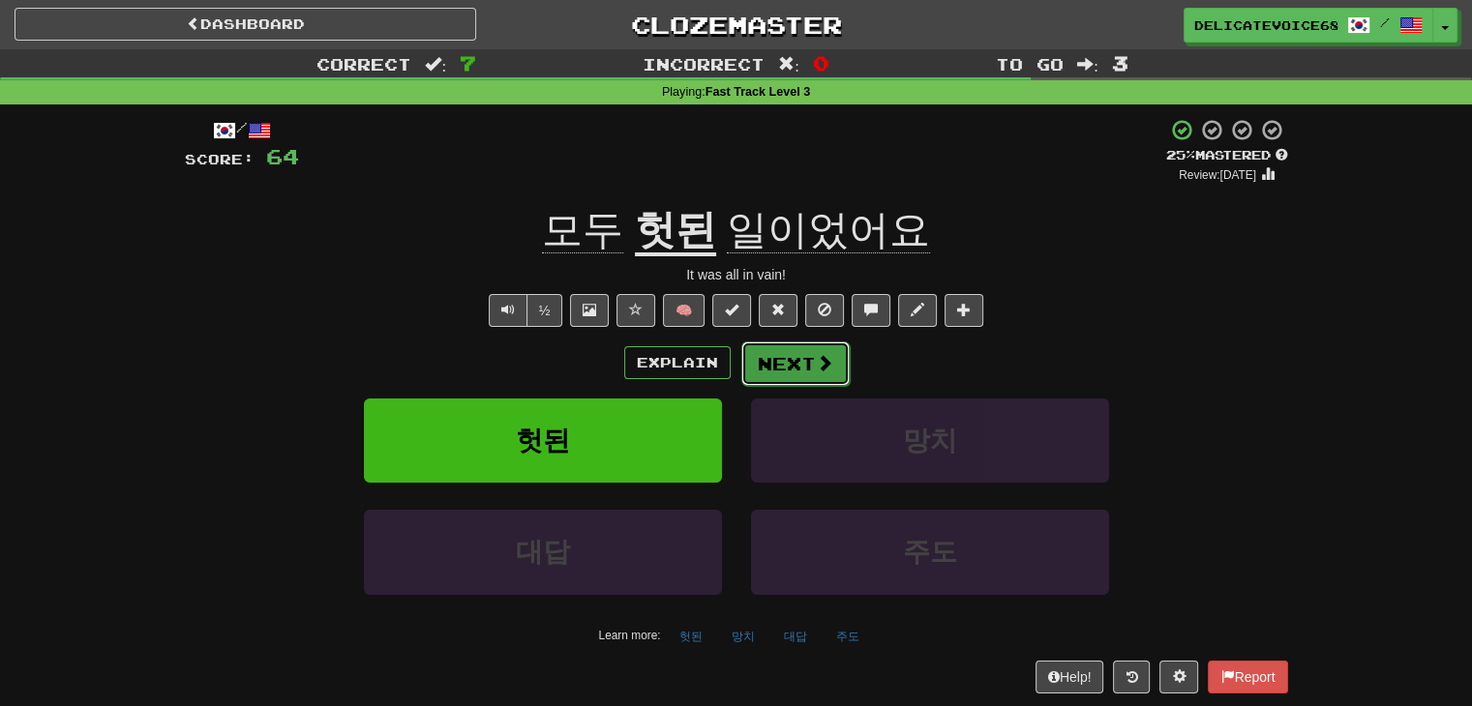
click at [792, 363] on button "Next" at bounding box center [795, 364] width 108 height 45
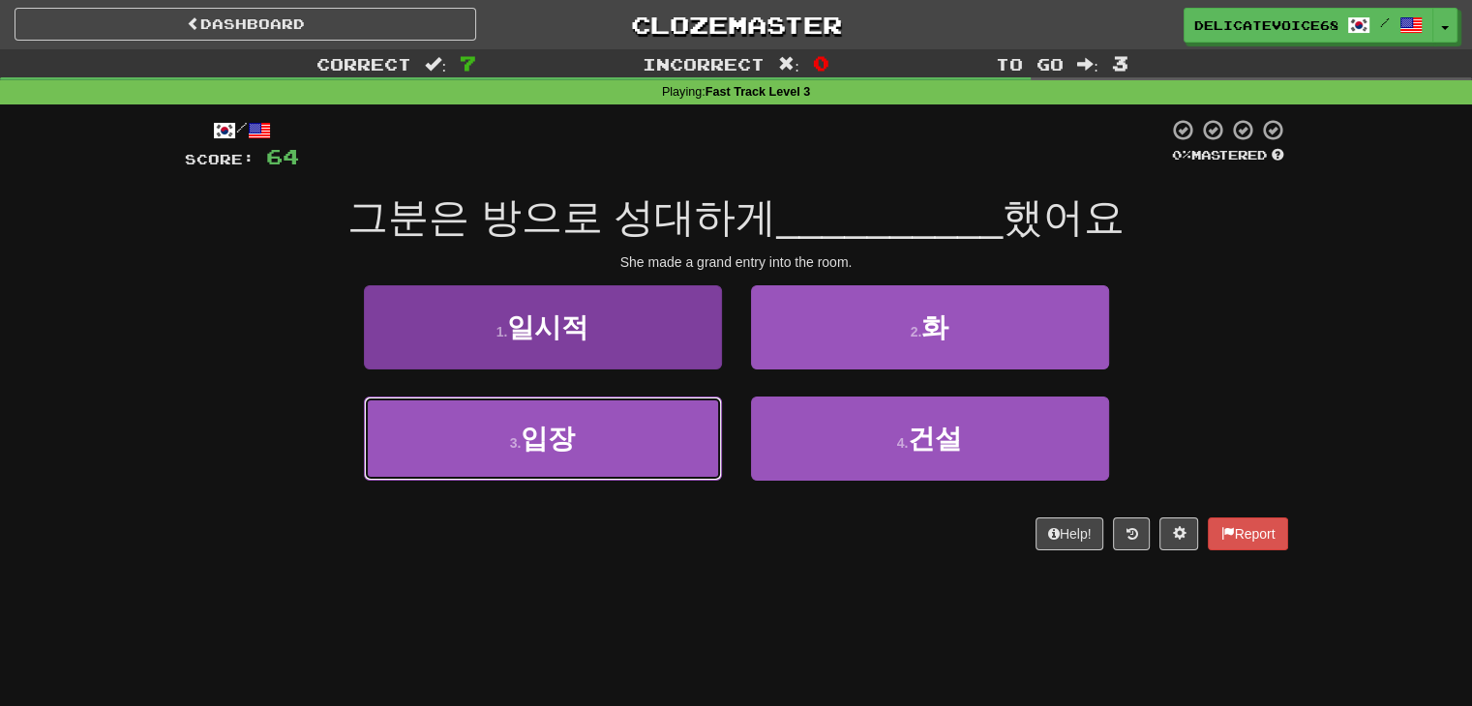
click at [610, 422] on button "3 . 입장" at bounding box center [543, 439] width 358 height 84
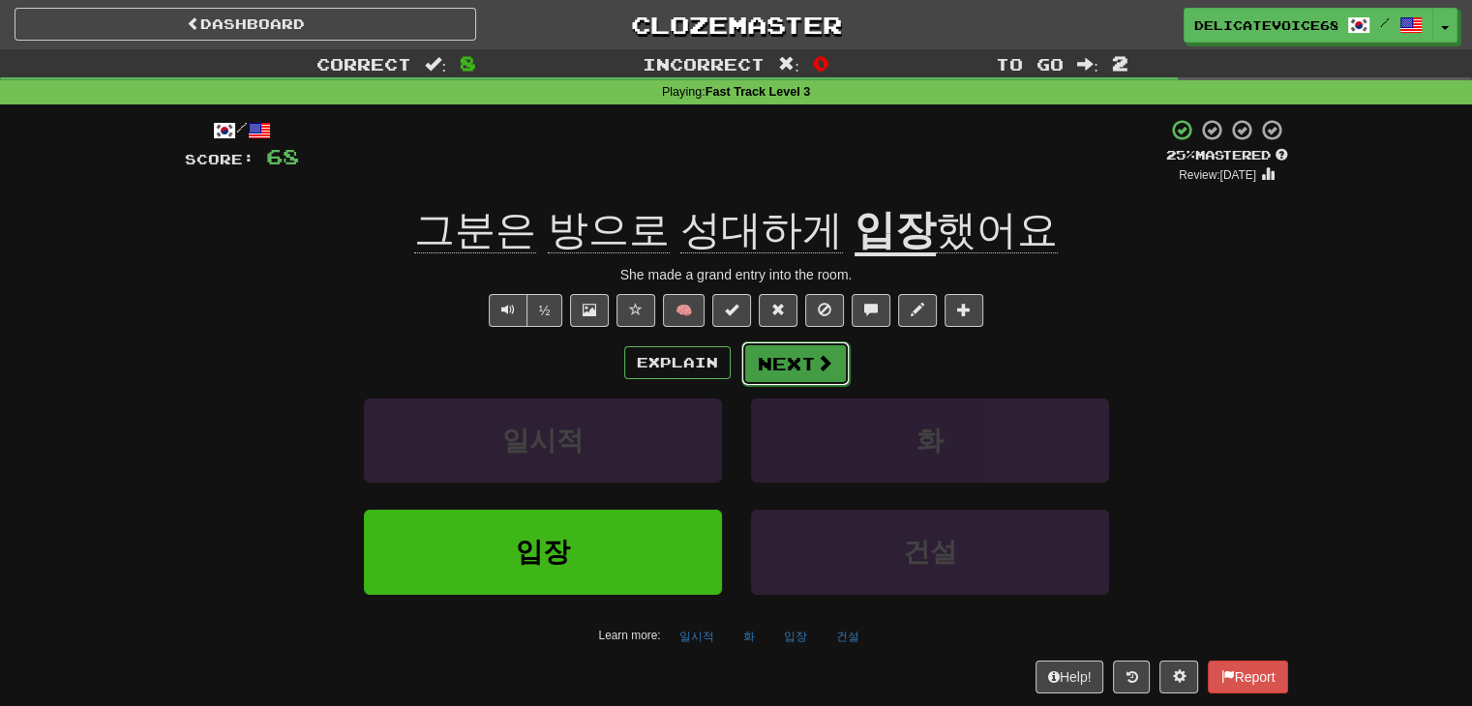
click at [787, 373] on button "Next" at bounding box center [795, 364] width 108 height 45
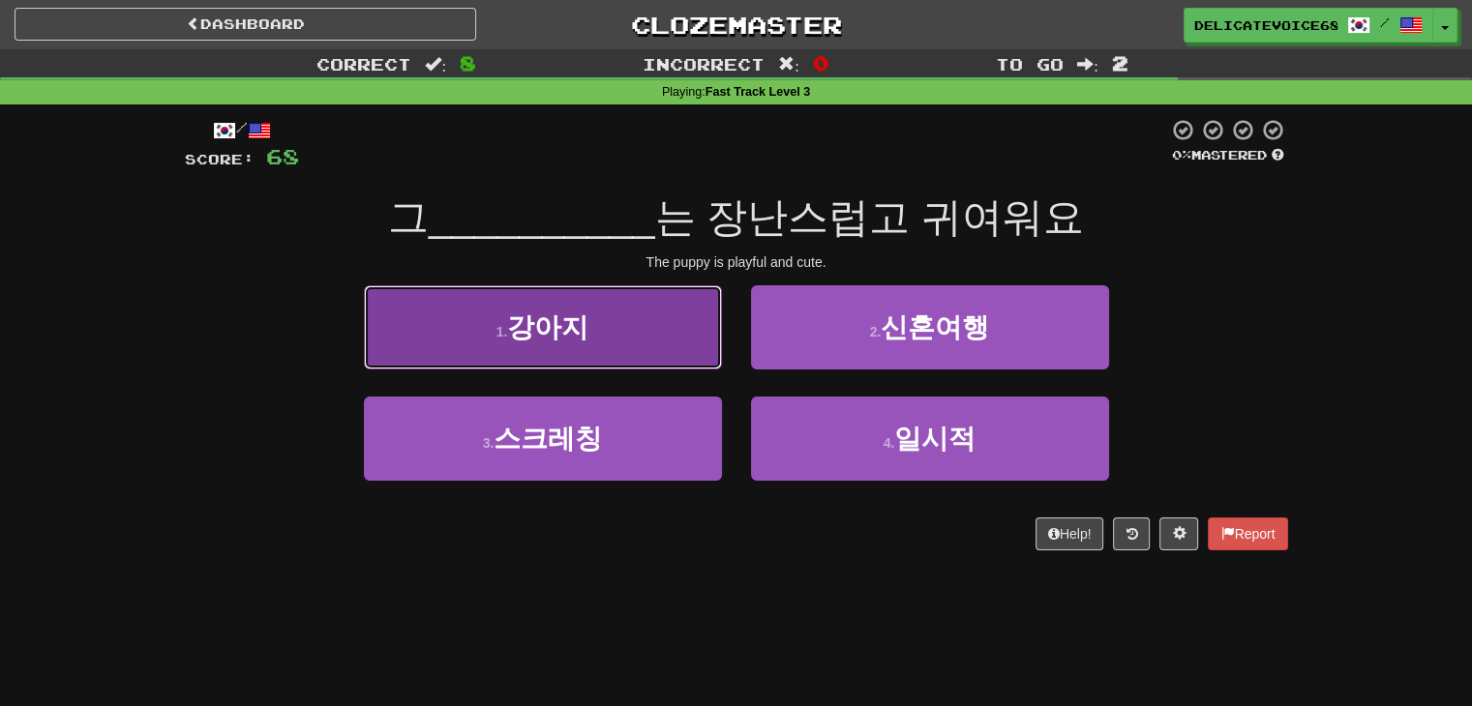
click at [507, 345] on button "1 . [GEOGRAPHIC_DATA]" at bounding box center [543, 327] width 358 height 84
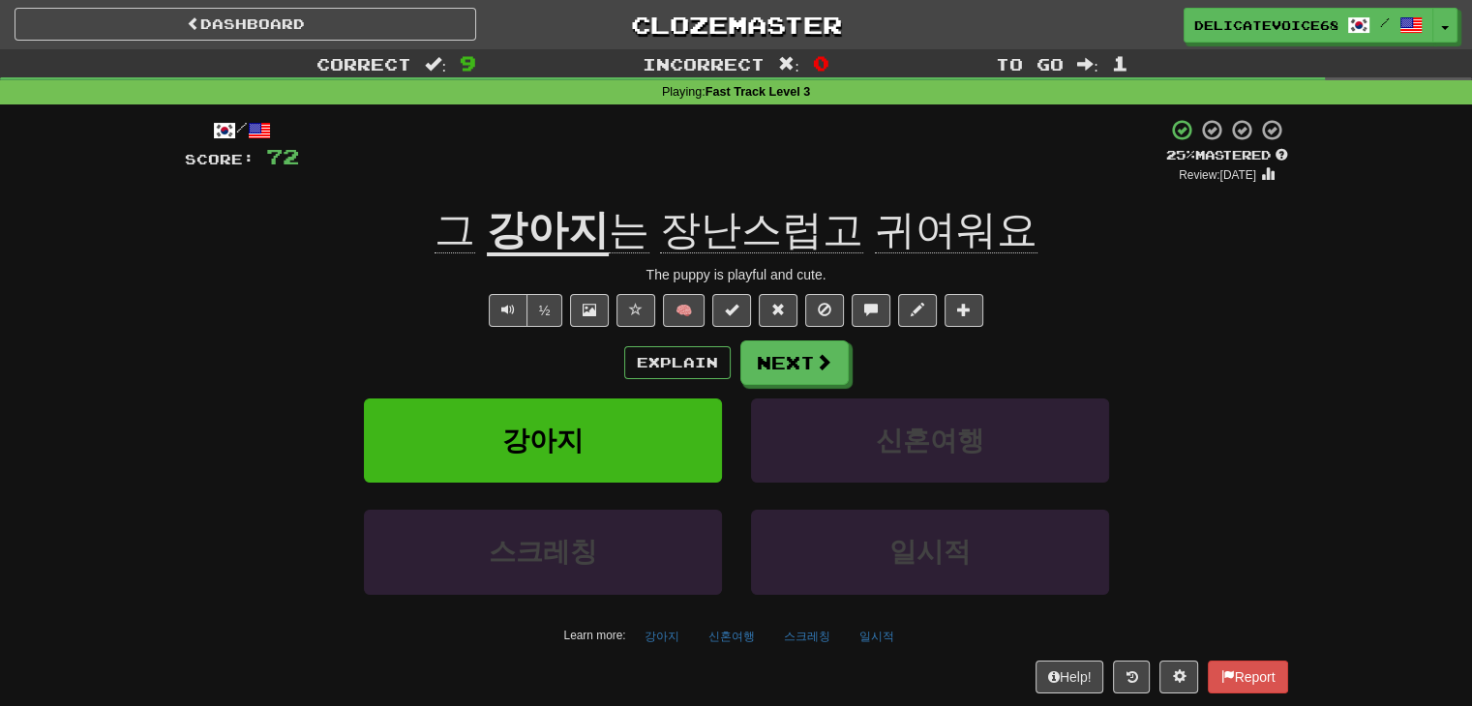
click at [488, 318] on div "½" at bounding box center [524, 310] width 78 height 33
click at [498, 320] on button "Text-to-speech controls" at bounding box center [508, 310] width 39 height 33
click at [821, 367] on span at bounding box center [824, 362] width 17 height 17
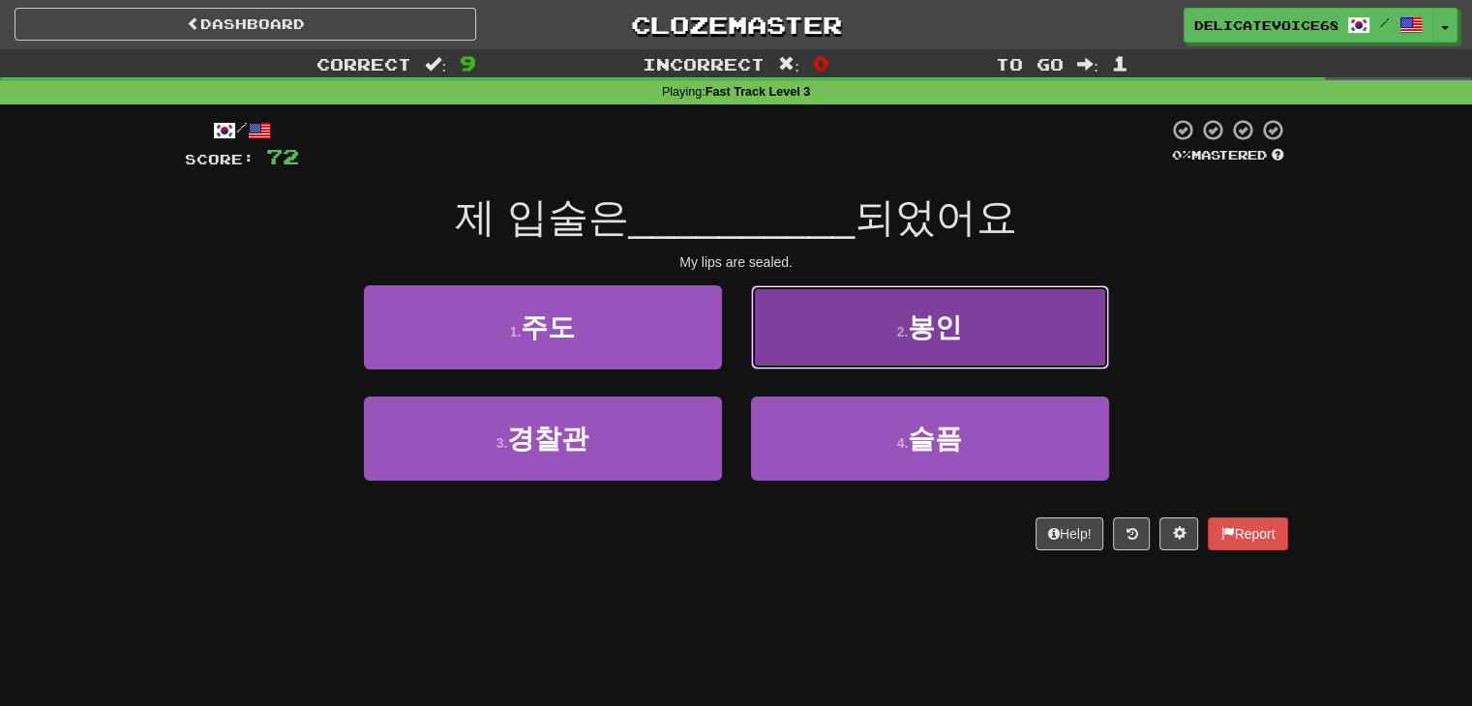
click at [1025, 331] on button "2 . 봉인" at bounding box center [930, 327] width 358 height 84
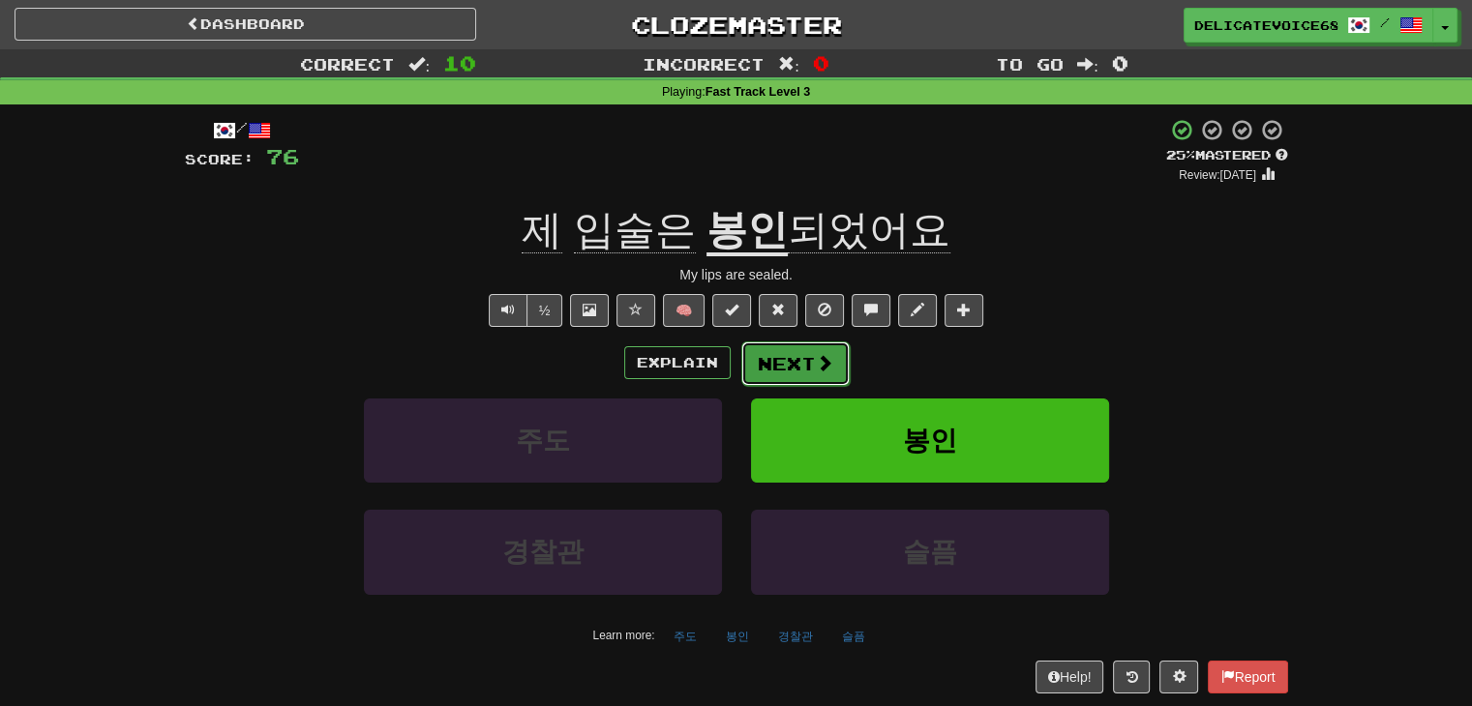
click at [816, 368] on span at bounding box center [824, 362] width 17 height 17
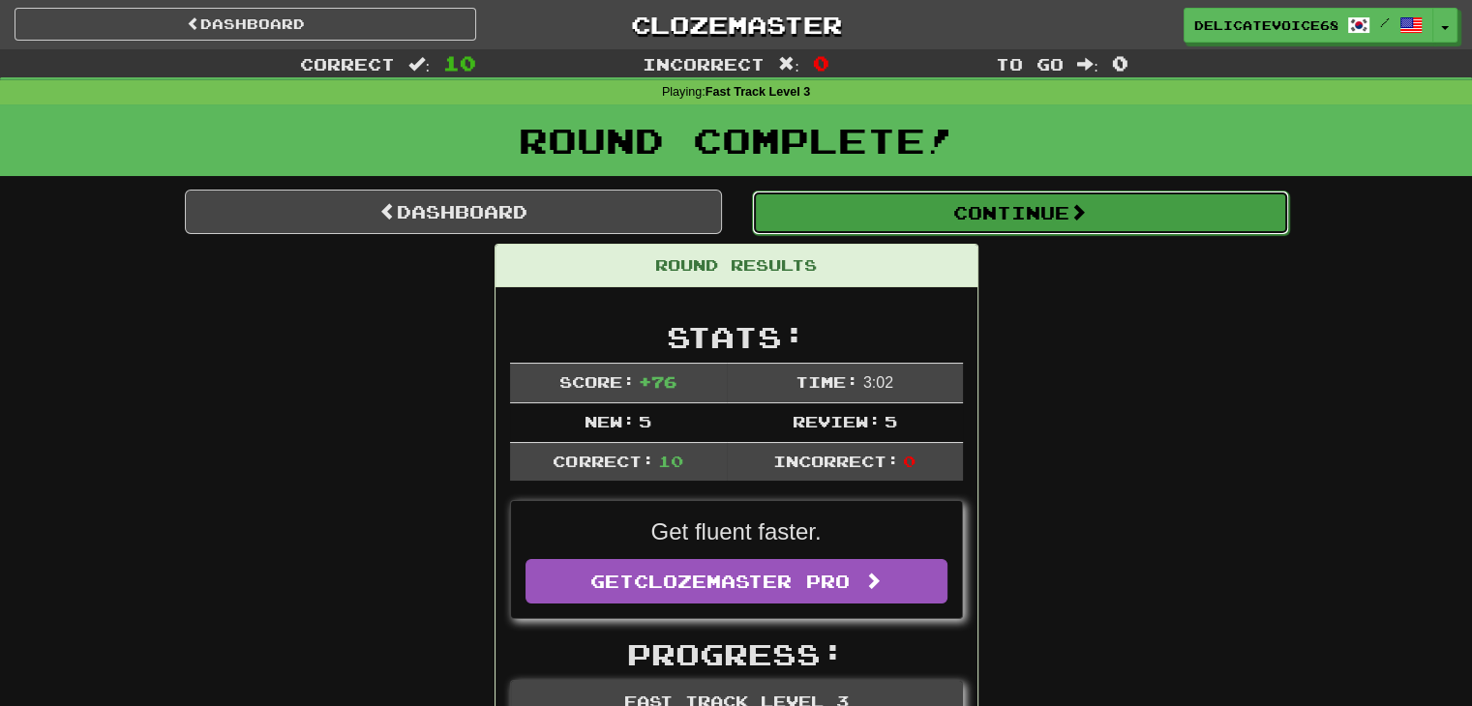
click at [906, 219] on button "Continue" at bounding box center [1020, 213] width 537 height 45
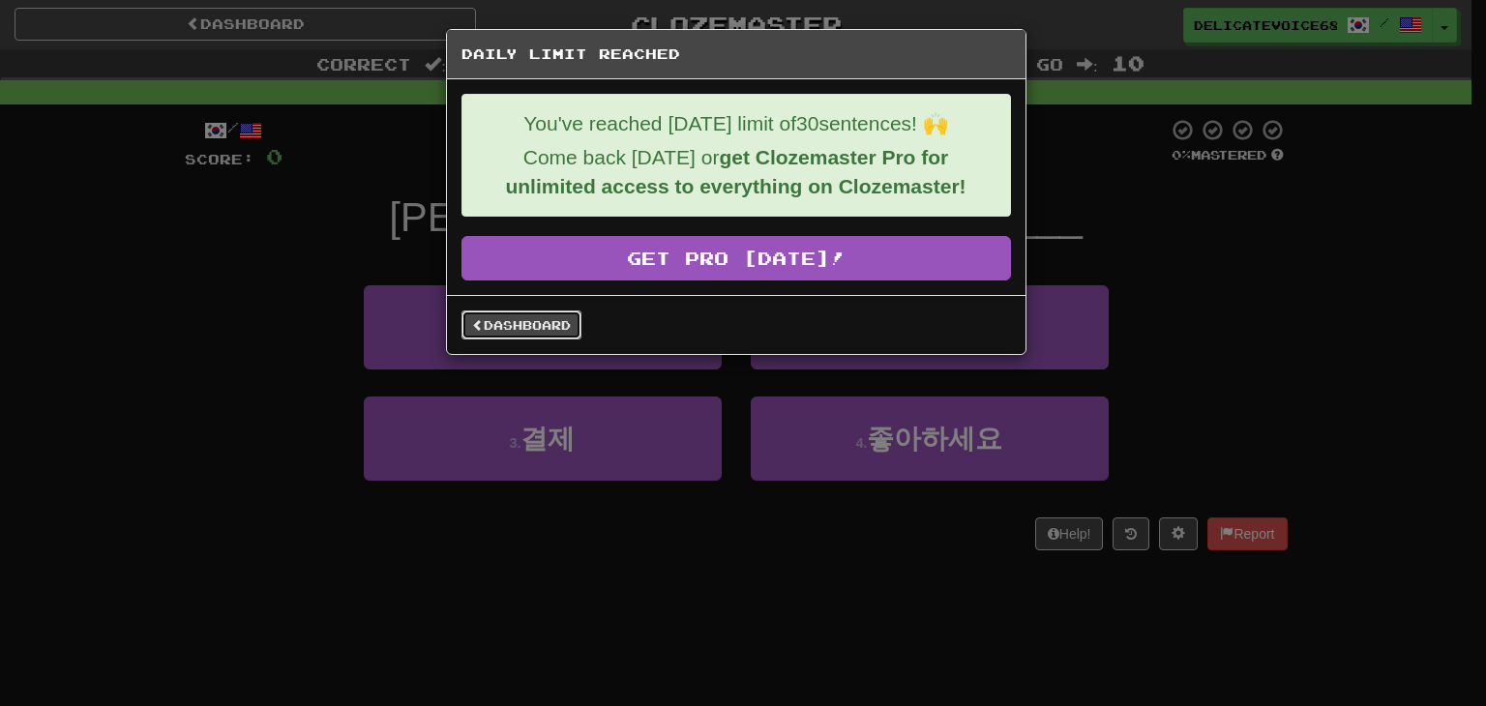
click at [543, 318] on link "Dashboard" at bounding box center [522, 325] width 120 height 29
